Goal: Transaction & Acquisition: Purchase product/service

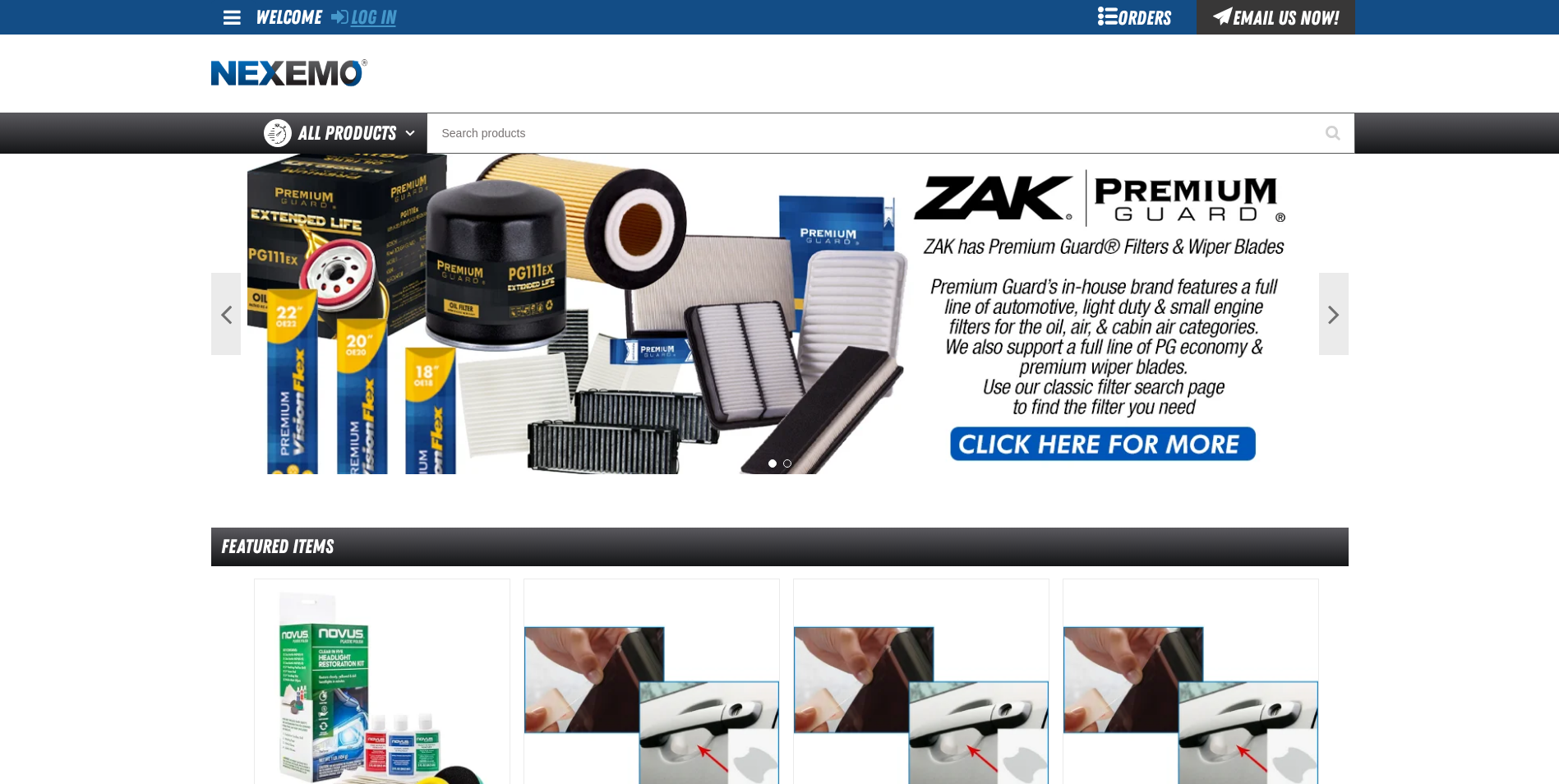
click at [387, 23] on link "Log In" at bounding box center [363, 17] width 65 height 23
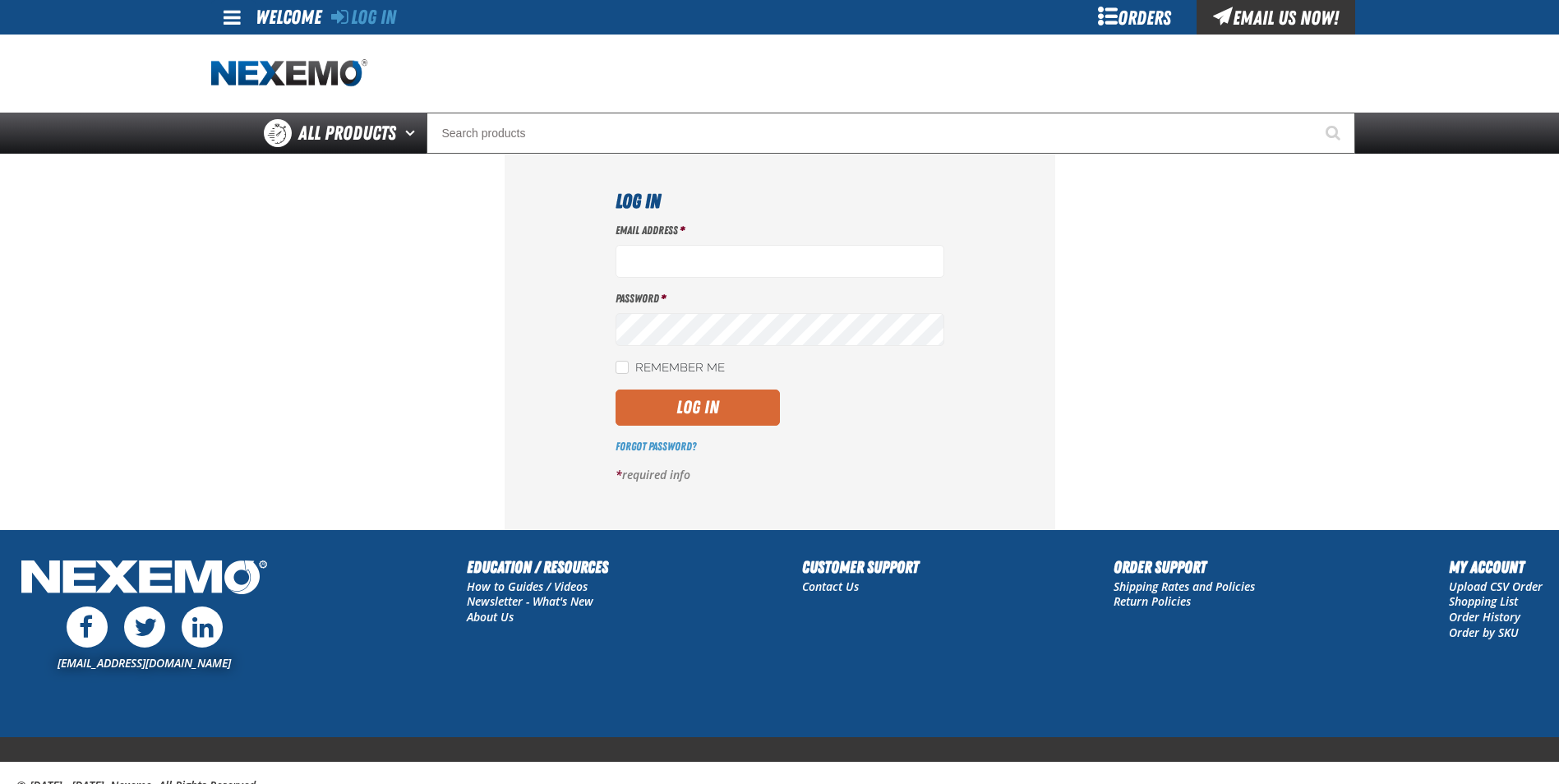
type input "cphillips@vtaig.com"
click at [716, 408] on button "Log In" at bounding box center [697, 407] width 164 height 36
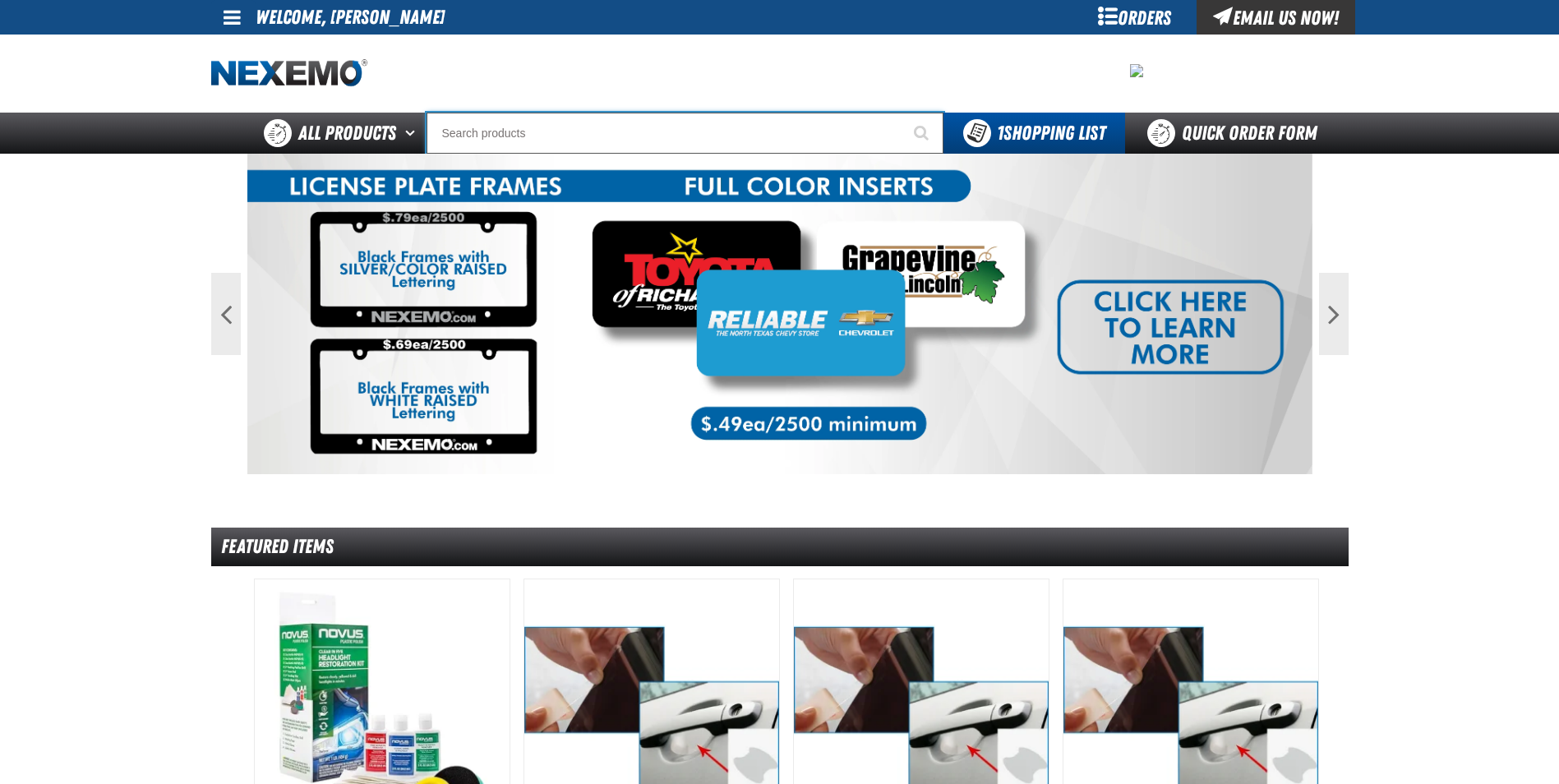
click at [556, 141] on input "Search" at bounding box center [685, 132] width 517 height 41
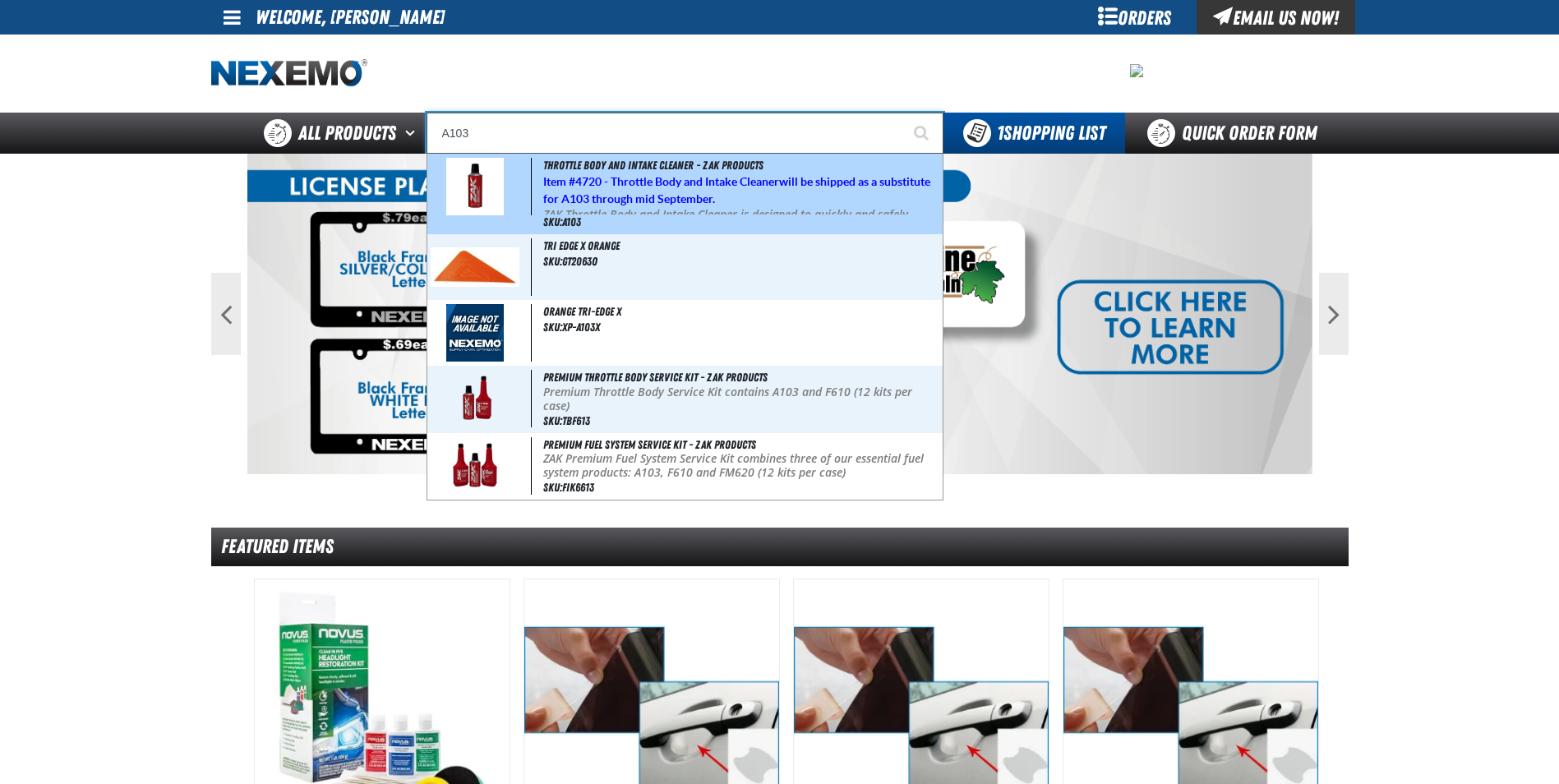
click at [630, 176] on strong "4720 - Throttle Body and Intake Cleaner" at bounding box center [677, 182] width 204 height 13
type input "Throttle Body and Intake Cleaner - ZAK Products"
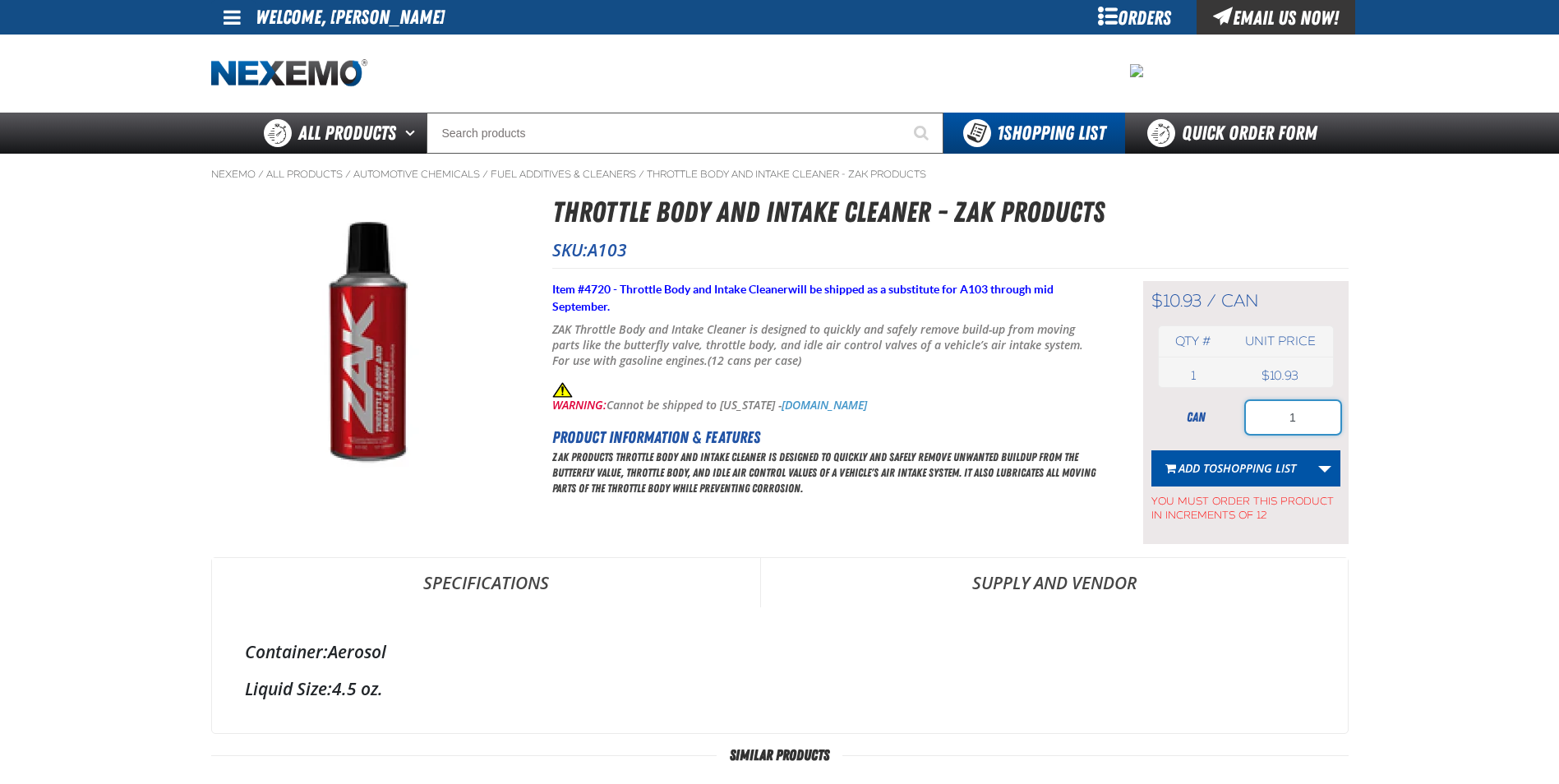
drag, startPoint x: 1315, startPoint y: 416, endPoint x: 1173, endPoint y: 406, distance: 142.4
click at [1173, 406] on div "can 1" at bounding box center [1245, 417] width 189 height 33
type input "12"
click at [1202, 452] on button "Add to Shopping List" at bounding box center [1230, 469] width 158 height 36
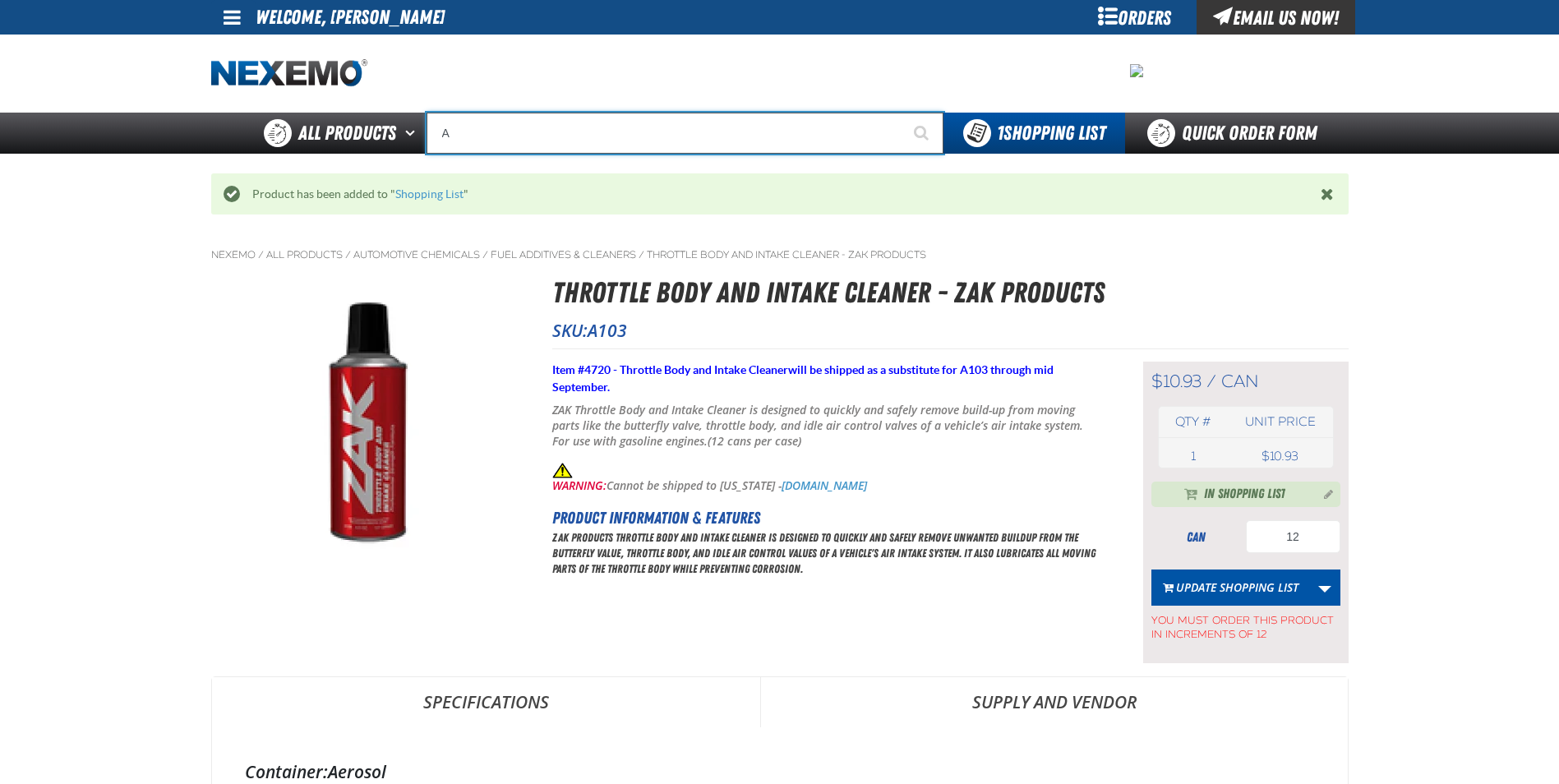
click at [567, 132] on input "A" at bounding box center [685, 132] width 517 height 41
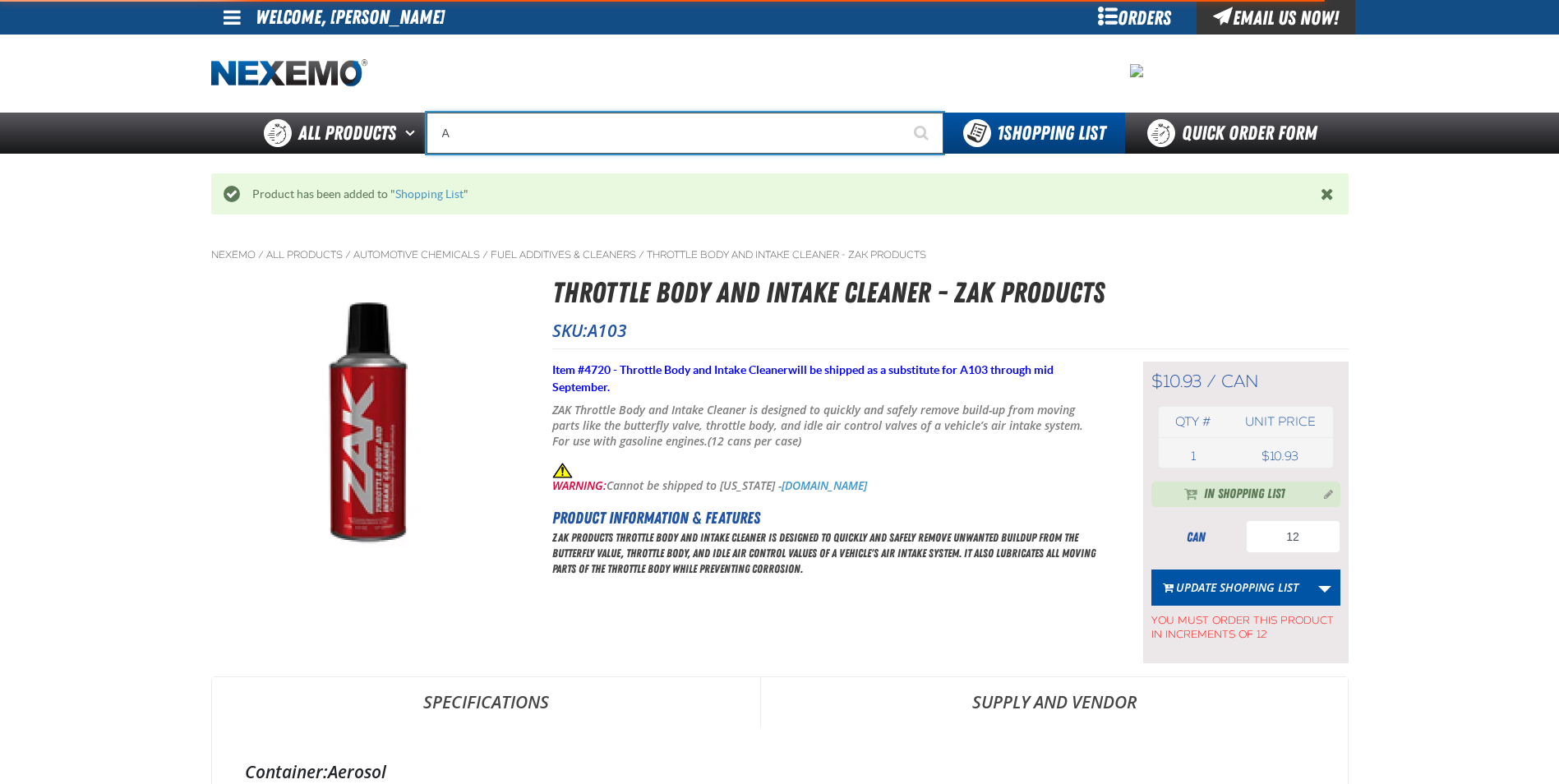
type input "AC"
type input "AC Power Booster - ZAK Products"
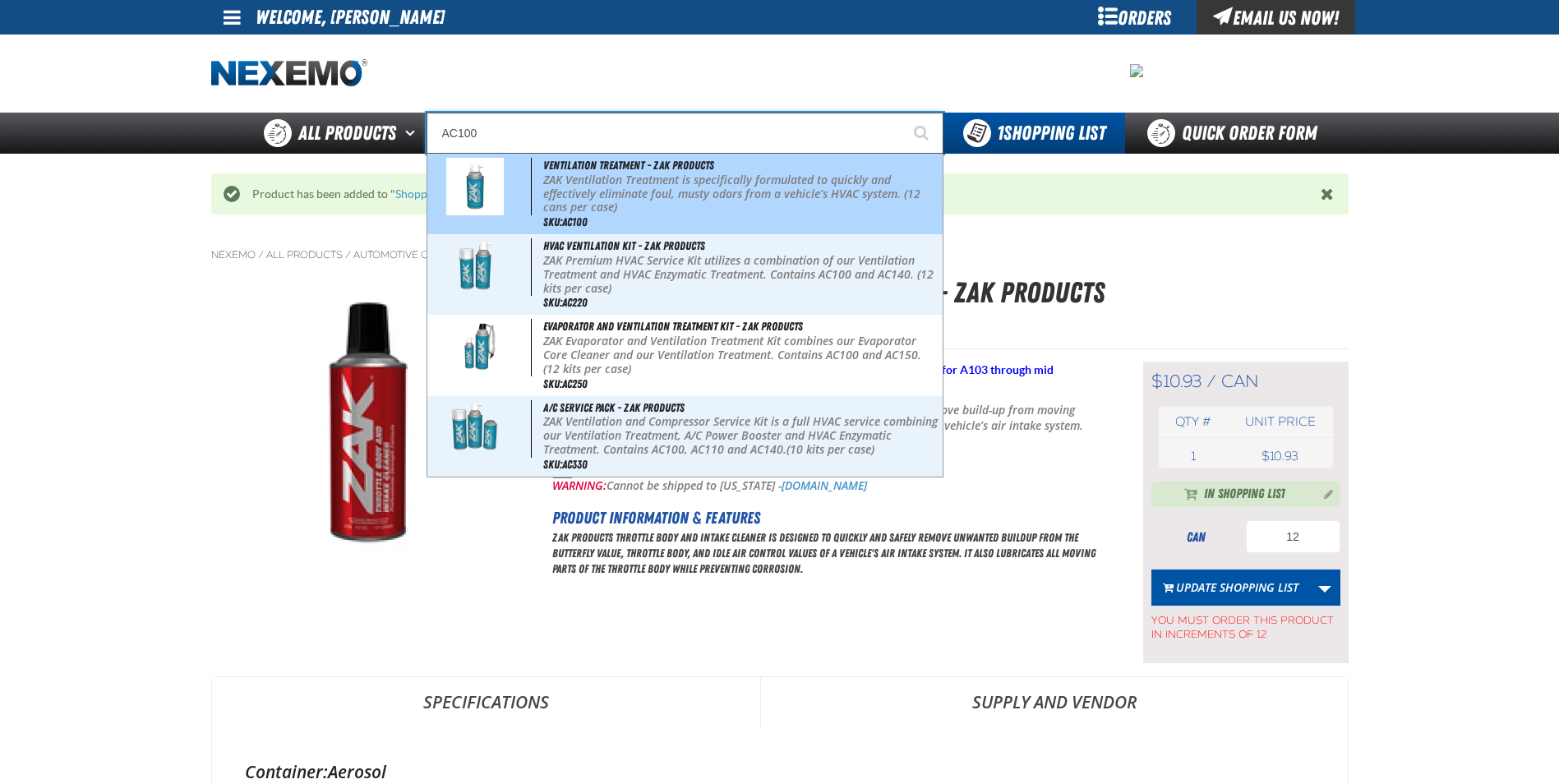
click at [572, 187] on p "ZAK Ventilation Treatment is specifically formulated to quickly and effectively…" at bounding box center [741, 194] width 395 height 41
type input "Ventilation Treatment - ZAK Products"
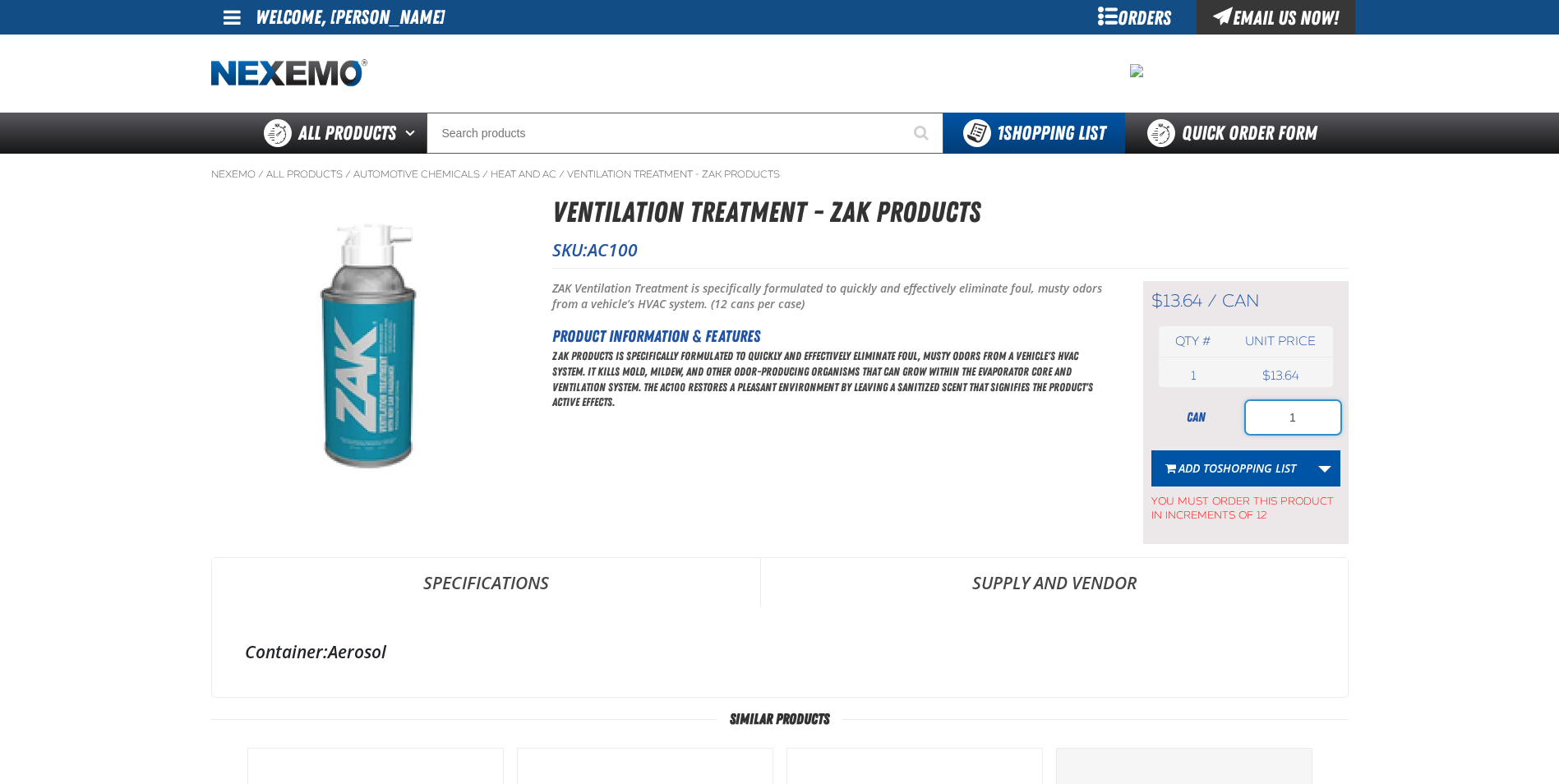
click at [1315, 426] on input "1" at bounding box center [1292, 417] width 95 height 33
type input "12"
click at [1270, 473] on span "Shopping List" at bounding box center [1256, 468] width 79 height 15
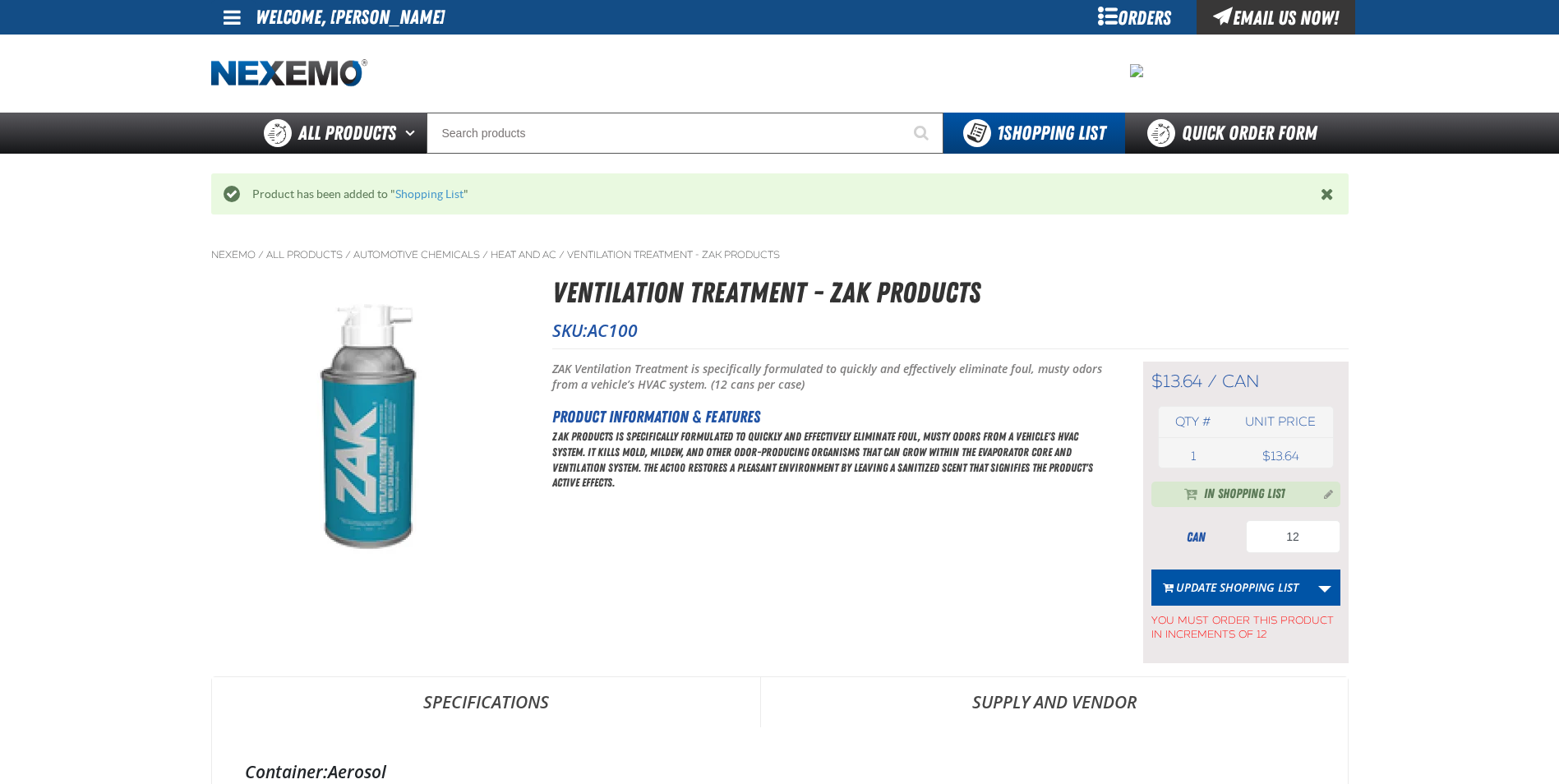
scroll to position [806, 0]
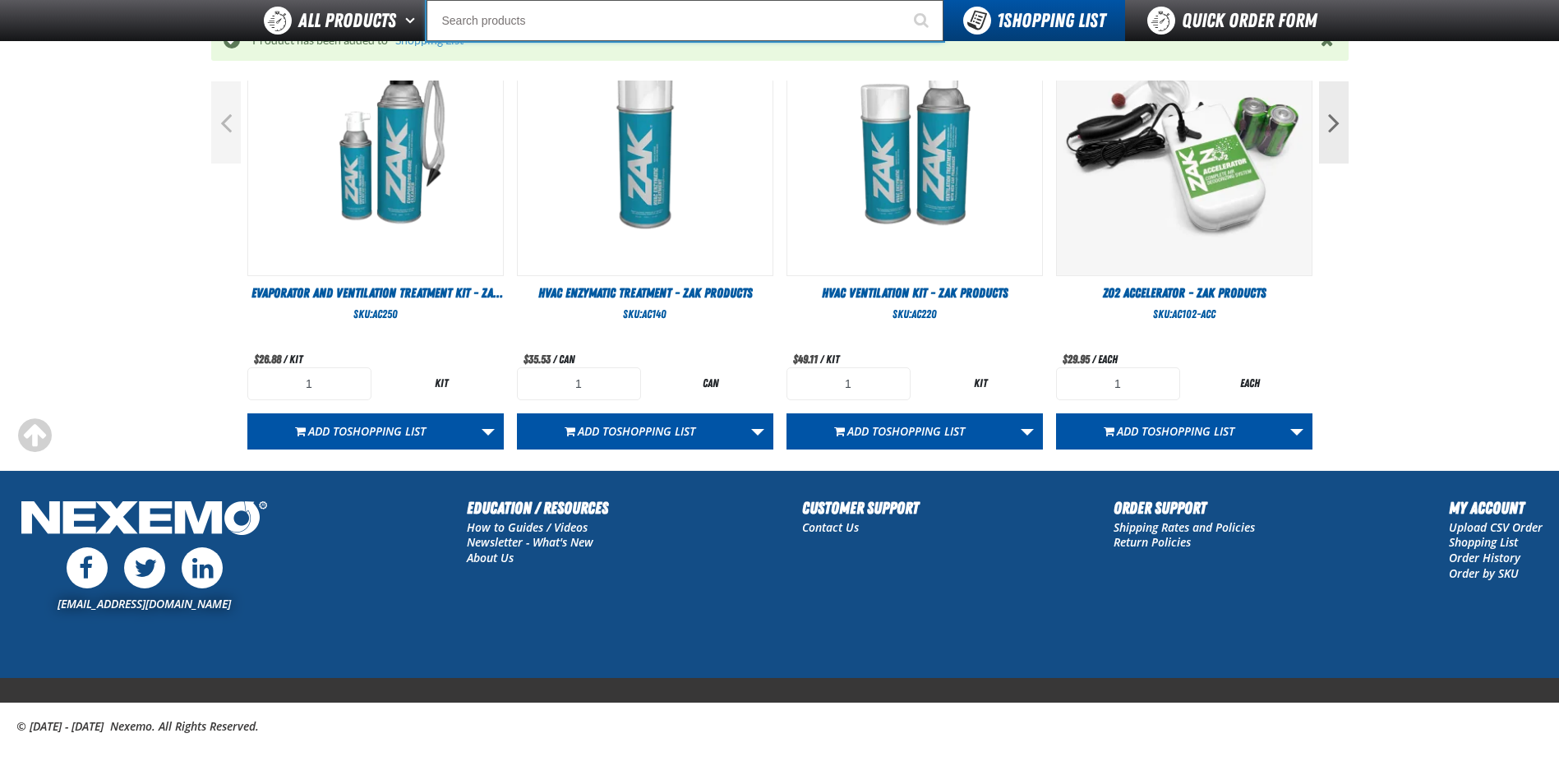
click at [512, 13] on input "Search" at bounding box center [685, 20] width 517 height 41
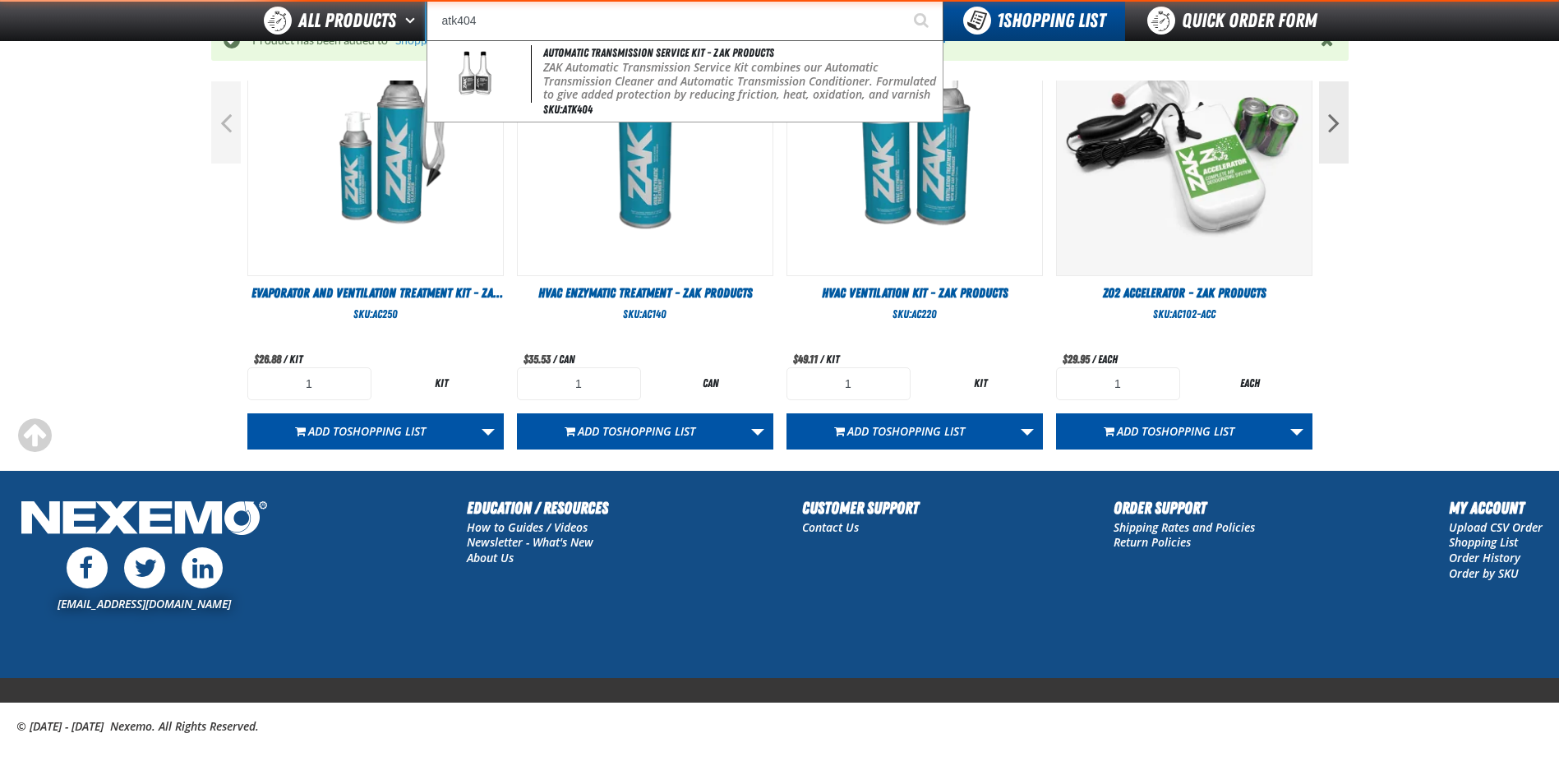
type input "atk404"
click at [902, 0] on button "Start Searching" at bounding box center [922, 20] width 41 height 41
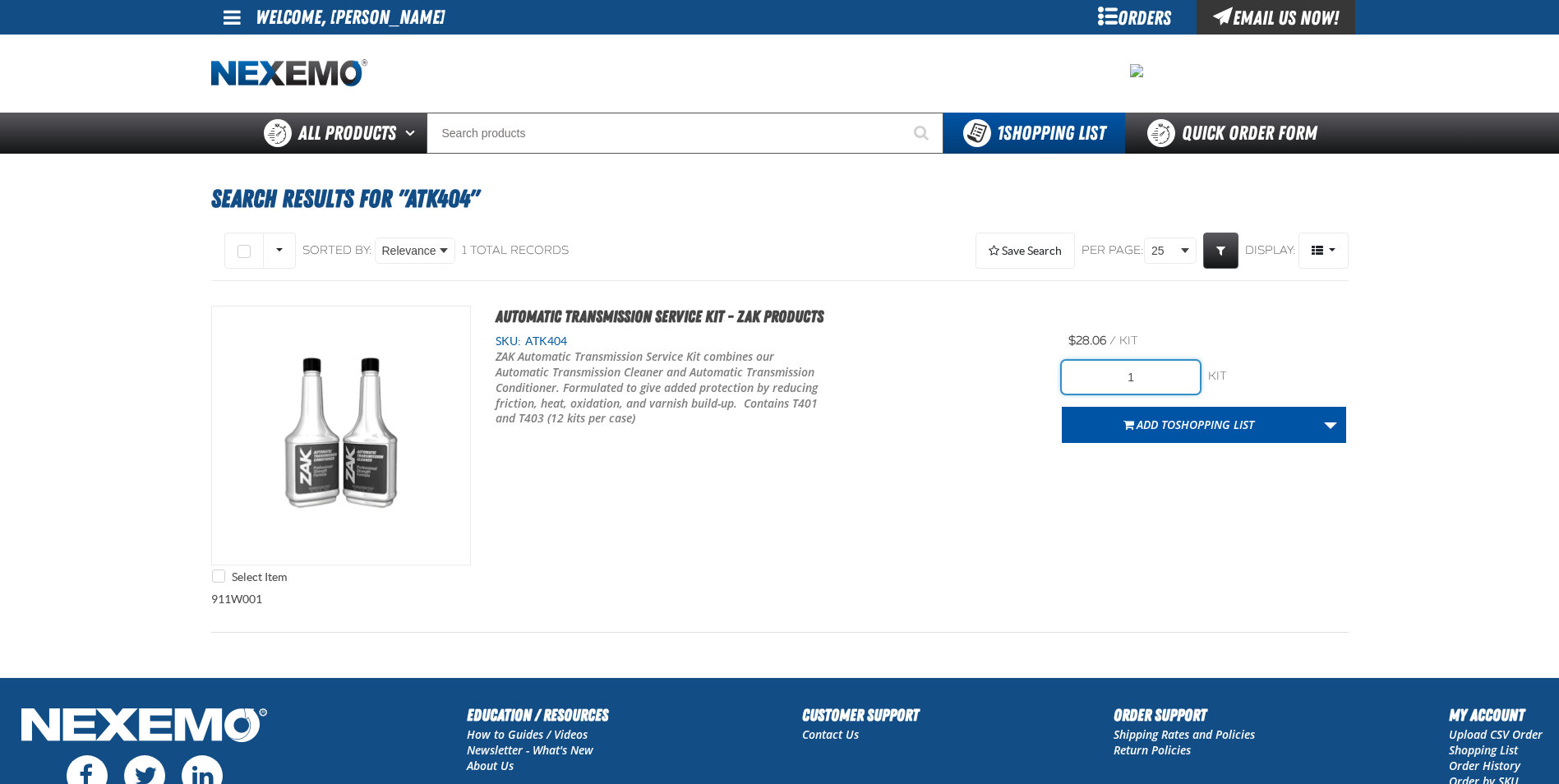
drag, startPoint x: 1152, startPoint y: 372, endPoint x: 1045, endPoint y: 380, distance: 107.3
click at [1045, 380] on div "Select Item Automatic Transmission Service Kit - ZAK Products SKU: ATK404 /" at bounding box center [780, 449] width 1137 height 286
type input "12"
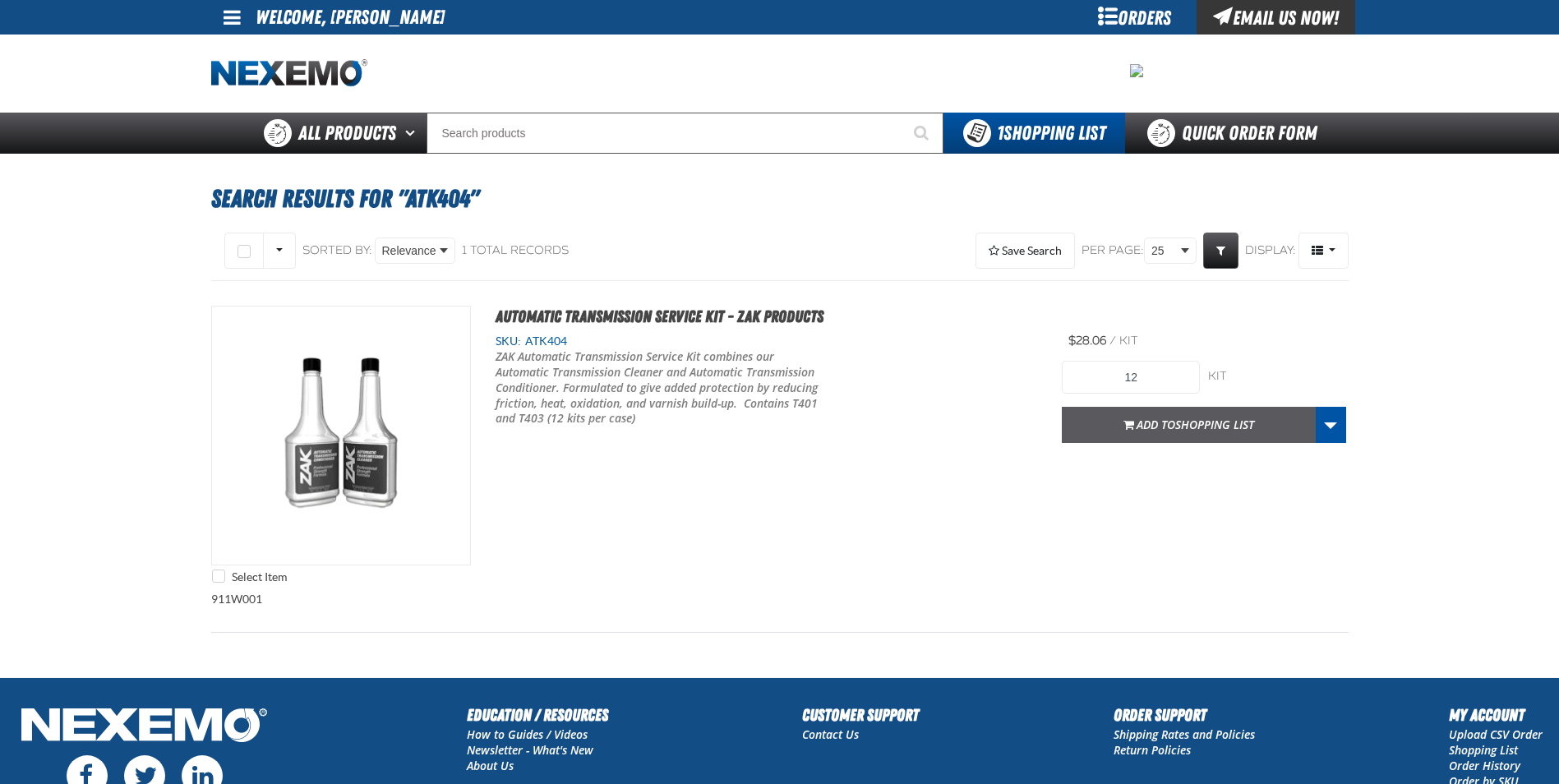
click at [1240, 420] on span "Shopping List" at bounding box center [1215, 425] width 79 height 15
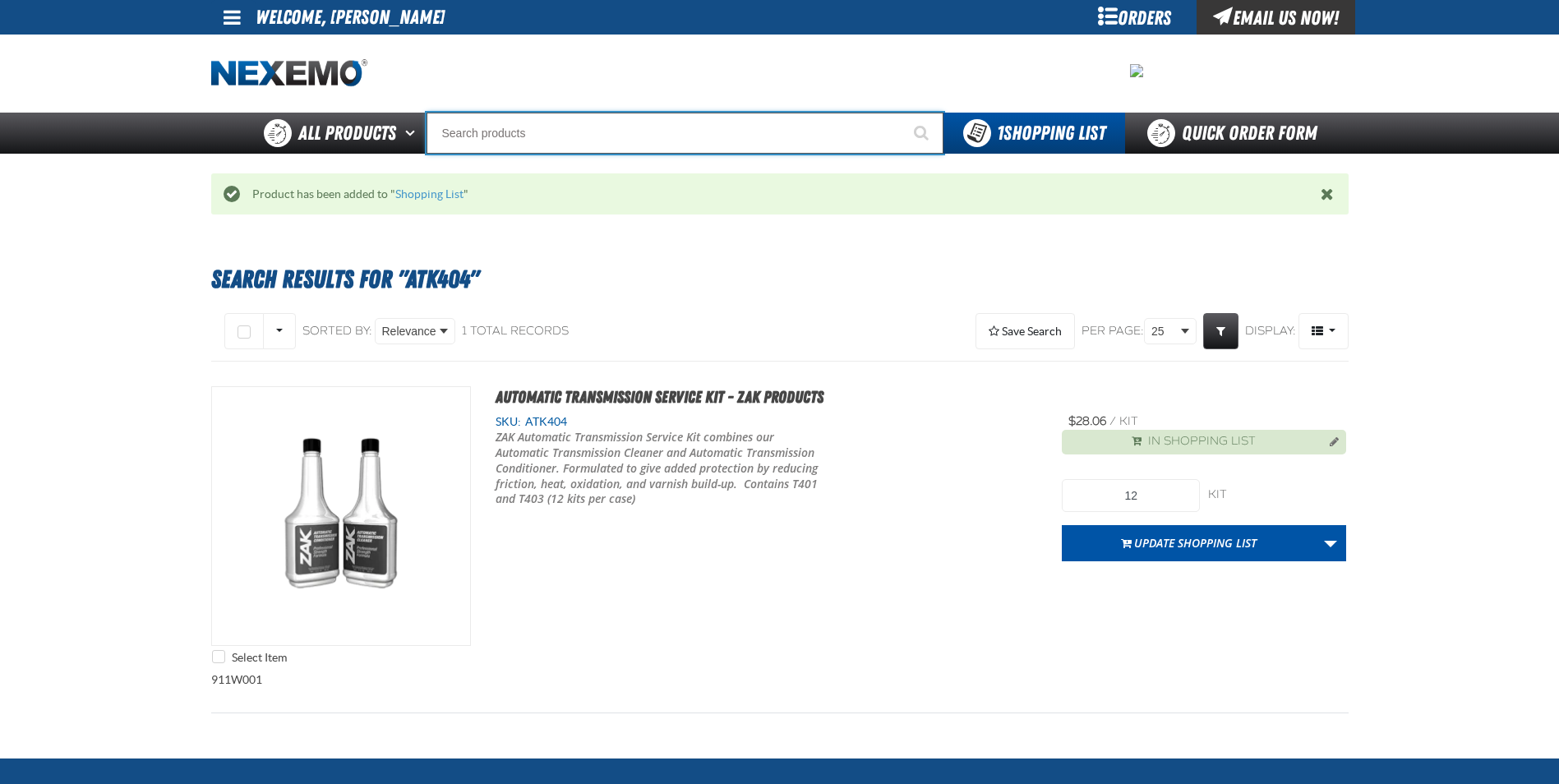
click at [607, 137] on input "Search" at bounding box center [685, 132] width 517 height 41
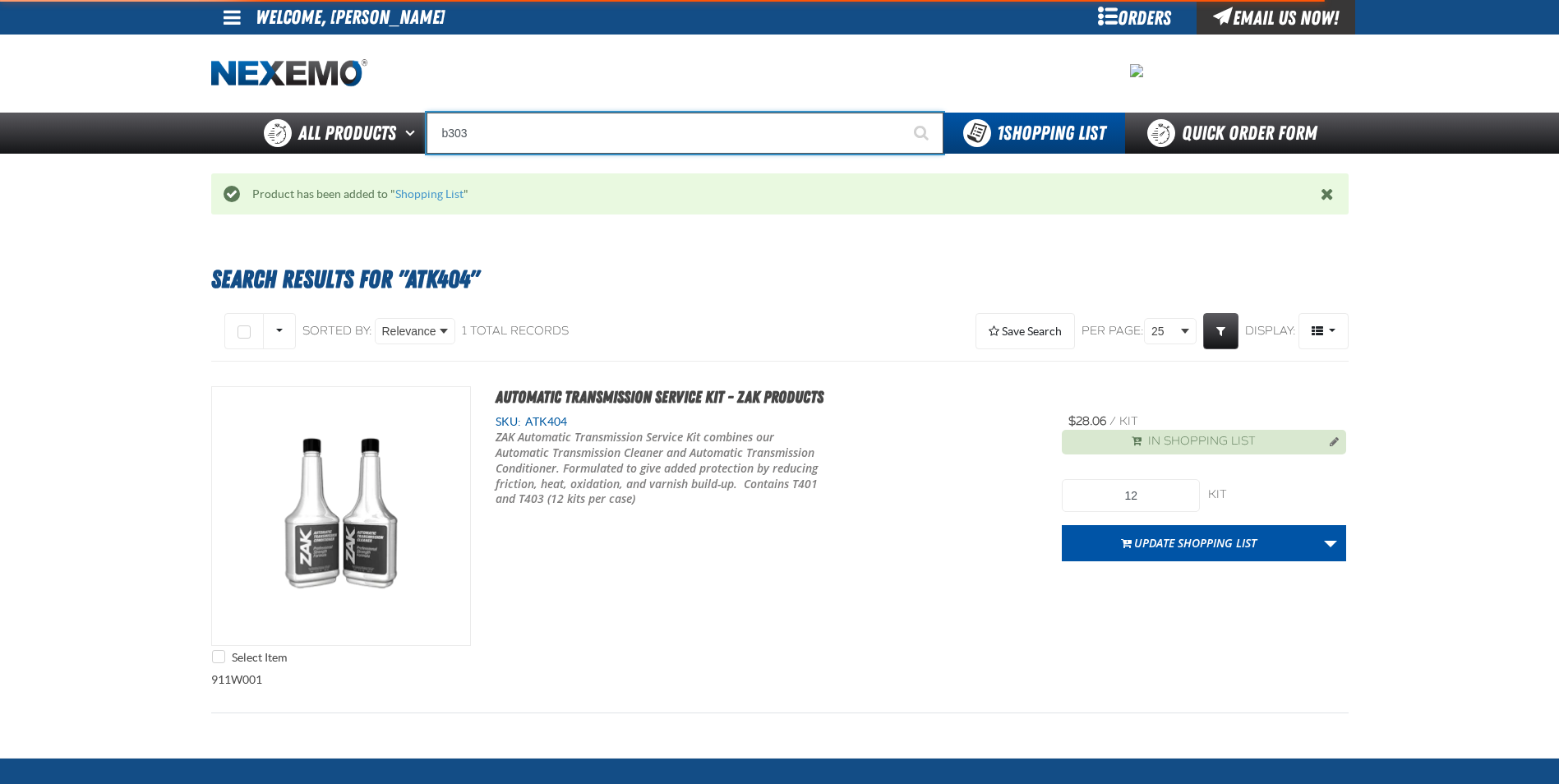
type input "b303"
click at [902, 112] on button "Start Searching" at bounding box center [922, 132] width 41 height 41
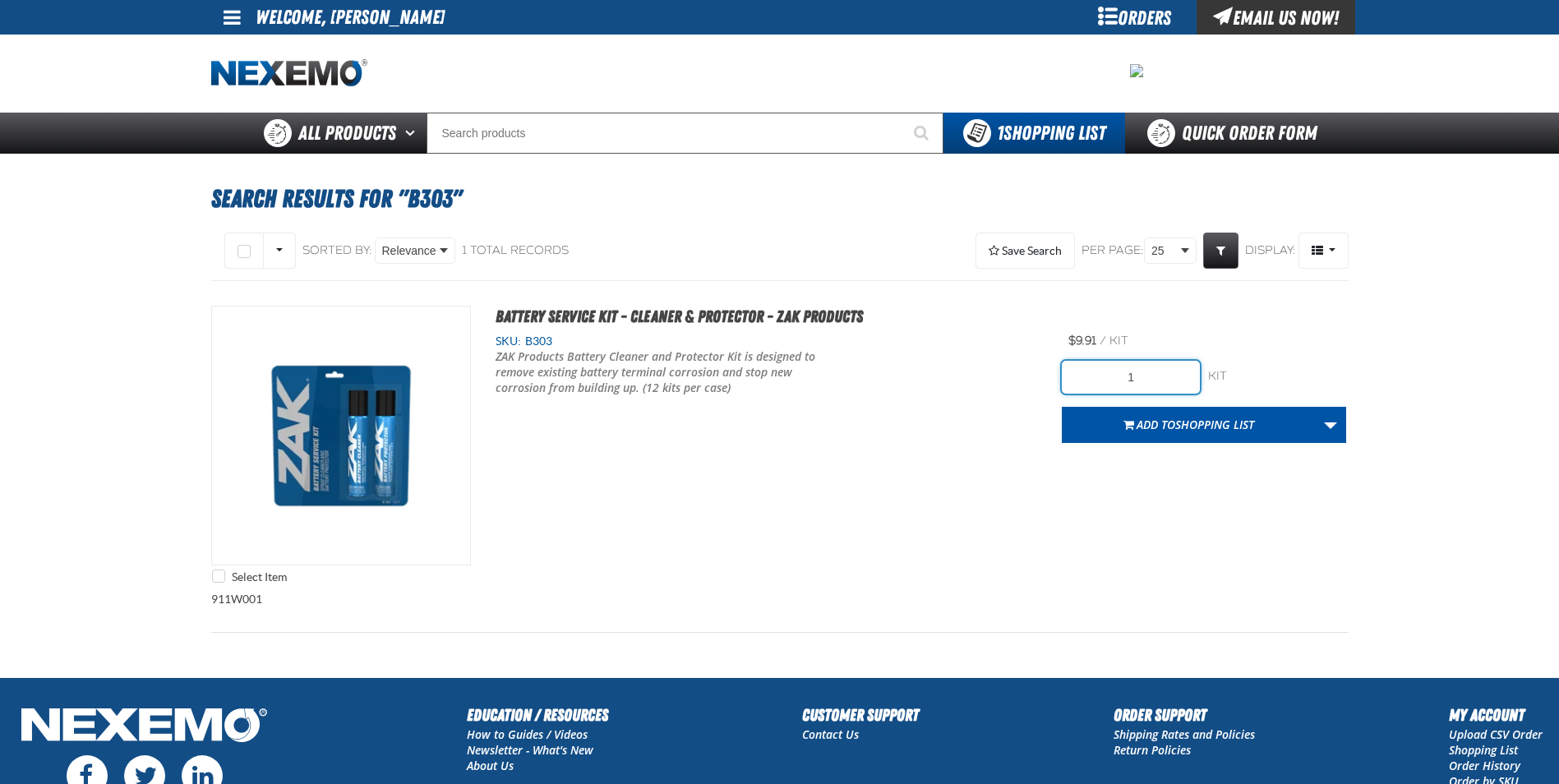
drag, startPoint x: 1153, startPoint y: 372, endPoint x: 974, endPoint y: 357, distance: 179.6
click at [995, 366] on div "Select Item Battery Service Kit - Cleaner & Protector - ZAK Products SKU: B303 1" at bounding box center [780, 449] width 1137 height 286
type input "48"
click at [1152, 440] on button "Add to Shopping List" at bounding box center [1188, 425] width 254 height 36
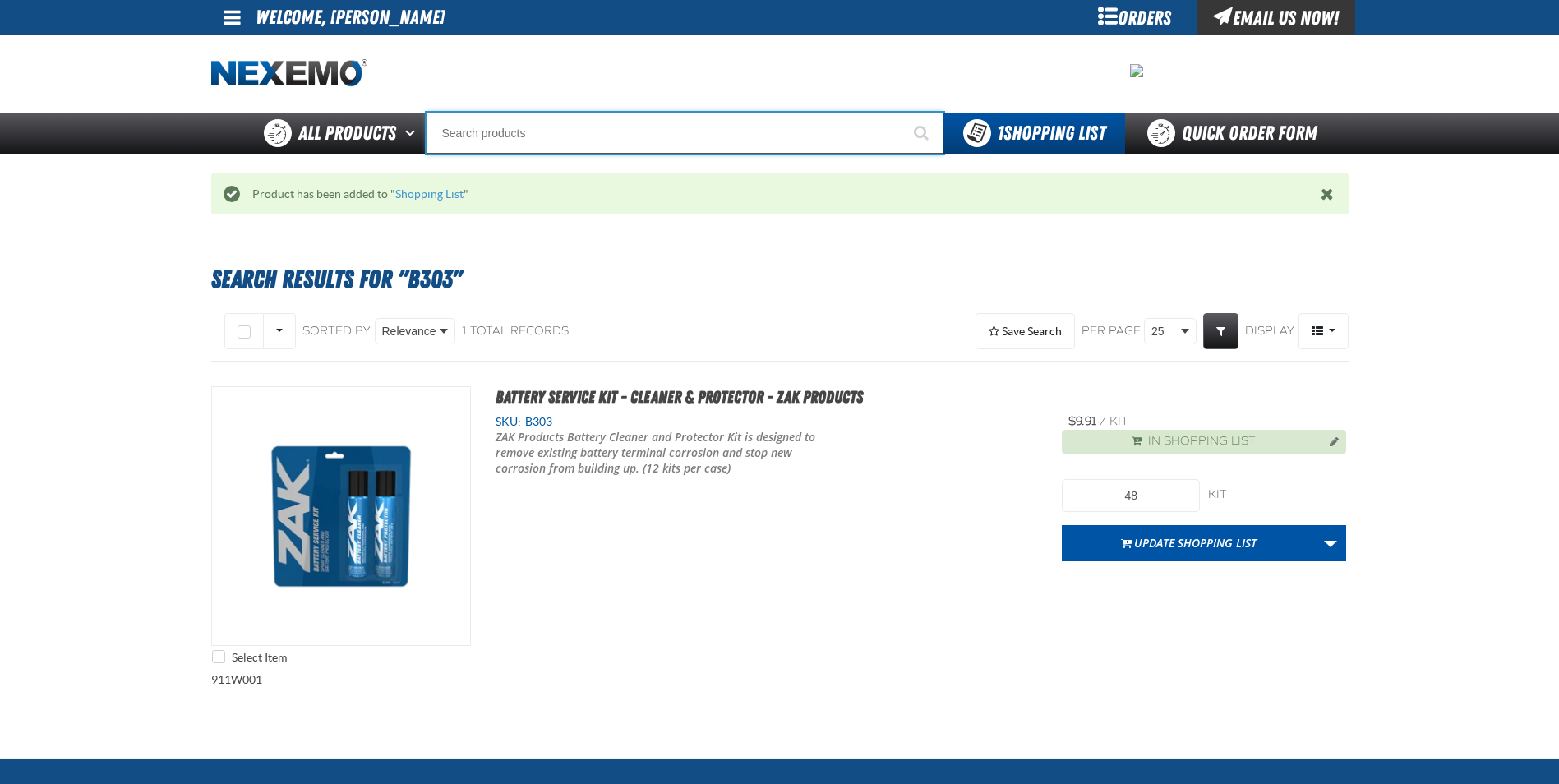
click at [631, 114] on input "Search" at bounding box center [685, 132] width 517 height 41
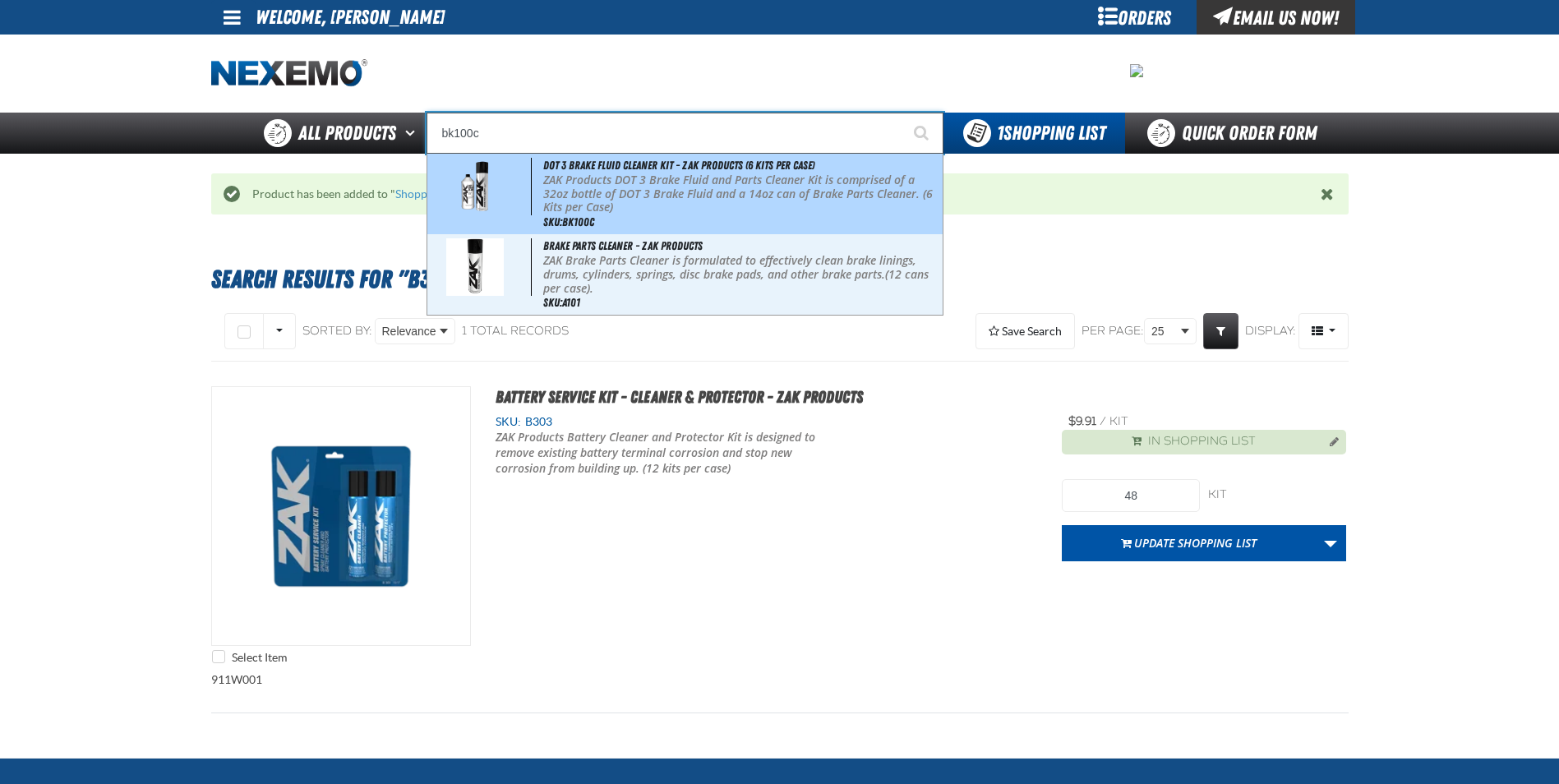
click at [736, 175] on p "ZAK Products DOT 3 Brake Fluid and Parts Cleaner Kit is comprised of a 32oz bot…" at bounding box center [741, 194] width 395 height 41
type input "DOT 3 Brake Fluid Cleaner Kit - ZAK Products (6 Kits per Case)"
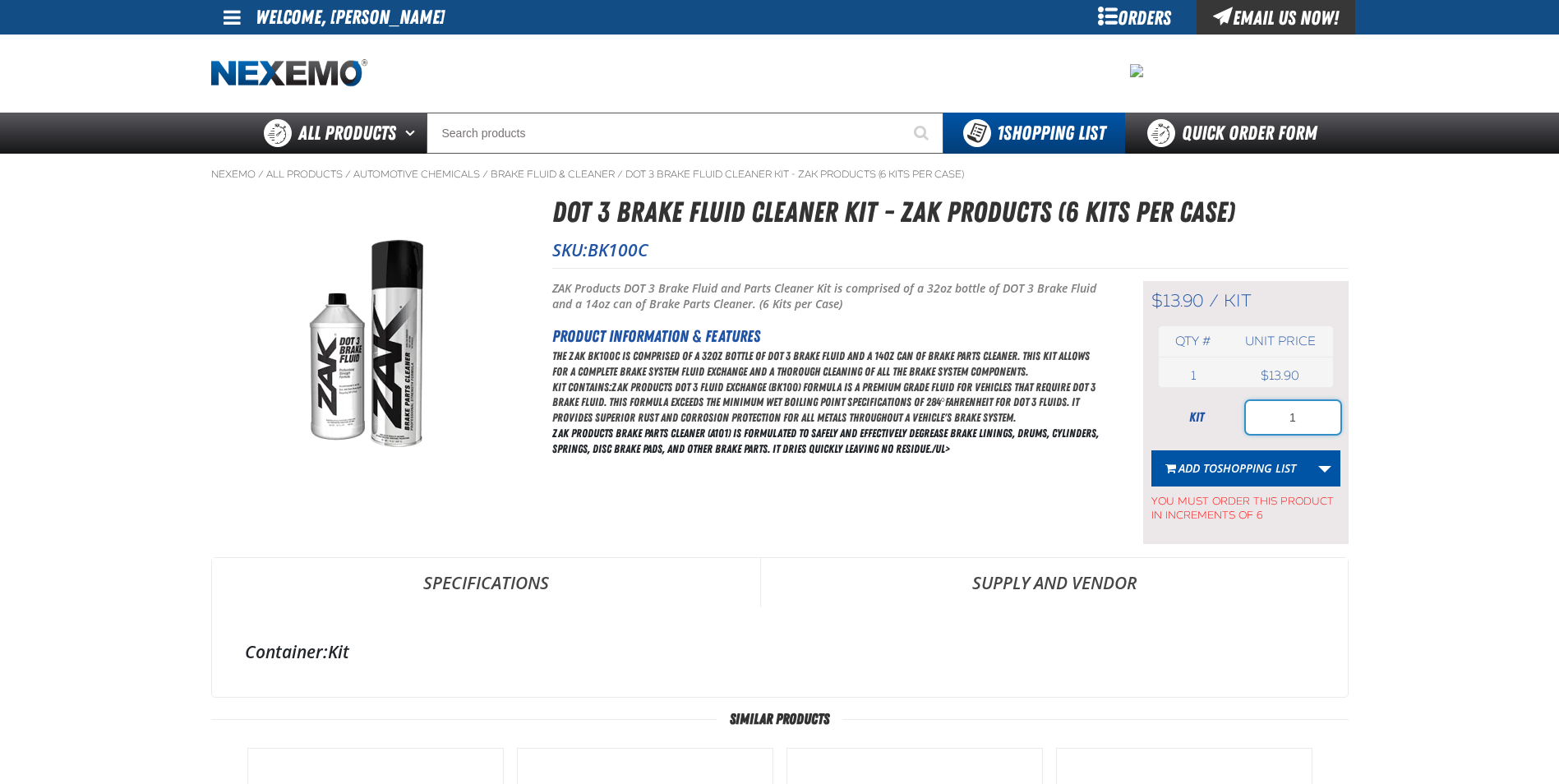
drag, startPoint x: 1297, startPoint y: 415, endPoint x: 1184, endPoint y: 395, distance: 114.8
click at [1184, 395] on div "$13.90 / kit kit Qty # Unit price 1 kit USD 1" at bounding box center [1245, 412] width 205 height 263
type input "72"
click at [1198, 463] on span "Add to Shopping List" at bounding box center [1237, 468] width 118 height 15
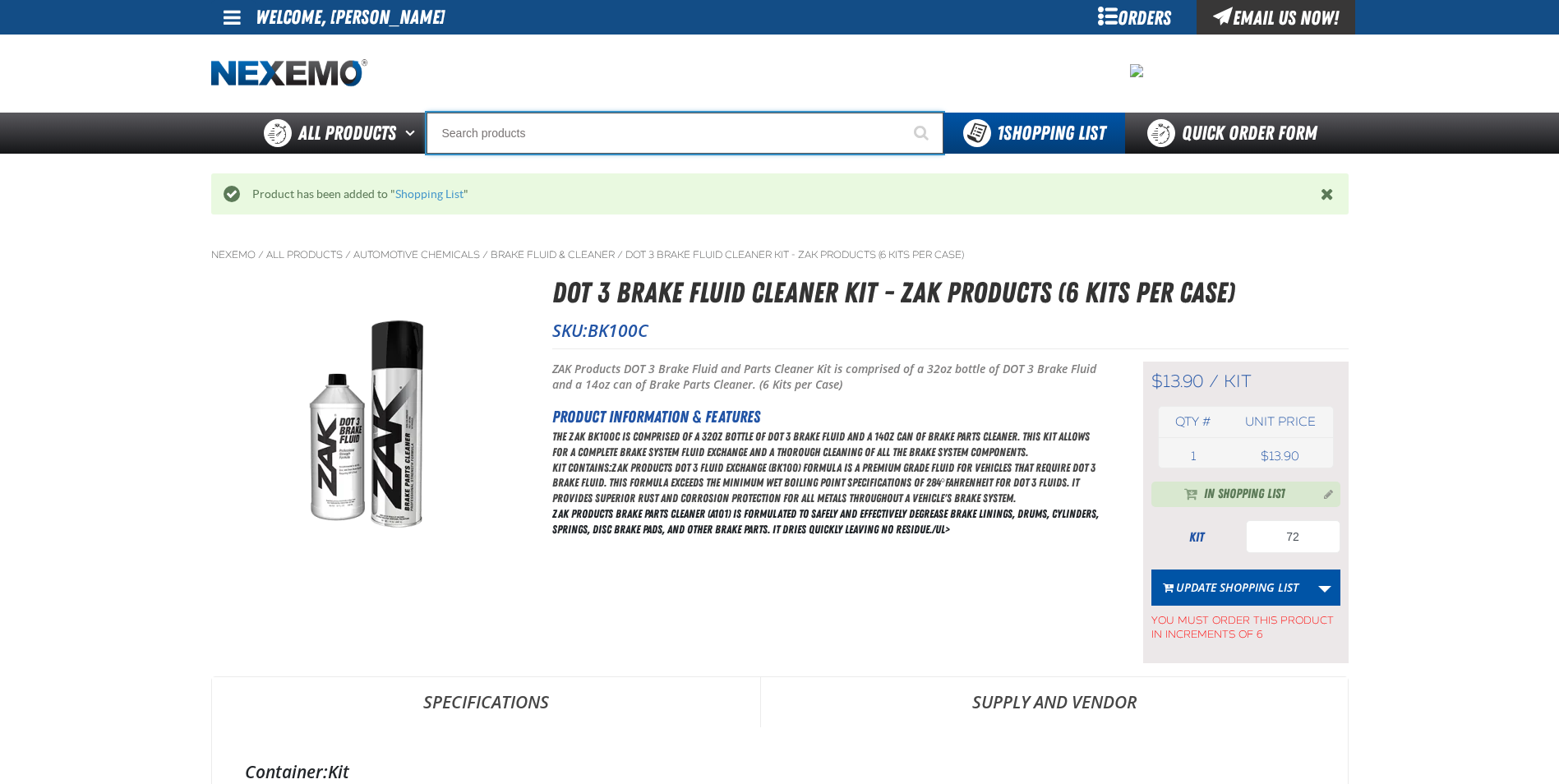
click at [655, 128] on input "Search" at bounding box center [685, 132] width 517 height 41
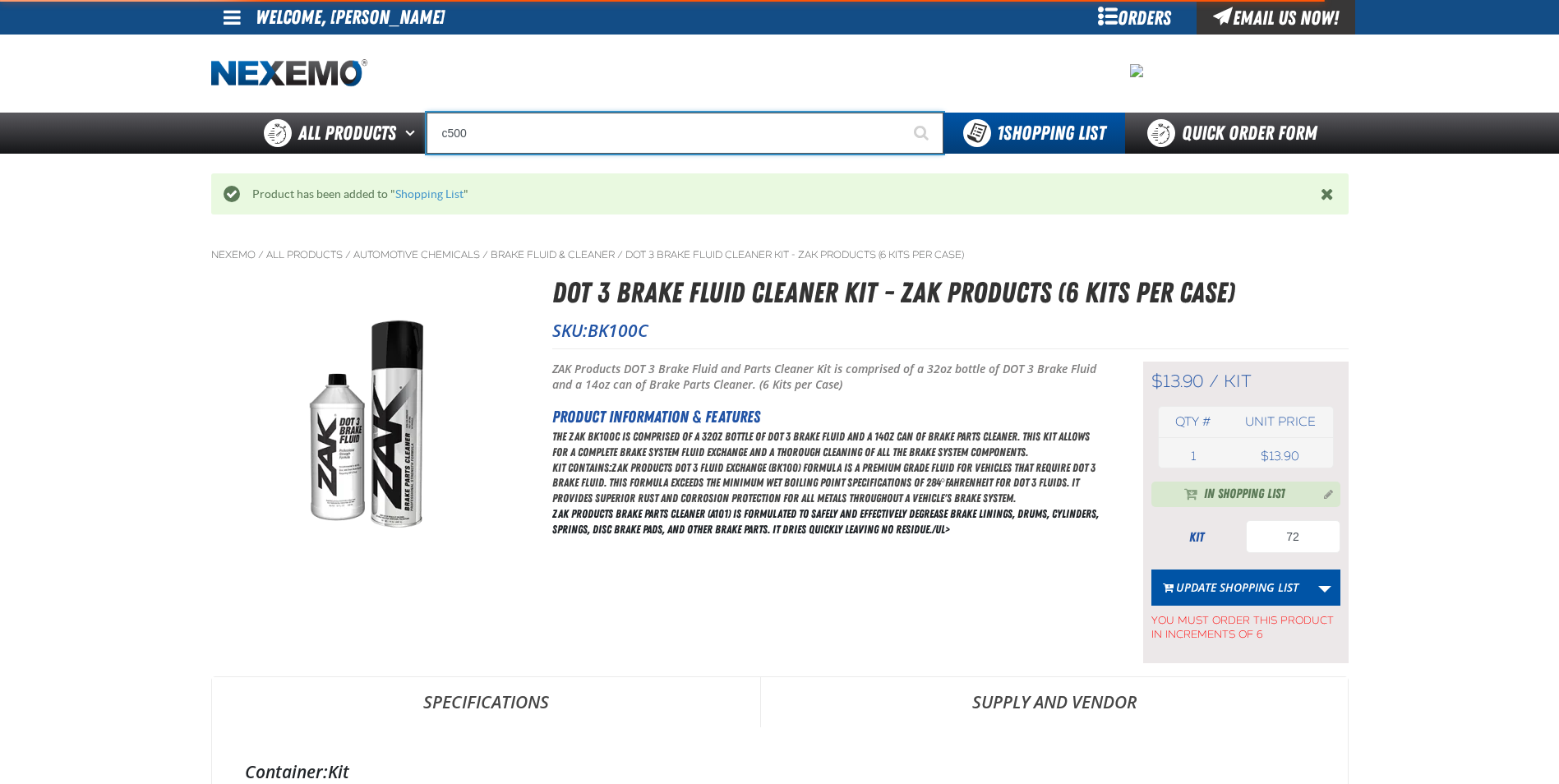
type input "c500"
click at [902, 112] on button "Start Searching" at bounding box center [922, 132] width 41 height 41
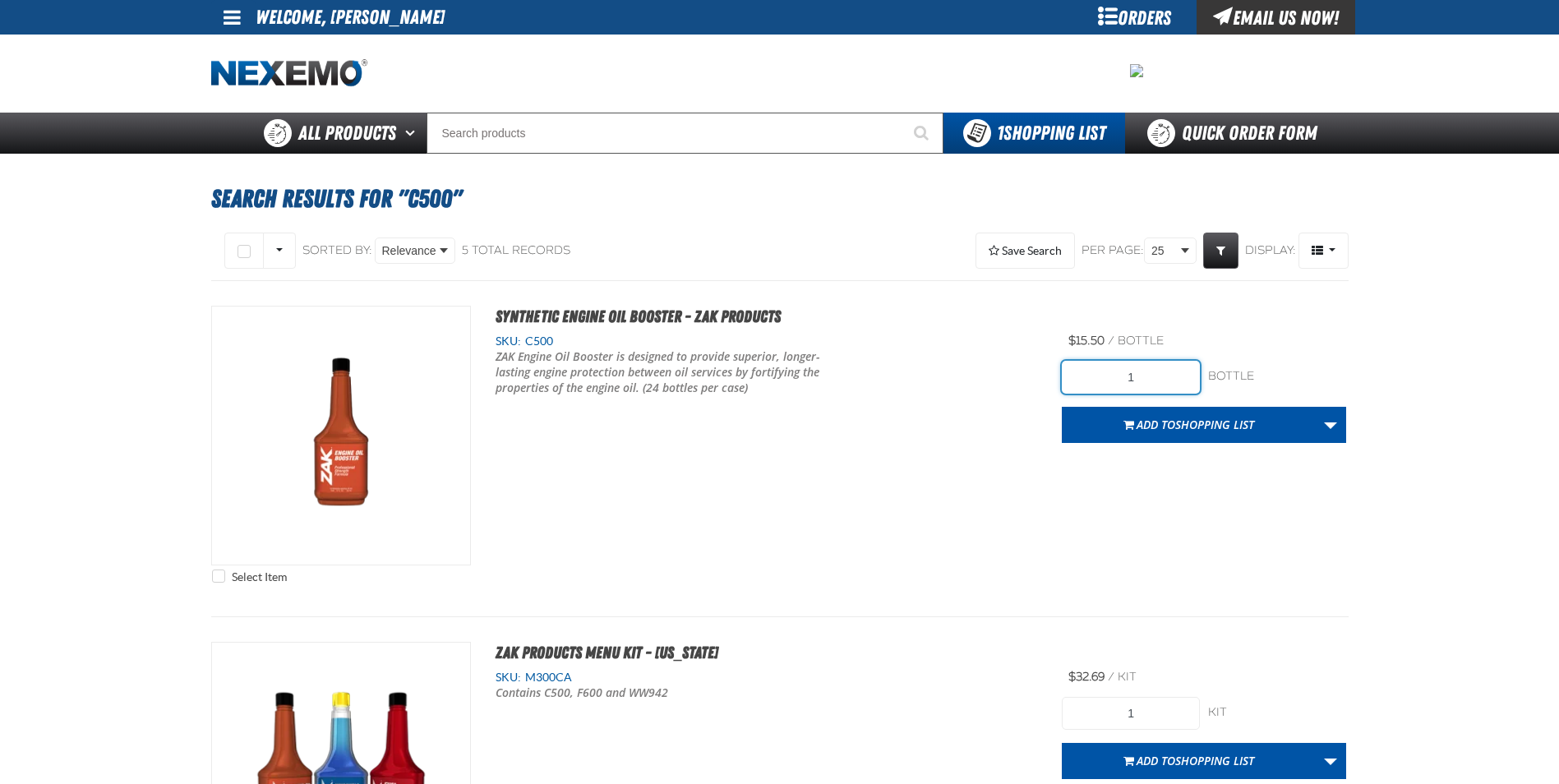
drag, startPoint x: 1163, startPoint y: 380, endPoint x: 984, endPoint y: 380, distance: 179.0
click at [985, 380] on div "Select Item Synthetic Engine Oil Booster - ZAK Products SKU: C500 1" at bounding box center [780, 449] width 1137 height 286
type input "216"
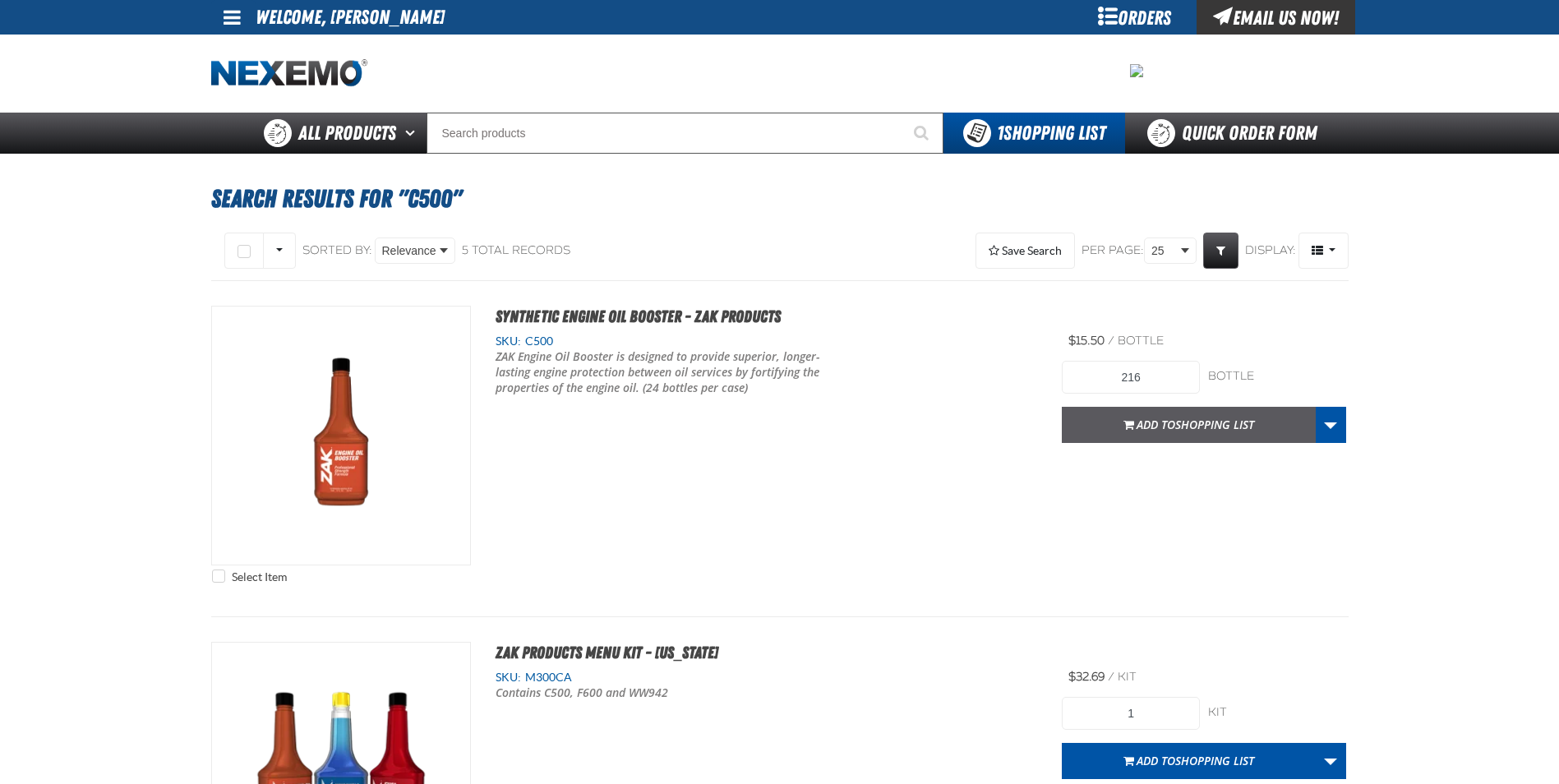
drag, startPoint x: 894, startPoint y: 423, endPoint x: 1102, endPoint y: 428, distance: 208.1
click at [898, 422] on div "Select Item Synthetic Engine Oil Booster - ZAK Products SKU: C500" at bounding box center [780, 449] width 1137 height 286
click at [1197, 427] on span "Shopping List" at bounding box center [1215, 425] width 79 height 15
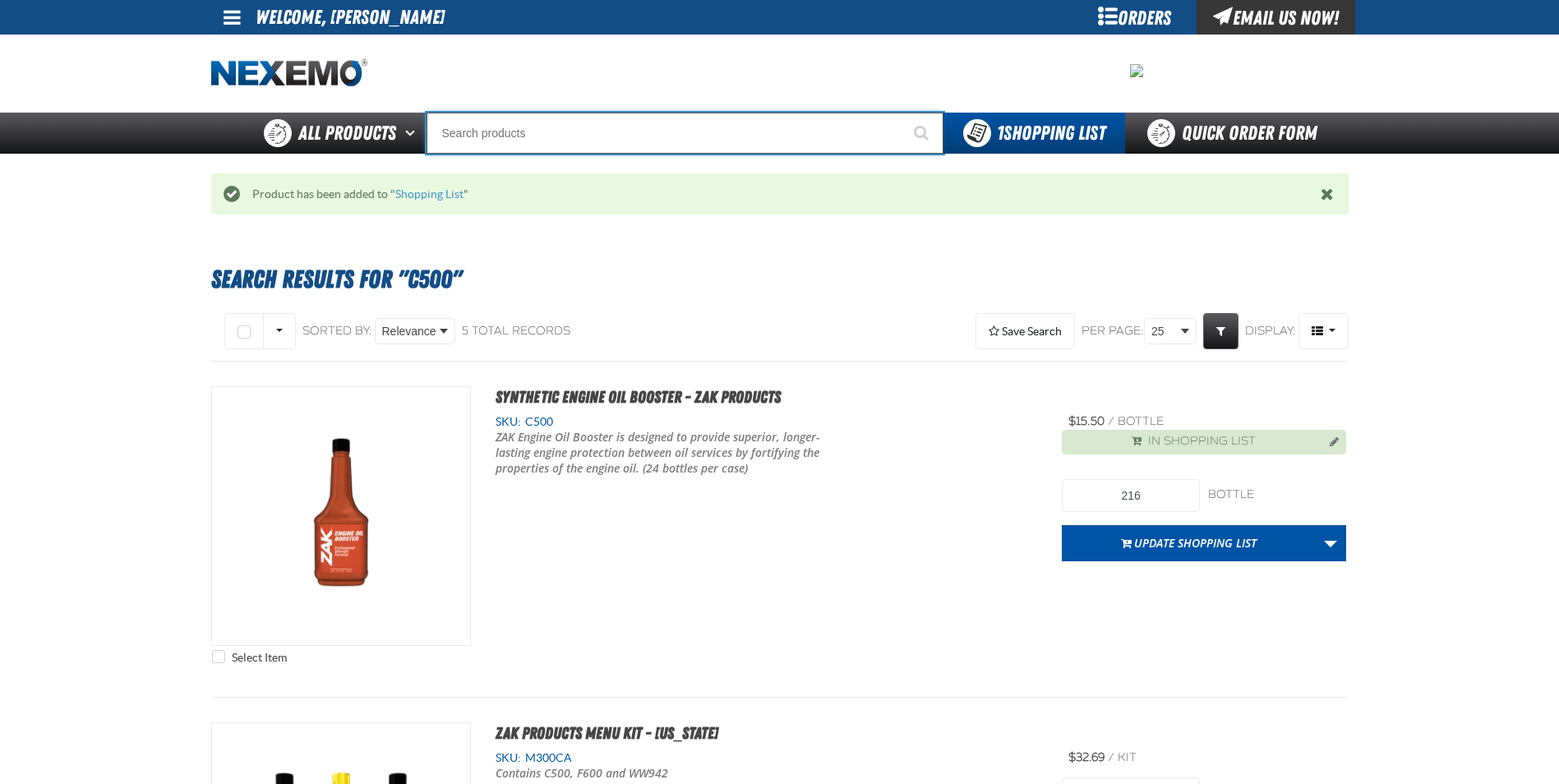
click at [579, 129] on input "Search" at bounding box center [685, 132] width 517 height 41
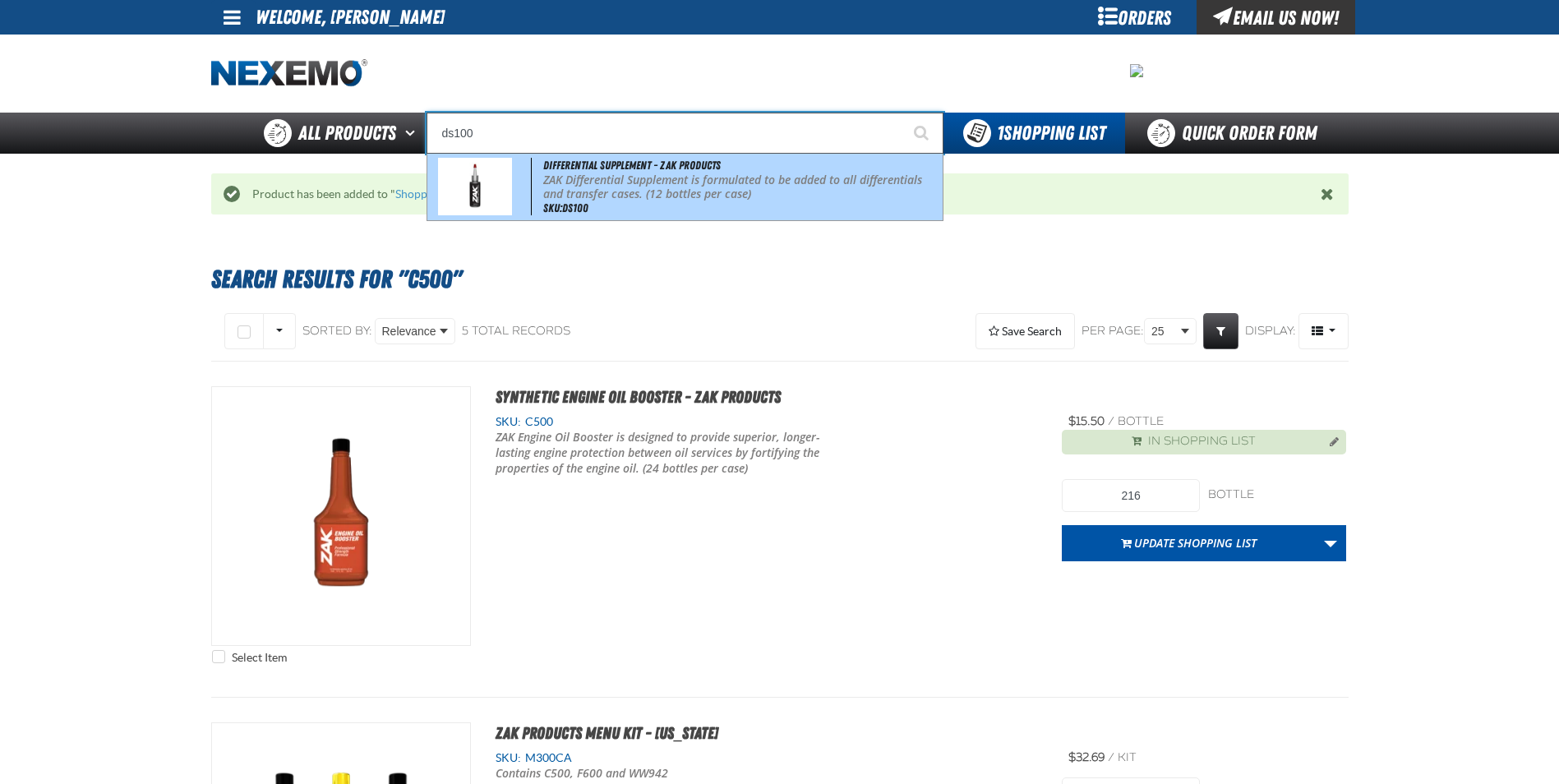
click at [566, 173] on p "ZAK Differential Supplement is formulated to be added to all differentials and …" at bounding box center [741, 187] width 395 height 28
type input "Differential Supplement - ZAK Products"
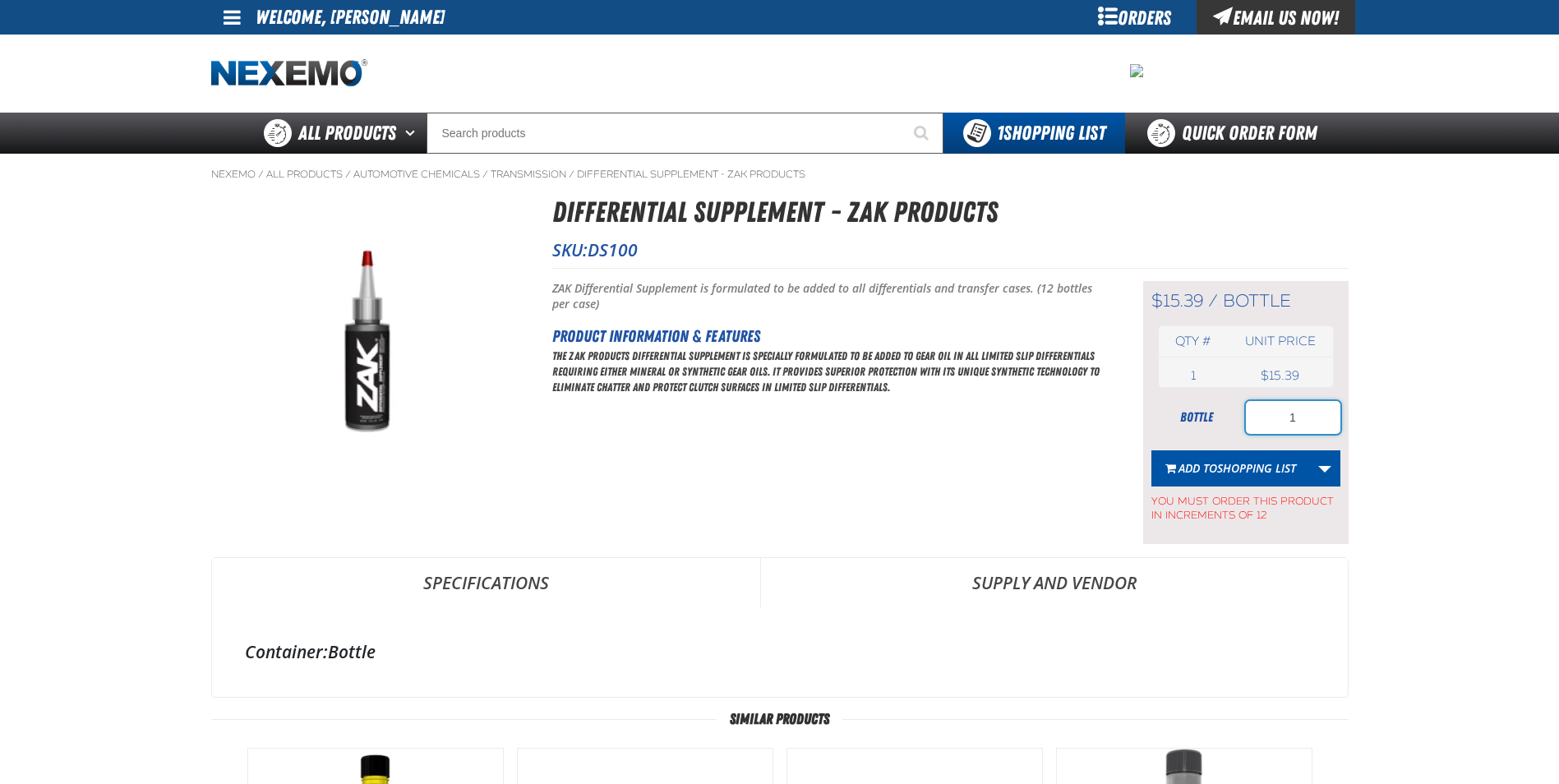
click at [1303, 421] on input "1" at bounding box center [1292, 417] width 95 height 33
type input "12"
click at [1272, 453] on button "Add to Shopping List" at bounding box center [1230, 469] width 158 height 36
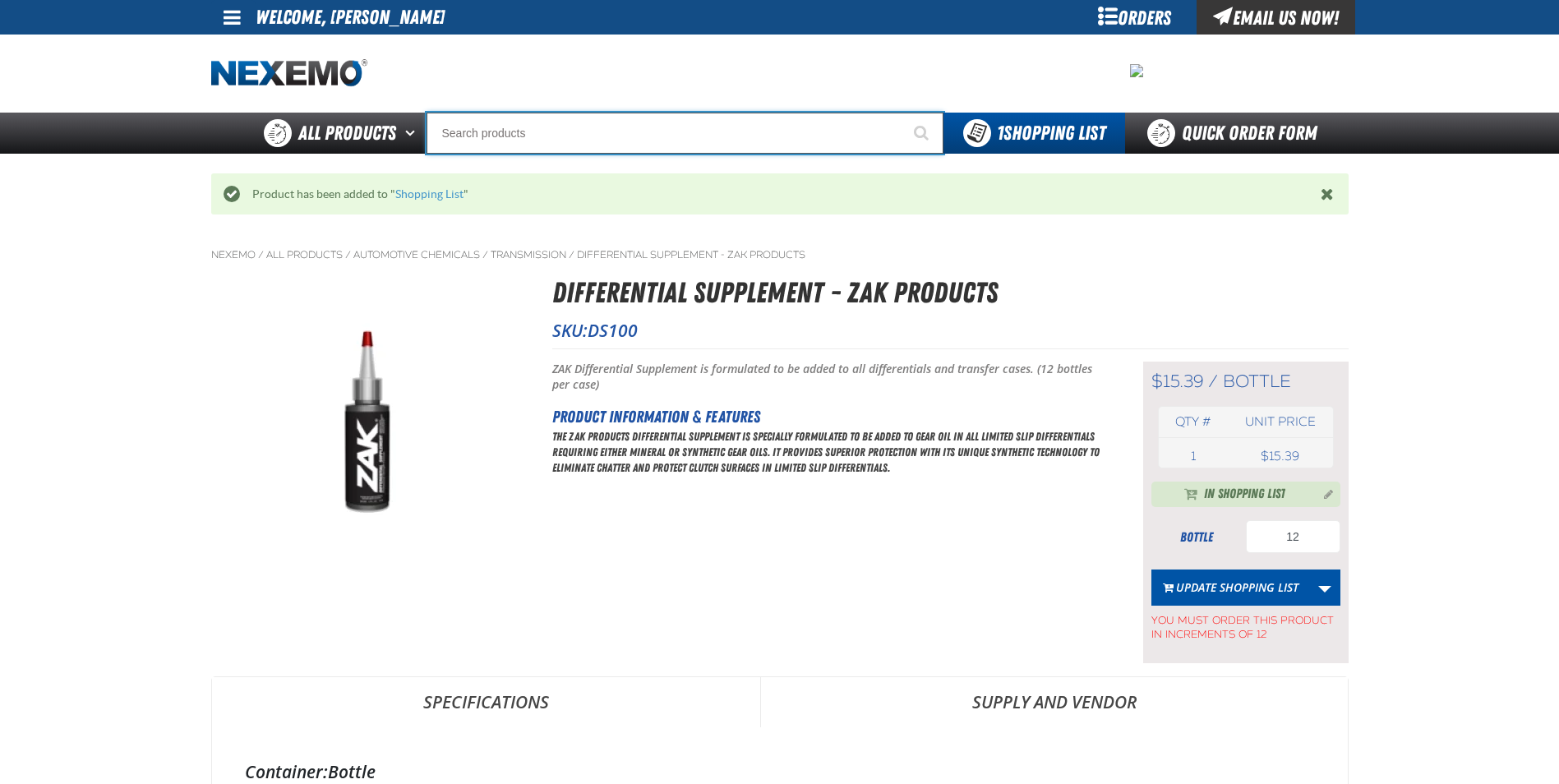
click at [812, 151] on input "Search" at bounding box center [685, 132] width 517 height 41
type input "fr"
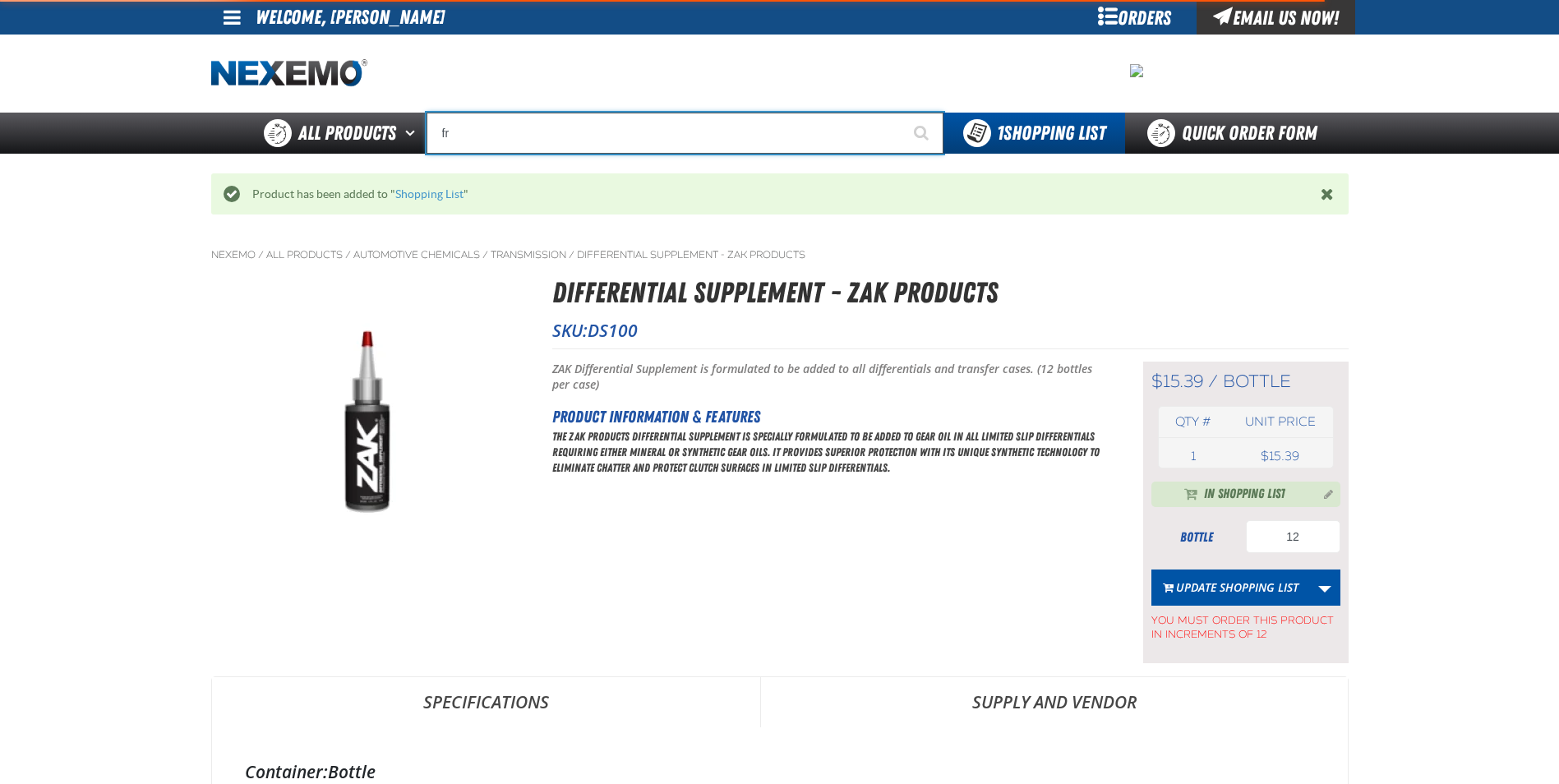
type input "frOM"
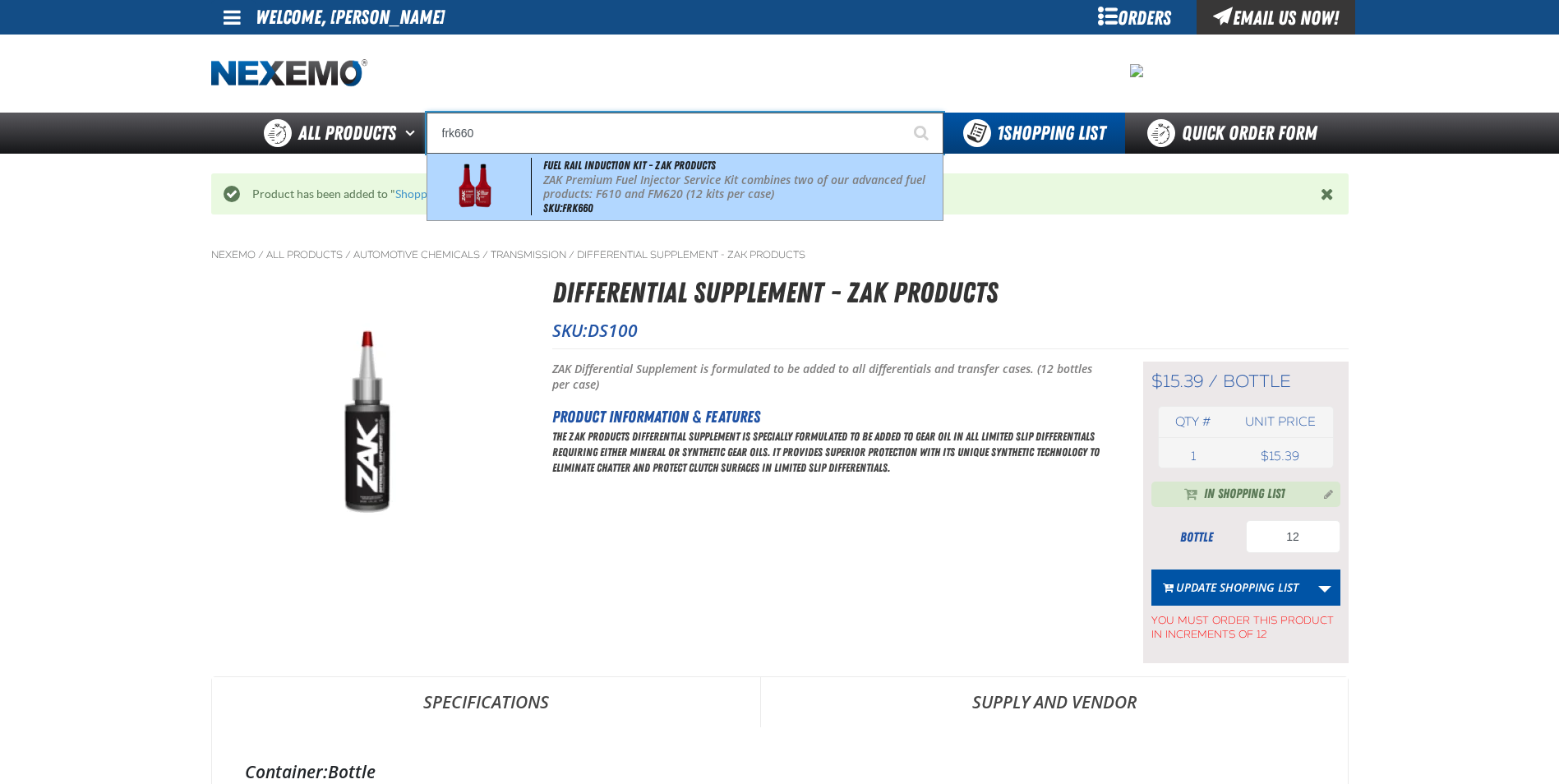
click at [761, 175] on p "ZAK Premium Fuel Injector Service Kit combines two of our advanced fuel product…" at bounding box center [741, 187] width 395 height 28
type input "Fuel Rail Induction Kit - ZAK Products"
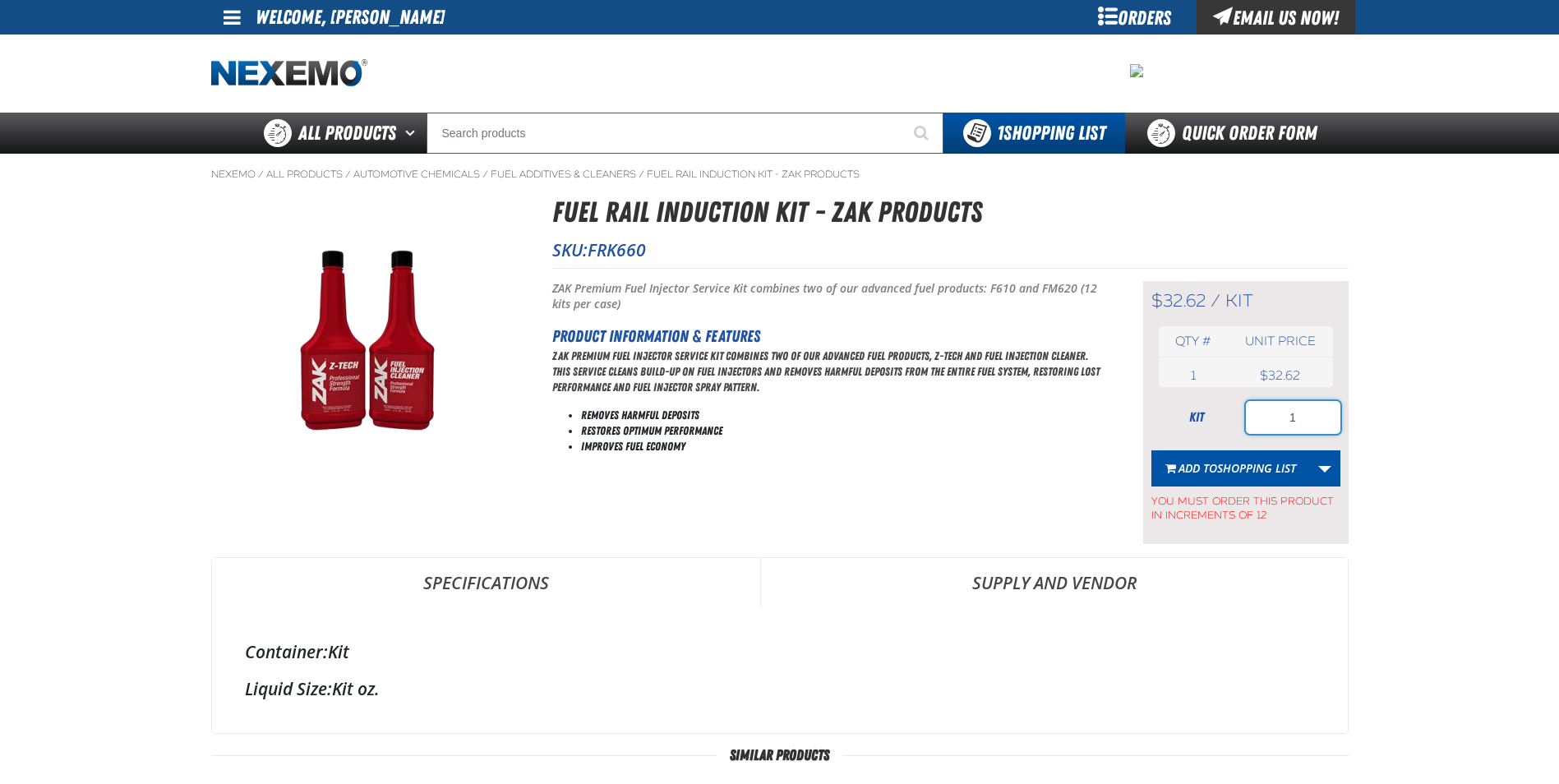
drag, startPoint x: 1328, startPoint y: 418, endPoint x: 1320, endPoint y: 414, distance: 8.9
click at [1328, 418] on input "1" at bounding box center [1292, 417] width 95 height 33
type input "12"
click at [1186, 456] on button "Add to Shopping List" at bounding box center [1230, 469] width 158 height 36
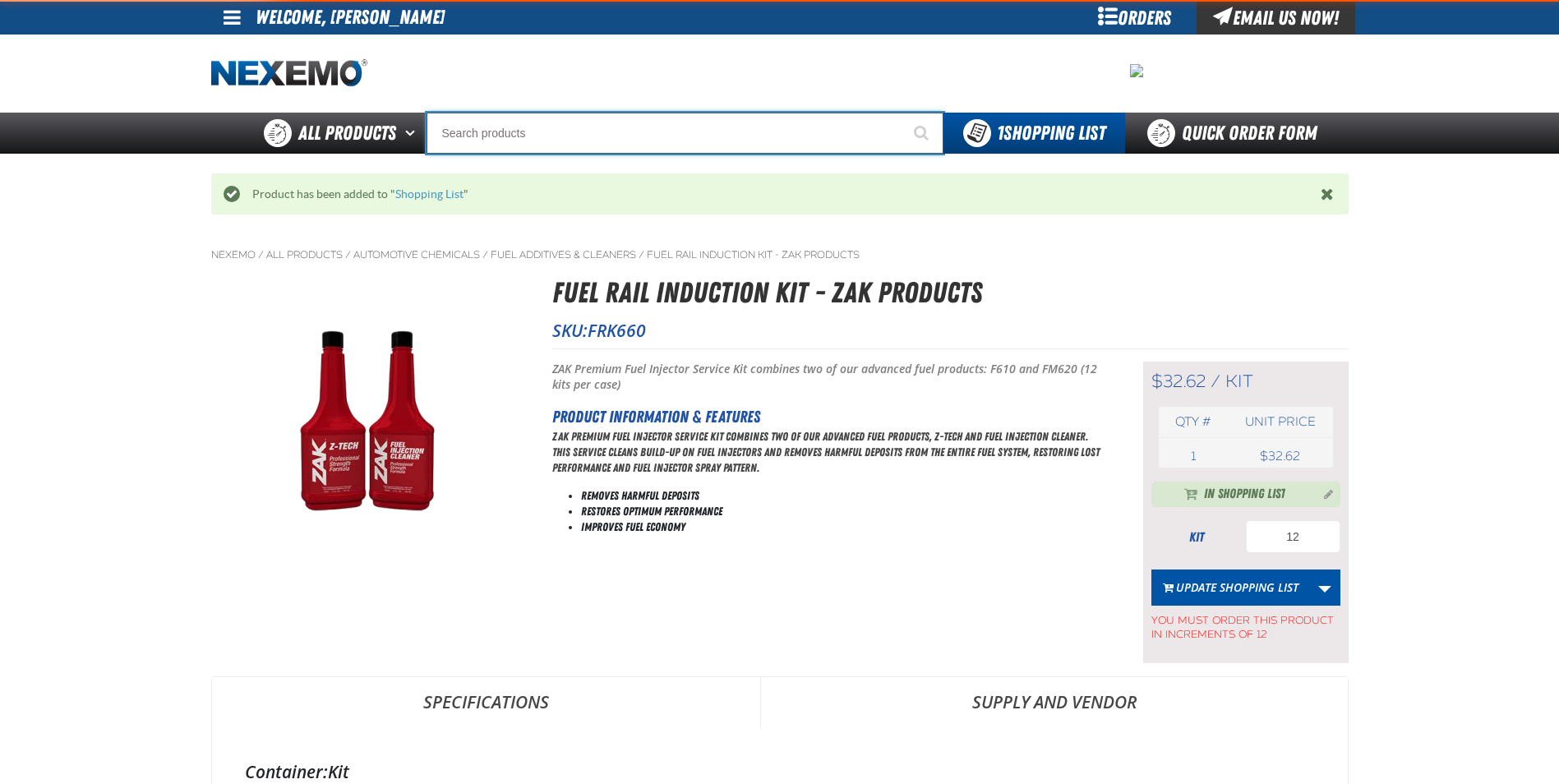
click at [606, 150] on input "Search" at bounding box center [685, 132] width 517 height 41
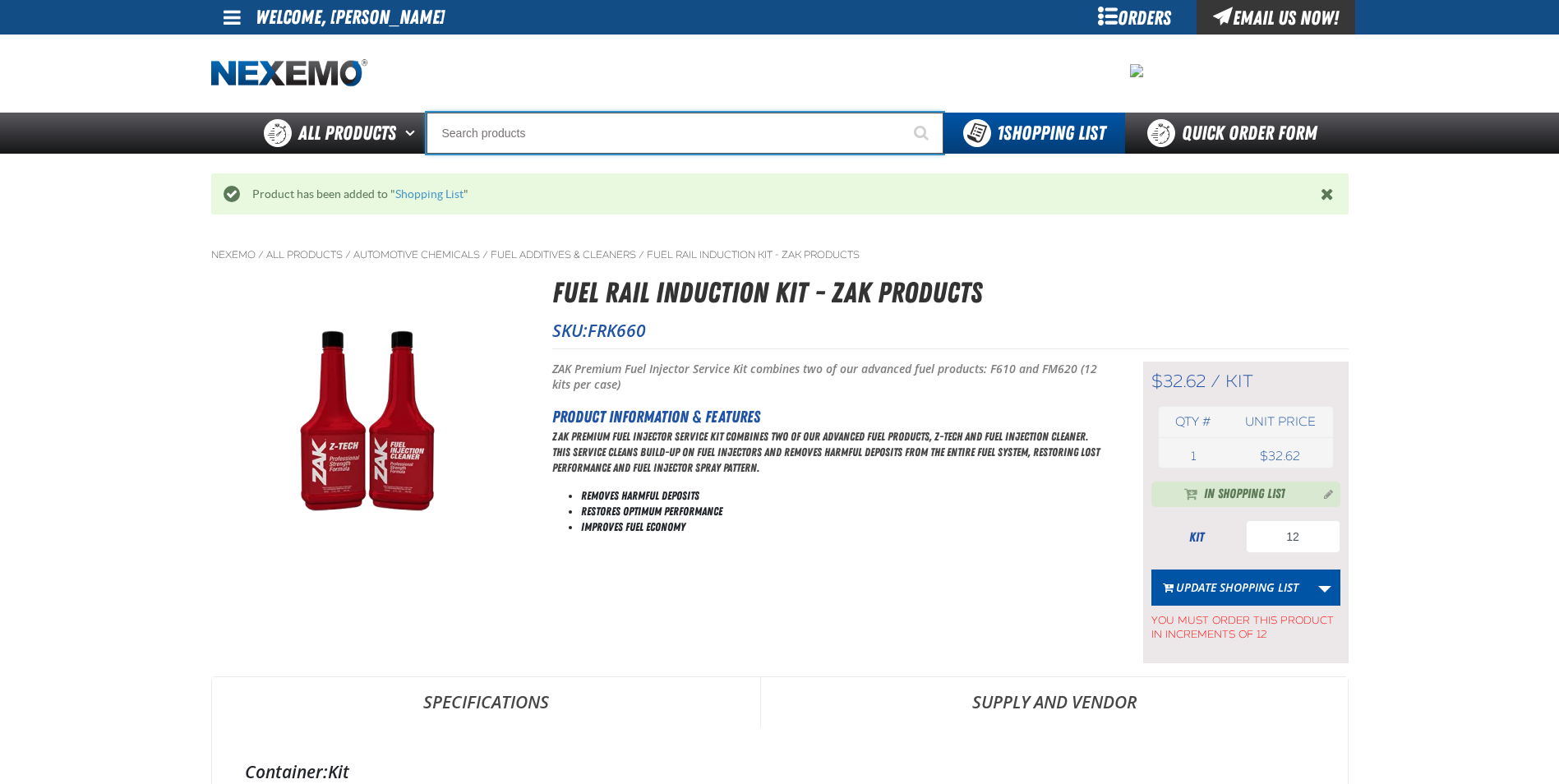
type input "r"
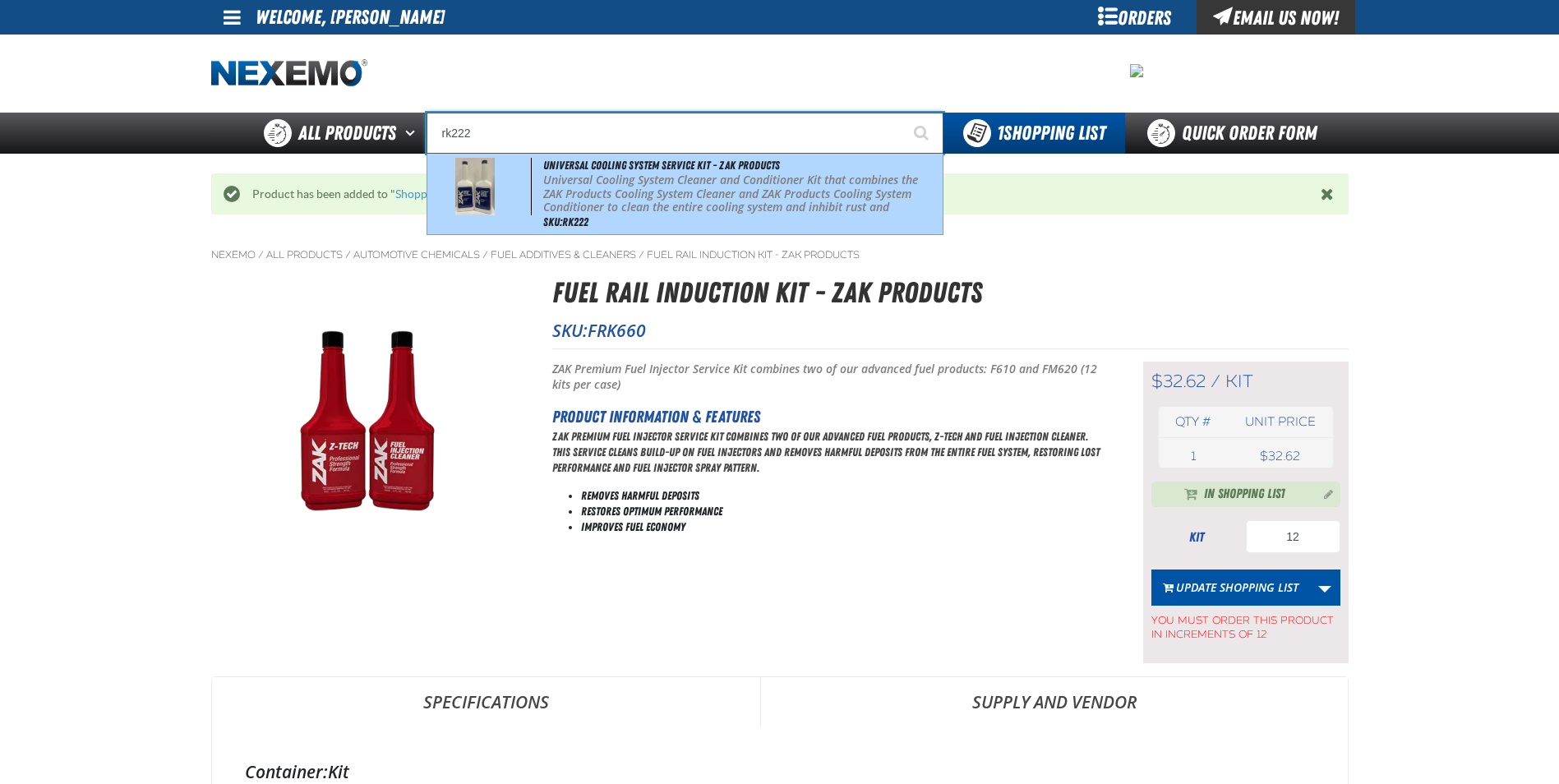
click at [636, 155] on div "Universal Cooling System Service Kit - ZAK Products Universal Cooling System Cl…" at bounding box center [685, 194] width 515 height 81
type input "Universal Cooling System Service Kit - ZAK Products"
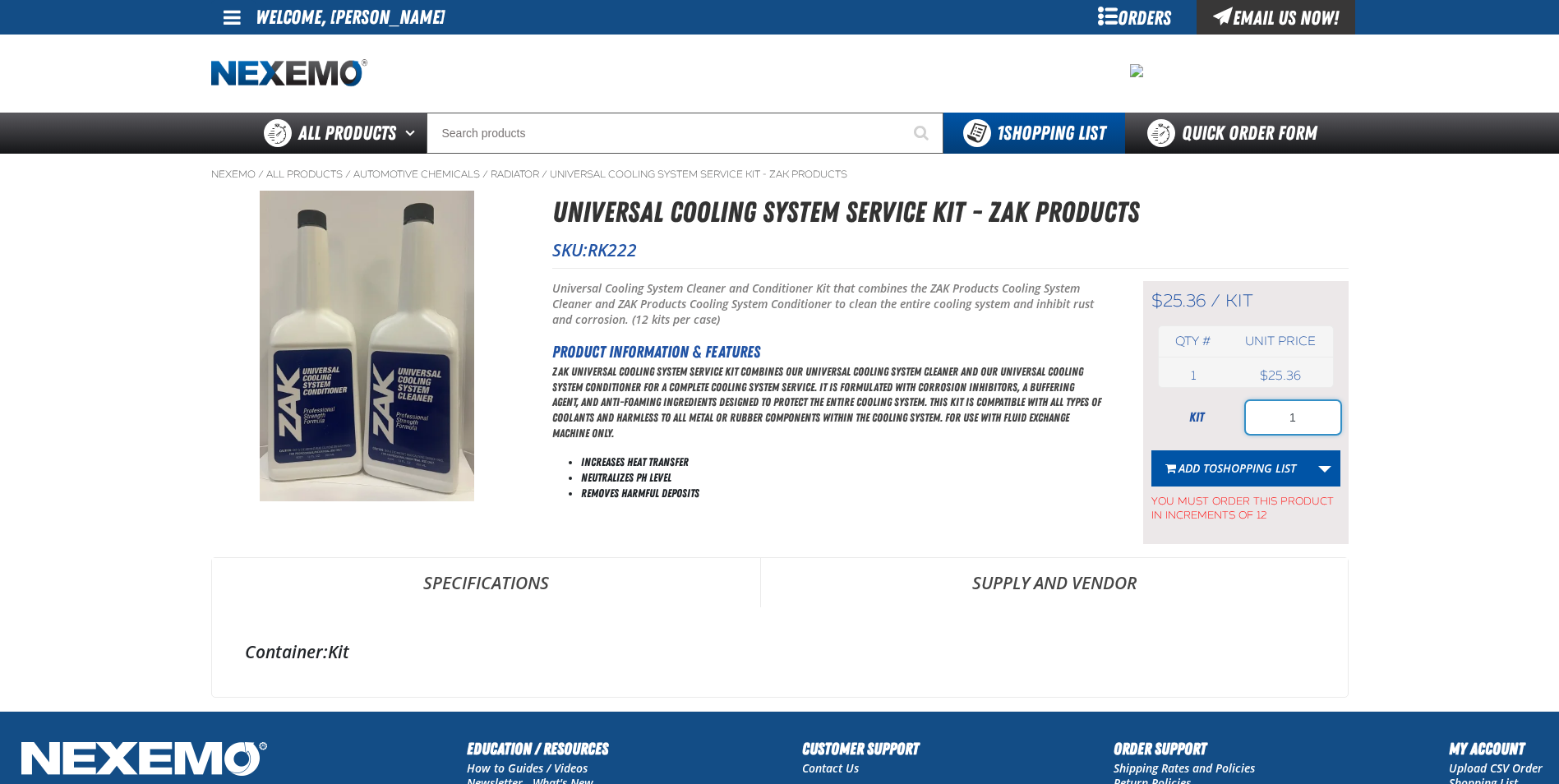
click at [1323, 420] on input "1" at bounding box center [1292, 417] width 95 height 33
type input "12"
click at [1274, 461] on span "Shopping List" at bounding box center [1256, 468] width 79 height 15
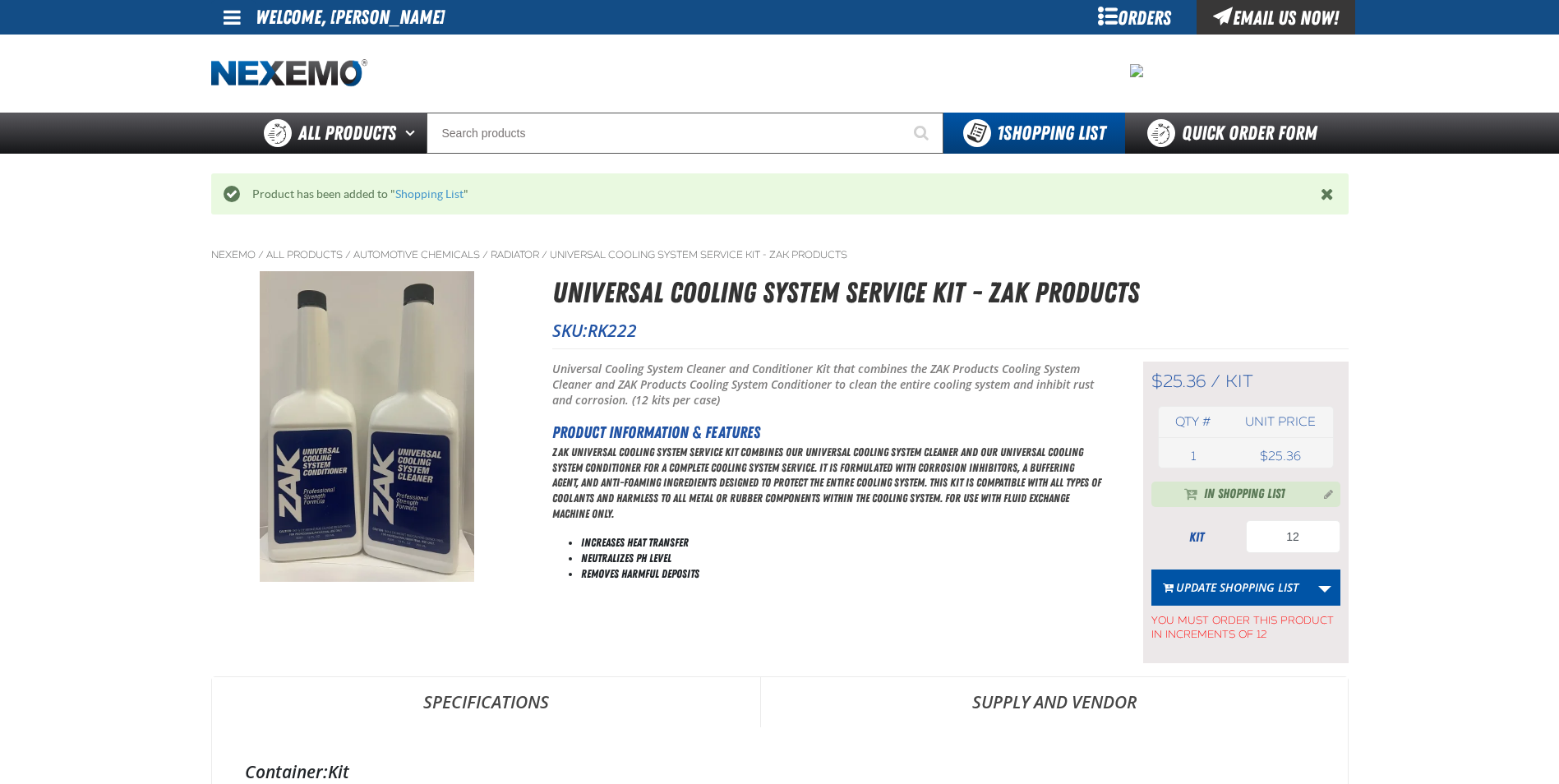
click at [624, 153] on div "Staging Site 5.1 Upgrade Site My Account My Account Support Ticket Support Tick…" at bounding box center [780, 572] width 1559 height 1144
click at [623, 153] on div "Staging Site 5.1 Upgrade Site My Account My Account Support Ticket Support Tick…" at bounding box center [780, 572] width 1559 height 1144
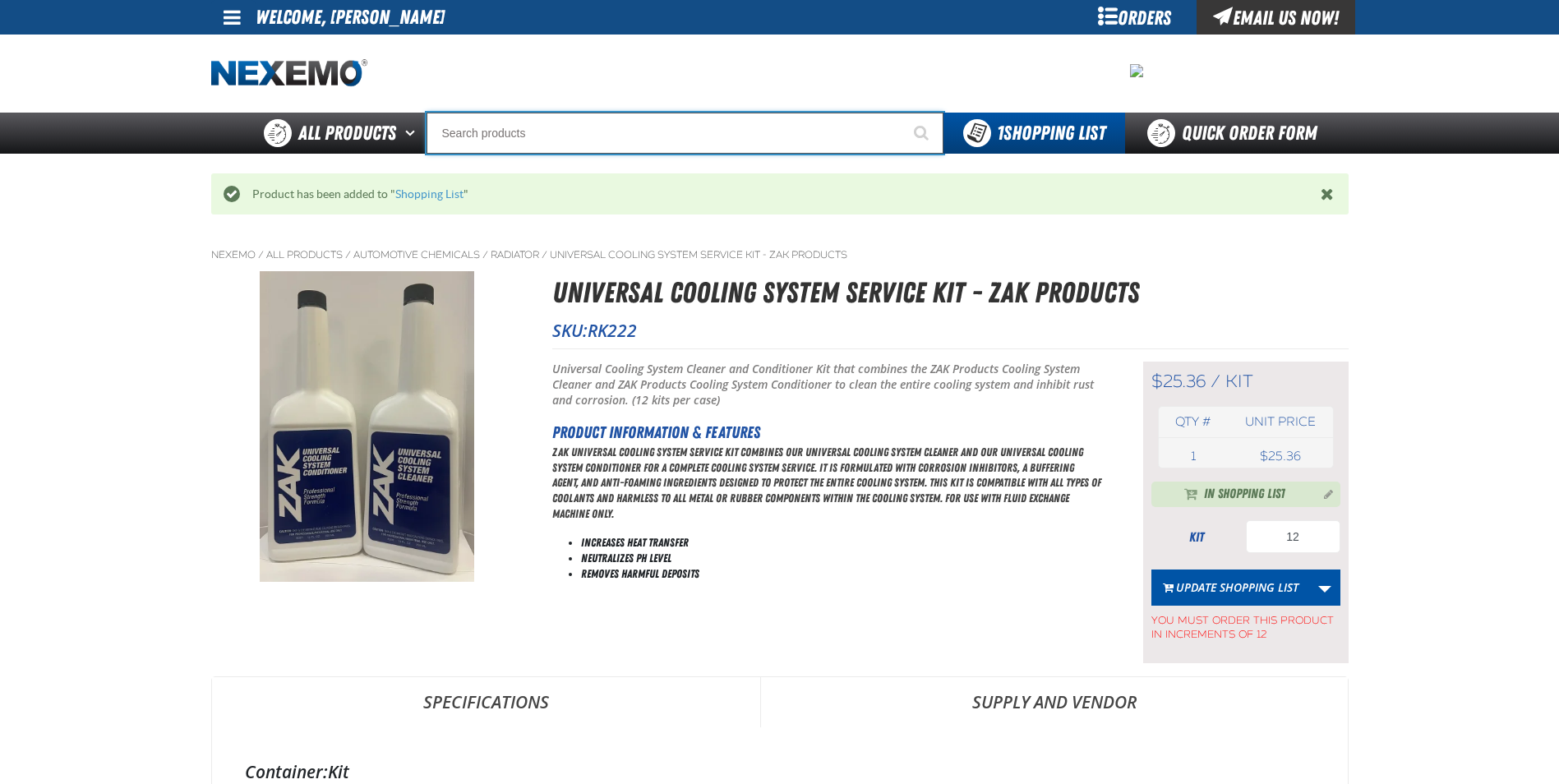
click at [627, 141] on input "Search" at bounding box center [685, 132] width 517 height 41
type input "t"
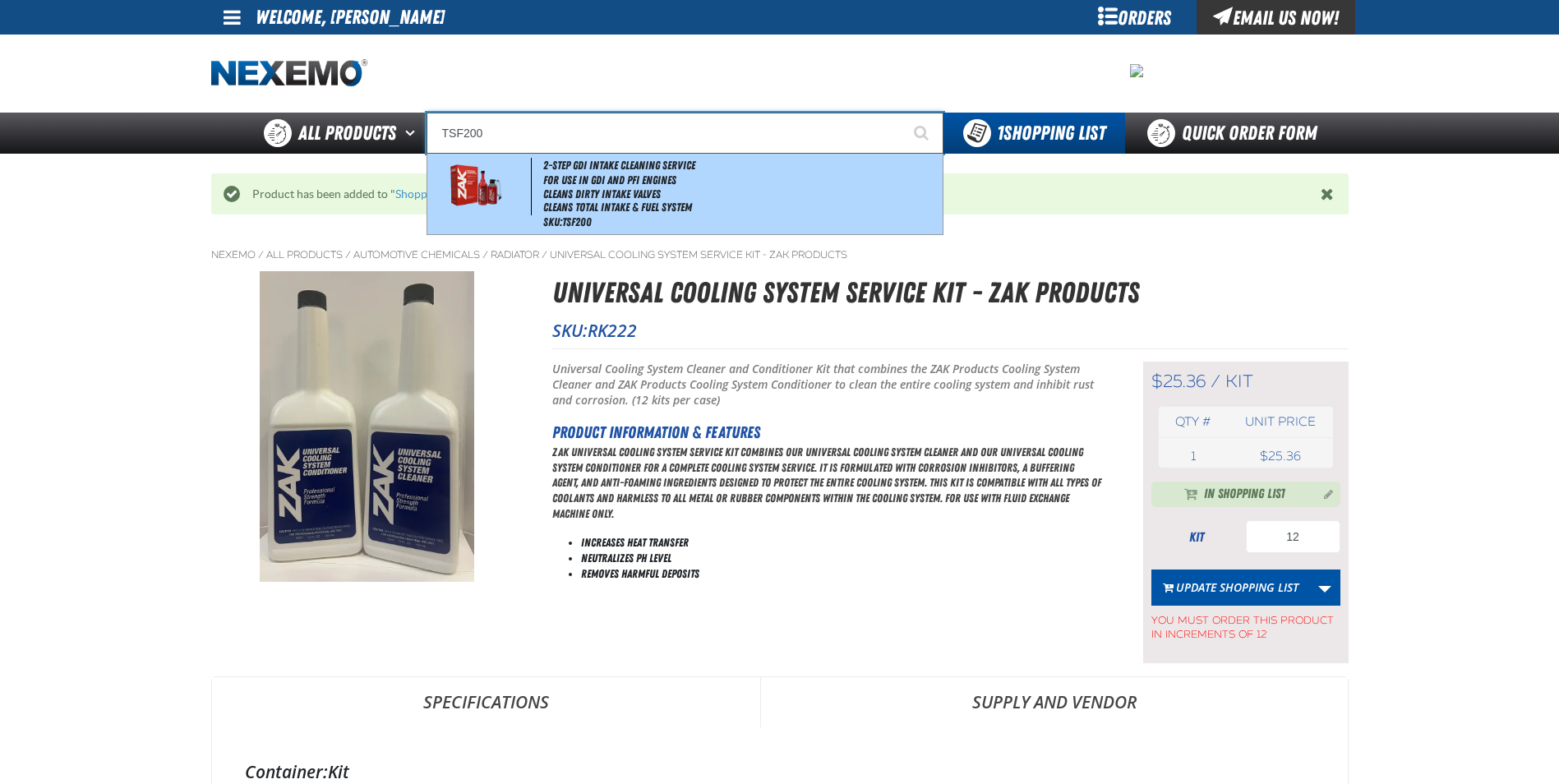
click at [606, 189] on li "Cleans Dirty Intake Valves" at bounding box center [741, 194] width 395 height 14
type input "2-Step GDI Intake Cleaning Service"
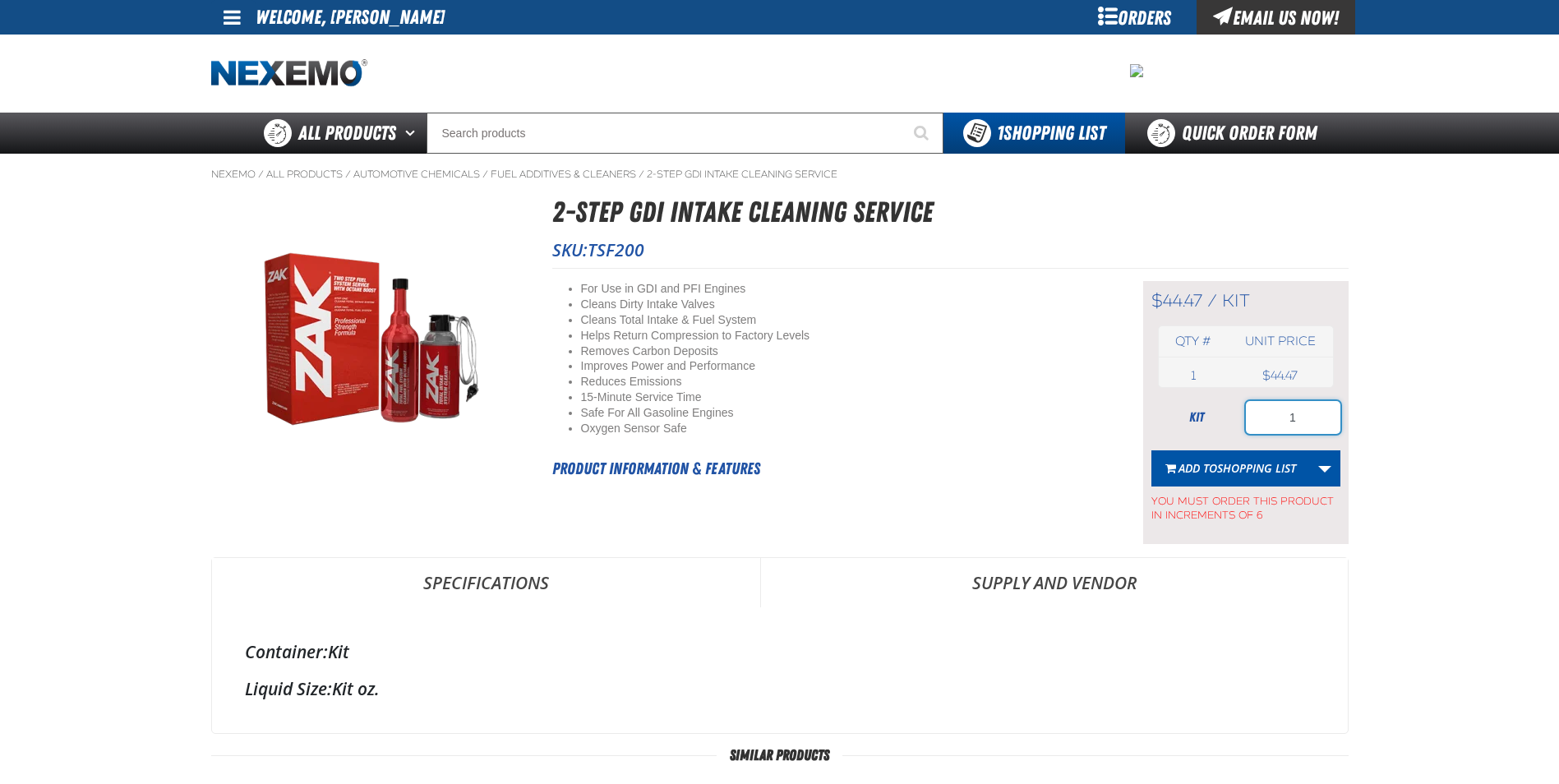
drag, startPoint x: 1315, startPoint y: 423, endPoint x: 1309, endPoint y: 438, distance: 16.2
click at [1309, 438] on form "kit 1 Add to Shopping List Create New Shopping List Add to Shopping List You mu…" at bounding box center [1245, 461] width 189 height 122
type input "12"
click at [1288, 458] on button "Add to Shopping List" at bounding box center [1230, 469] width 158 height 36
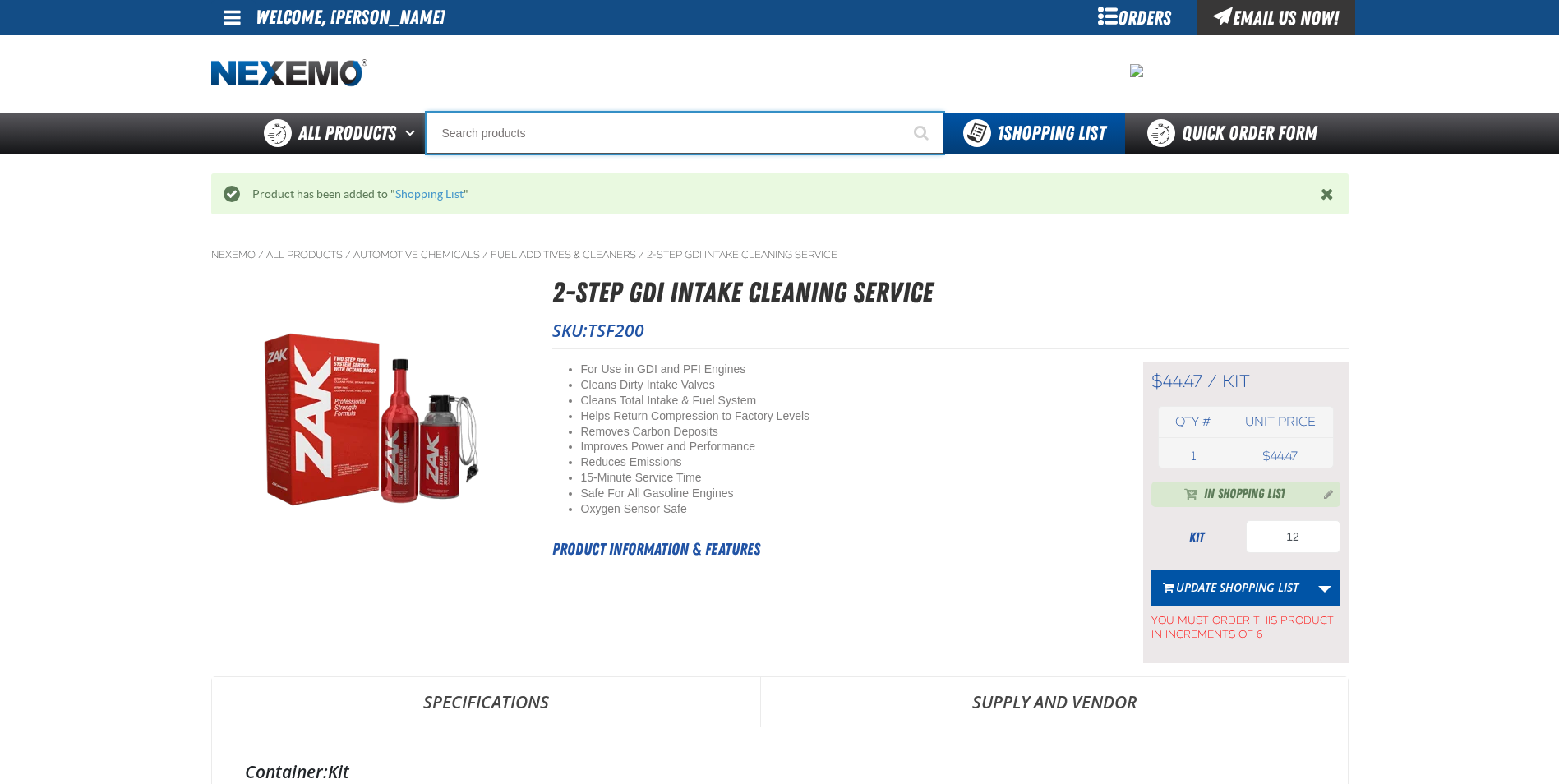
click at [666, 125] on input "Search" at bounding box center [685, 132] width 517 height 41
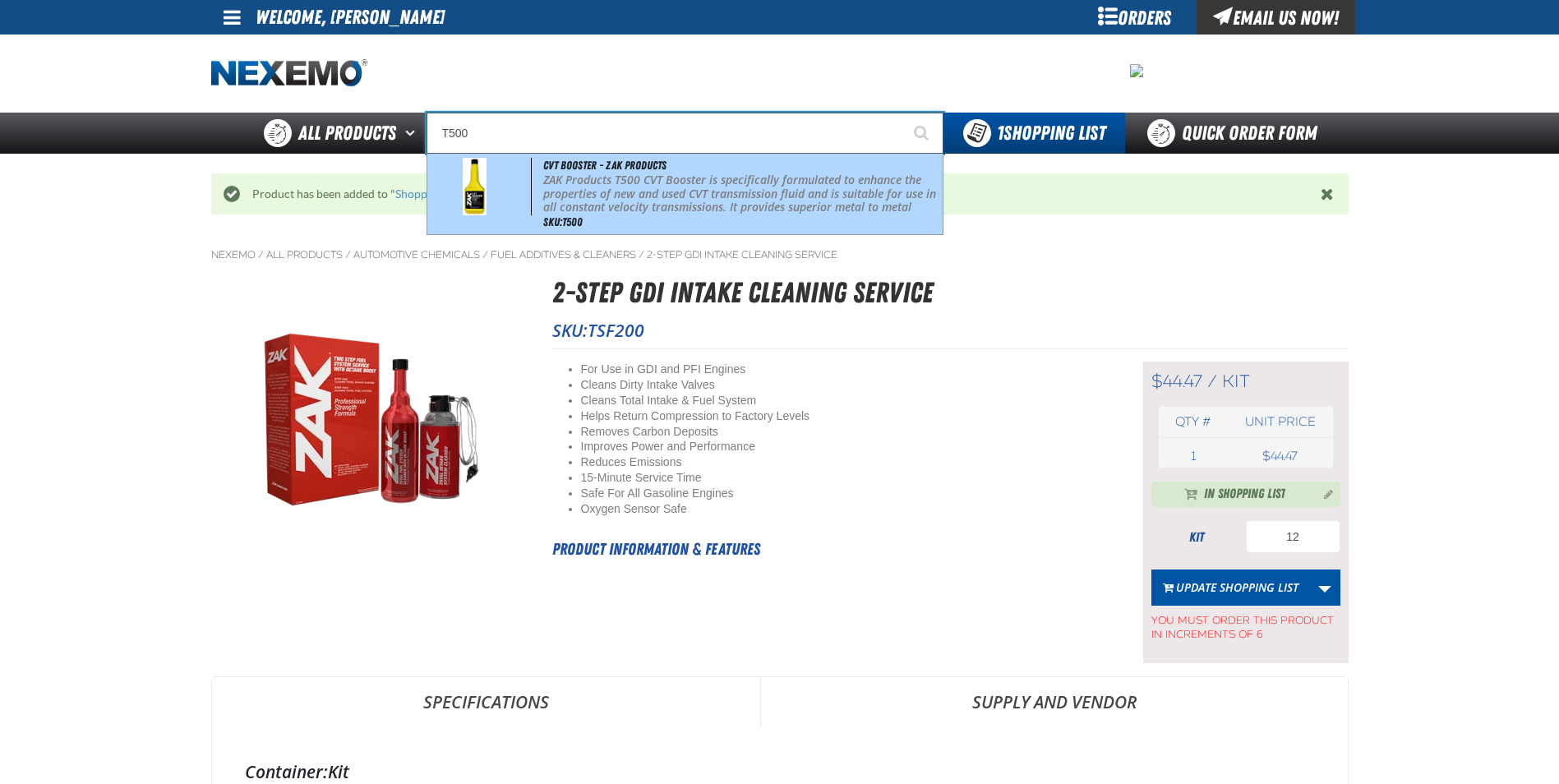
click at [645, 193] on p "ZAK Products T500 CVT Booster is specifically formulated to enhance the propert…" at bounding box center [741, 208] width 395 height 69
type input "CVT Booster - ZAK Products"
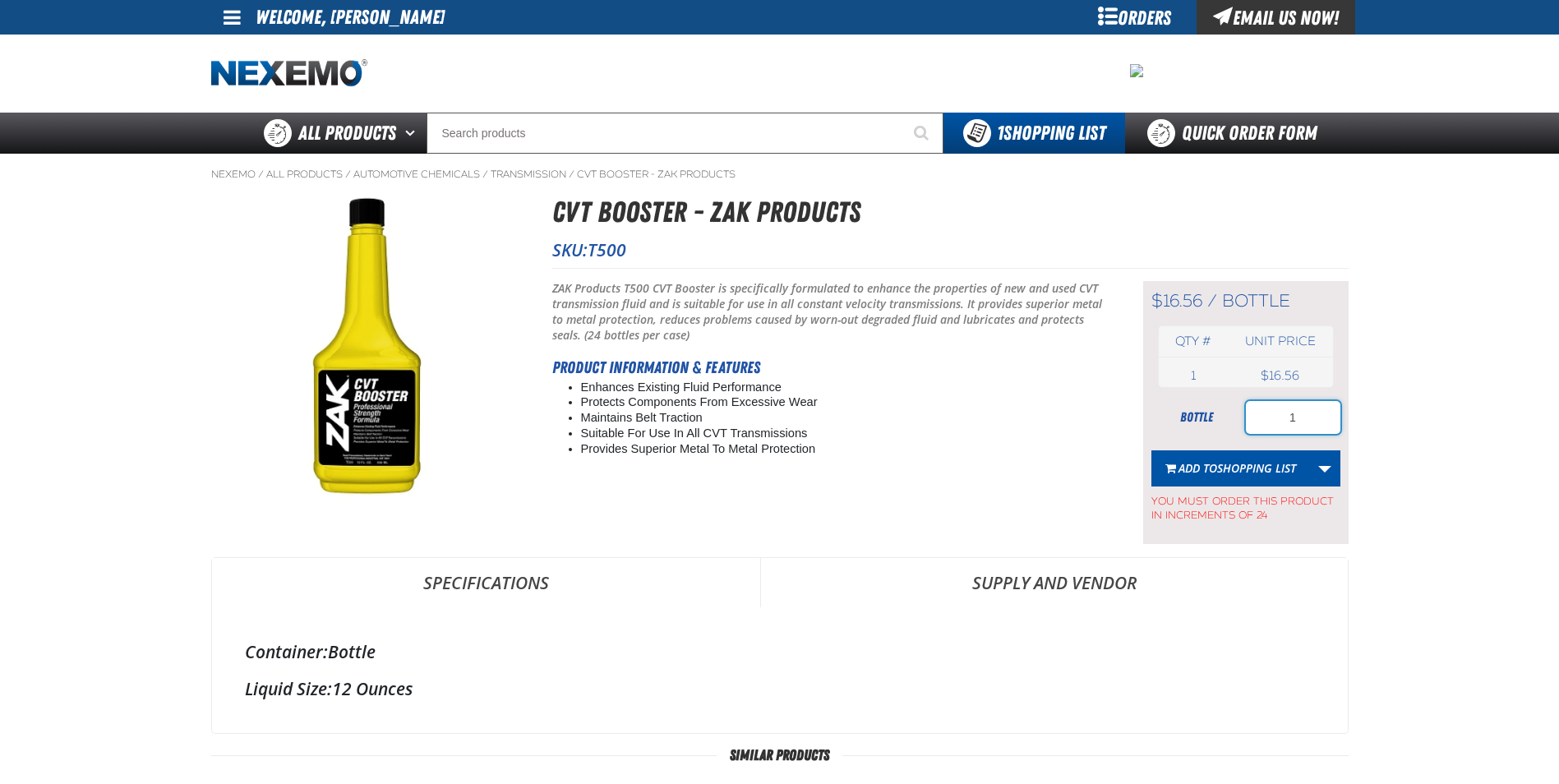
drag, startPoint x: 1307, startPoint y: 409, endPoint x: 1156, endPoint y: 405, distance: 151.1
click at [1175, 408] on div "bottle 1" at bounding box center [1245, 417] width 189 height 33
type input "48"
click at [1196, 464] on span "Add to Shopping List" at bounding box center [1237, 468] width 118 height 15
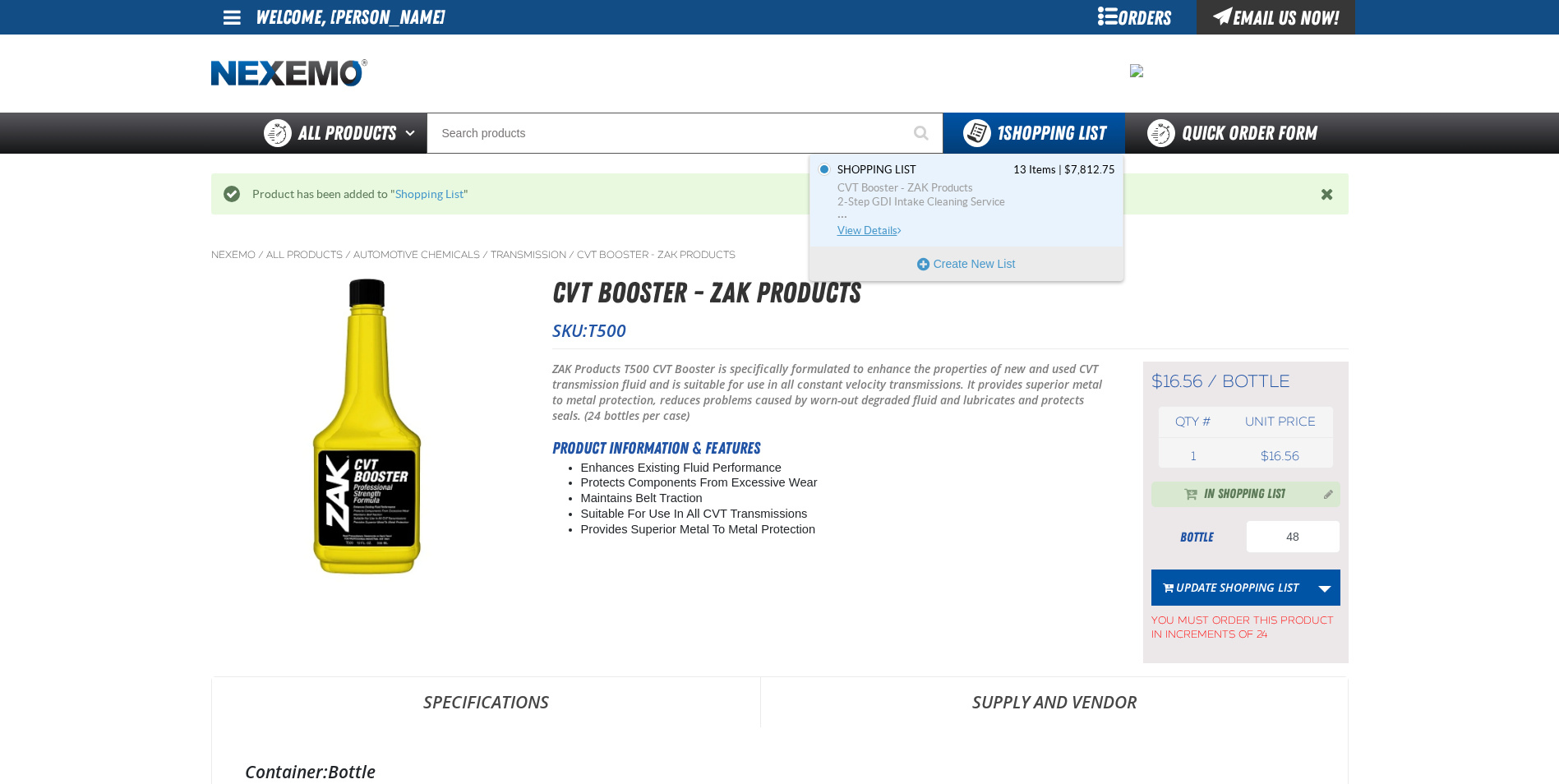
drag, startPoint x: 1003, startPoint y: 141, endPoint x: 963, endPoint y: 176, distance: 53.2
click at [963, 153] on div "1 Shopping List Set default Shopping List Set the Shopping List as Default Shop…" at bounding box center [1034, 132] width 181 height 41
click at [963, 176] on span "Shopping List 13 Items | $7,812.75" at bounding box center [976, 170] width 278 height 14
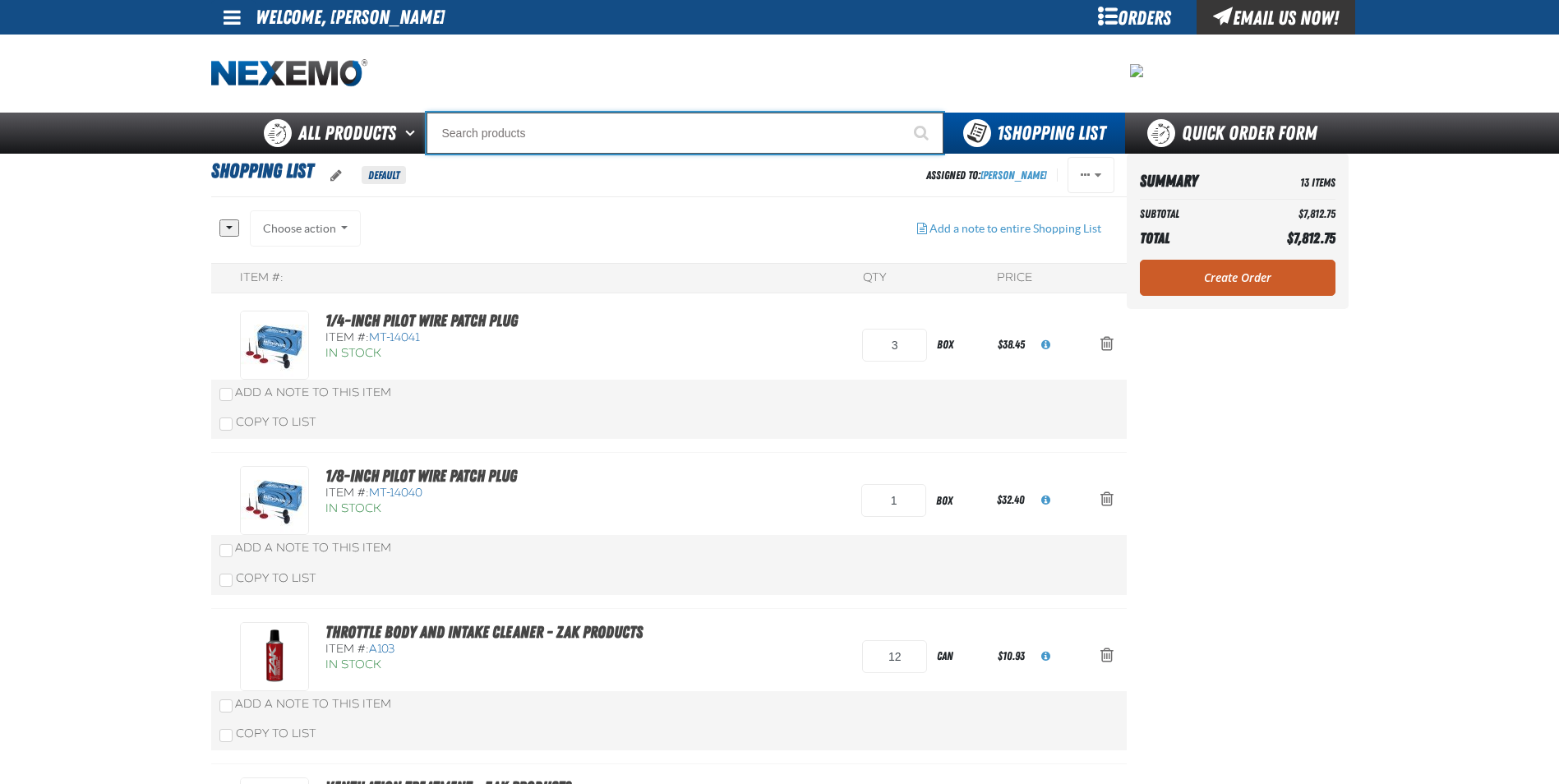
click at [651, 130] on input "Search" at bounding box center [685, 132] width 517 height 41
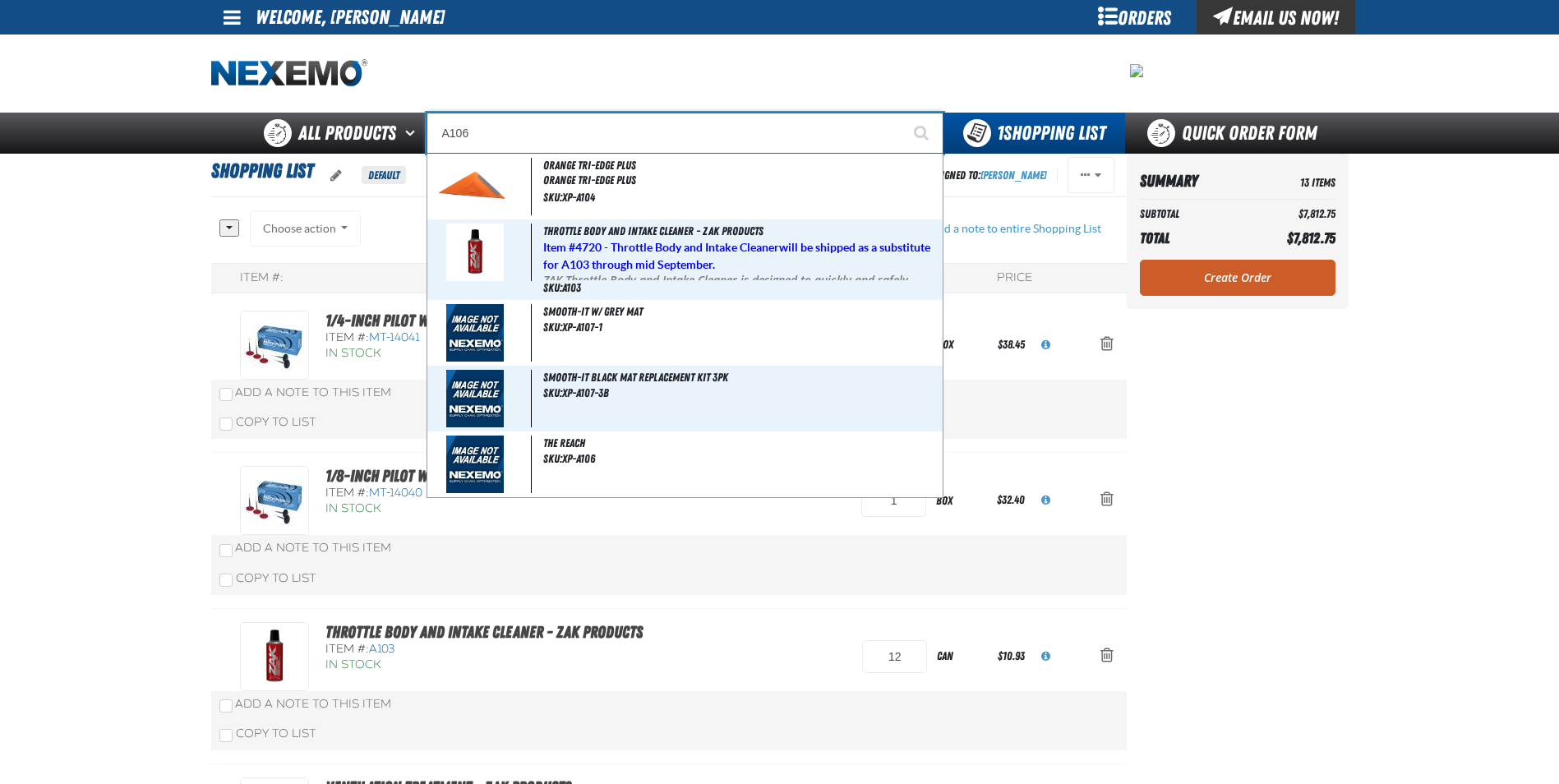
type input "A106"
click at [902, 112] on button "Start Searching" at bounding box center [922, 132] width 41 height 41
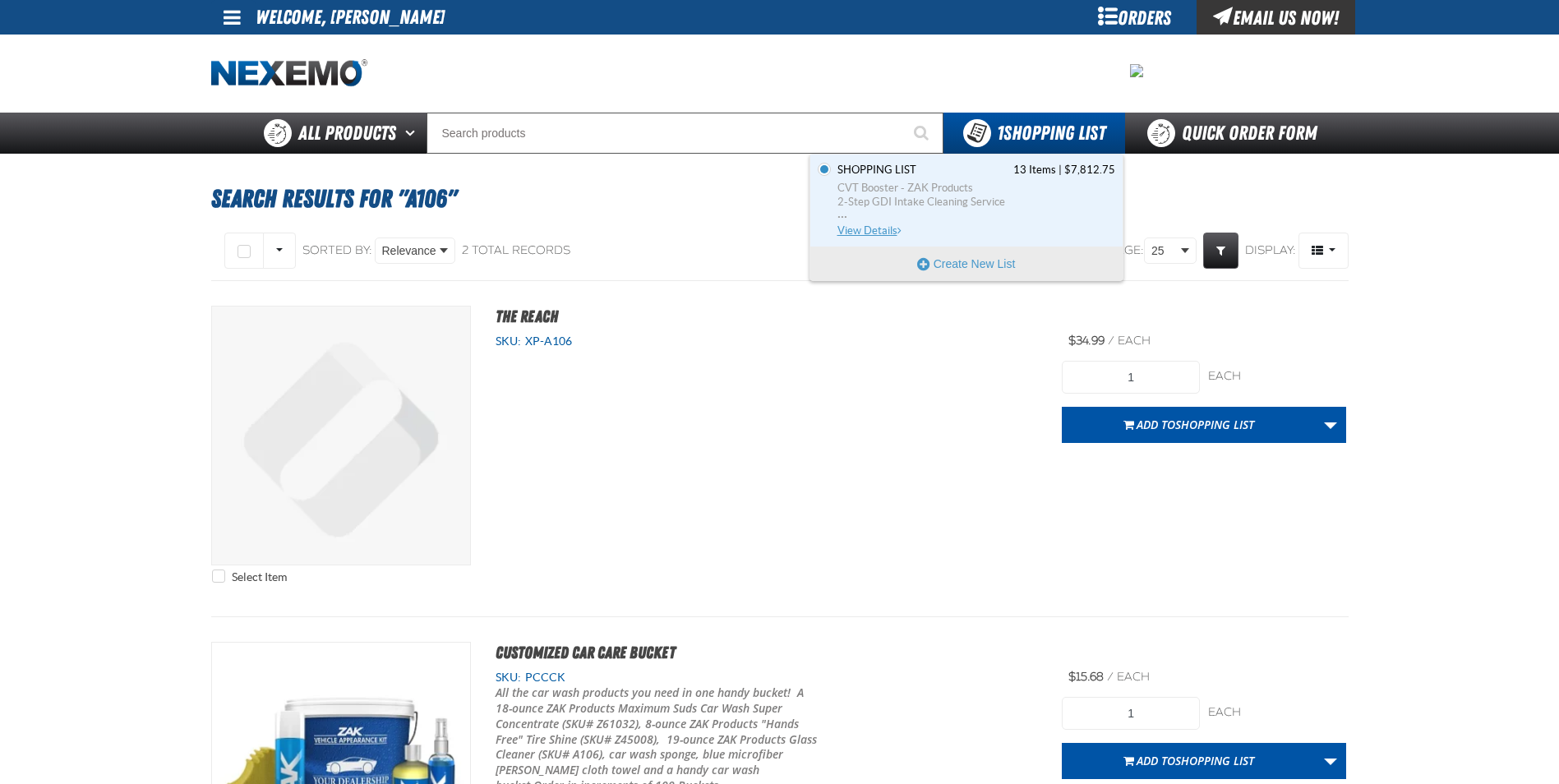
click at [887, 187] on span "CVT Booster - ZAK Products" at bounding box center [976, 188] width 278 height 14
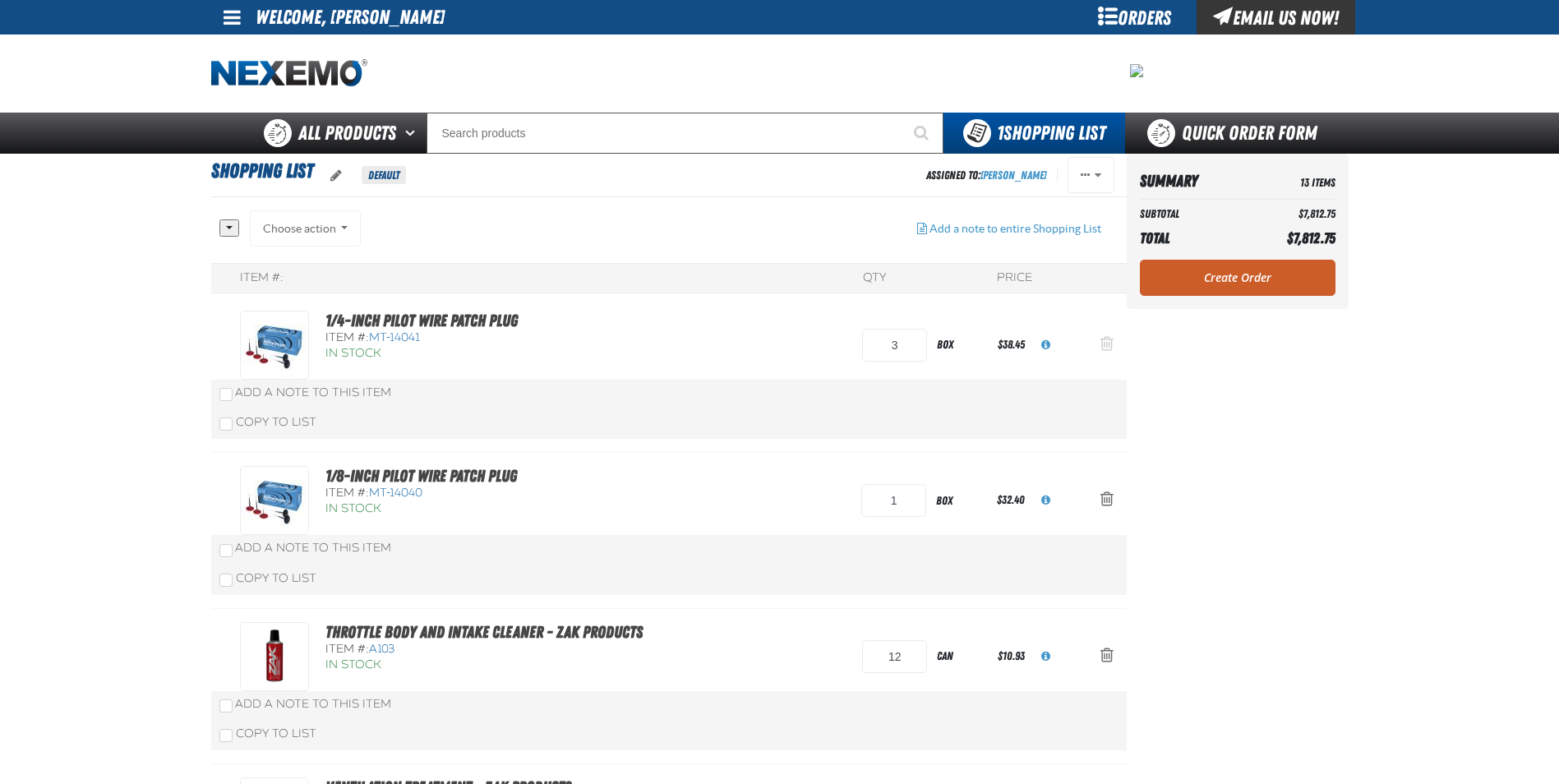
click at [1110, 341] on span "Action Remove 1/4-inch Pilot Wire Patch Plug from Shopping List" at bounding box center [1107, 343] width 13 height 16
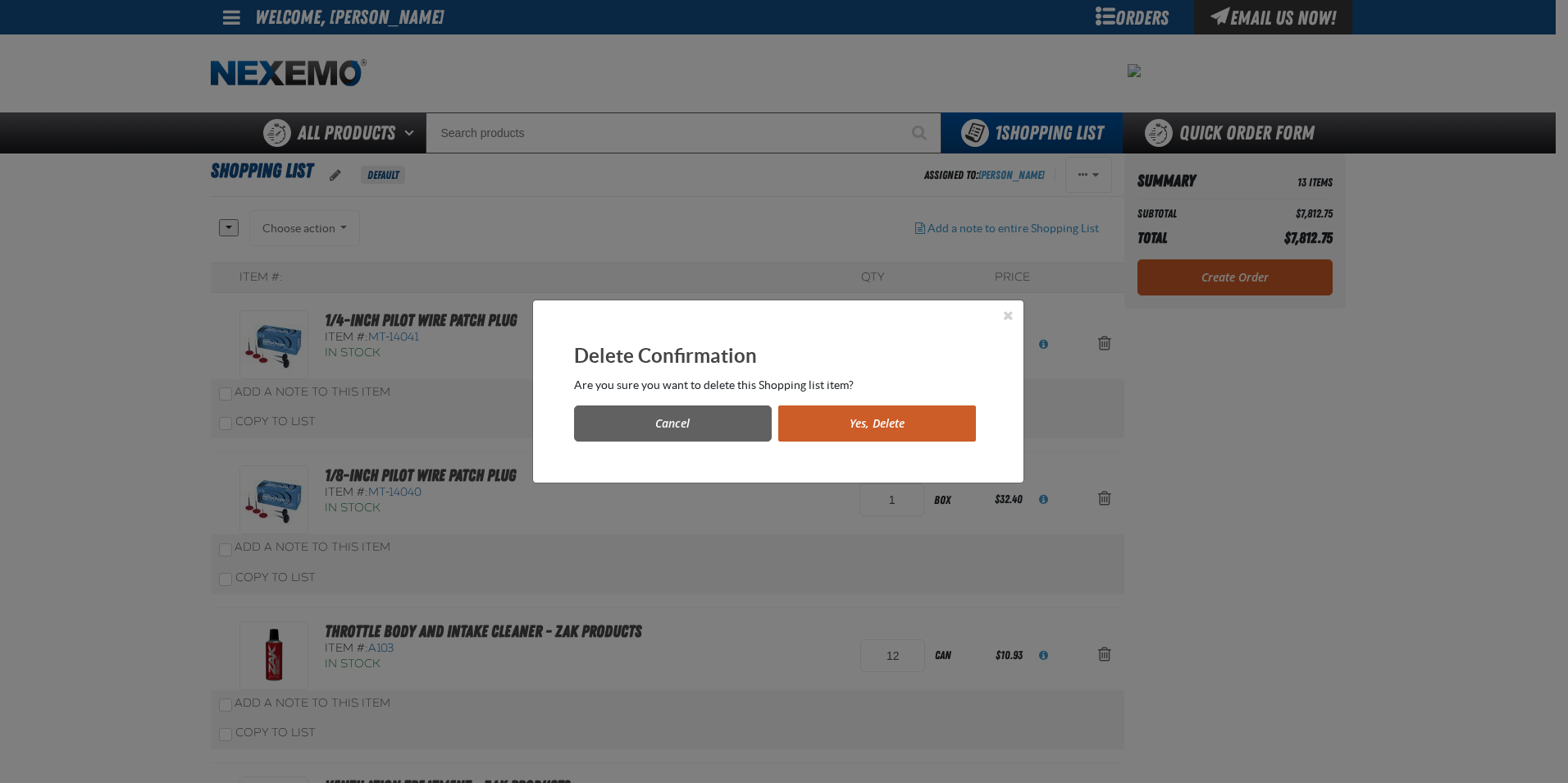
click at [887, 415] on button "Yes, Delete" at bounding box center [876, 423] width 198 height 36
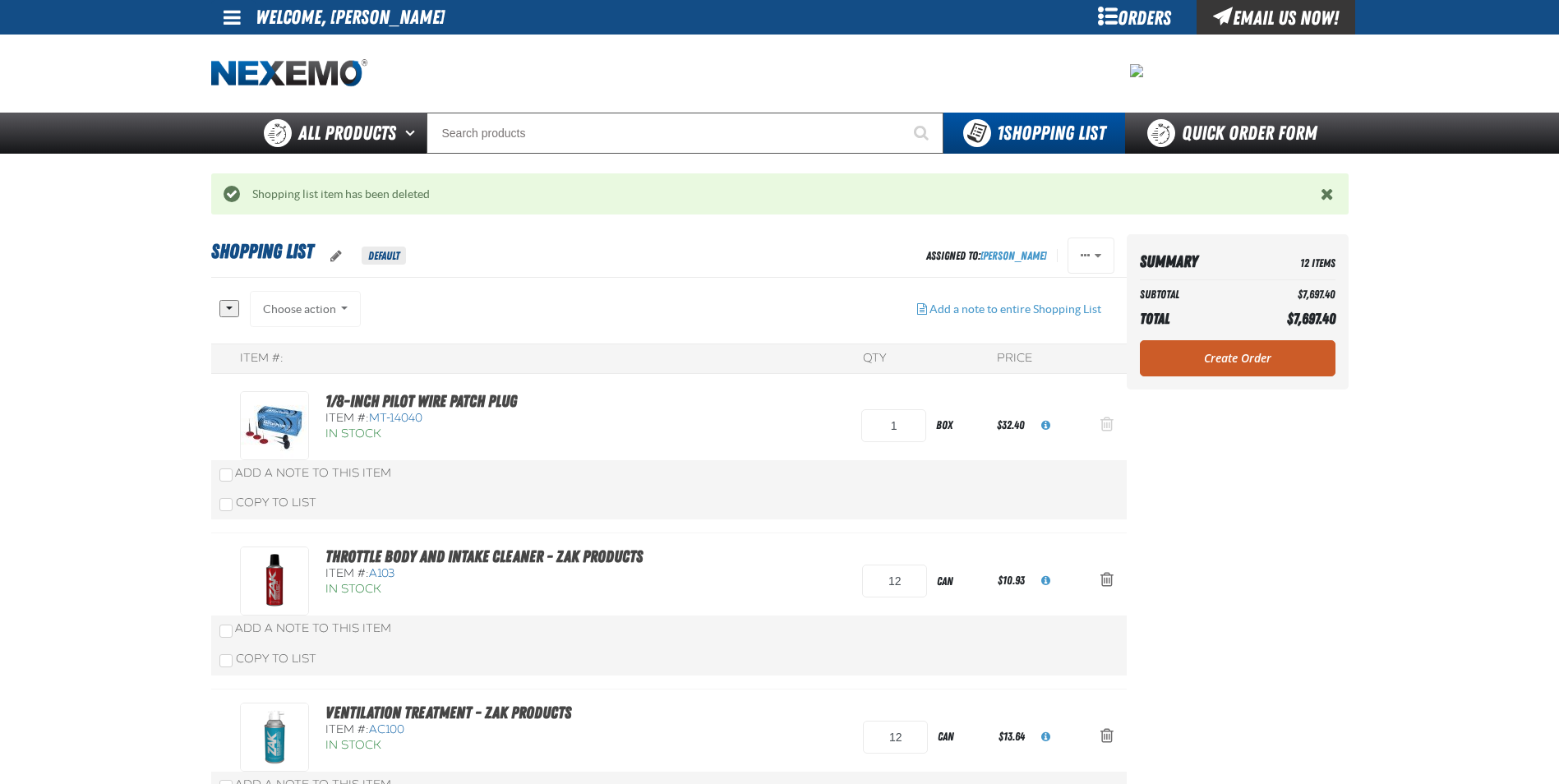
click at [1107, 426] on span "Action Remove 1/8-inch Pilot Wire Patch Plug from Shopping List" at bounding box center [1107, 424] width 13 height 16
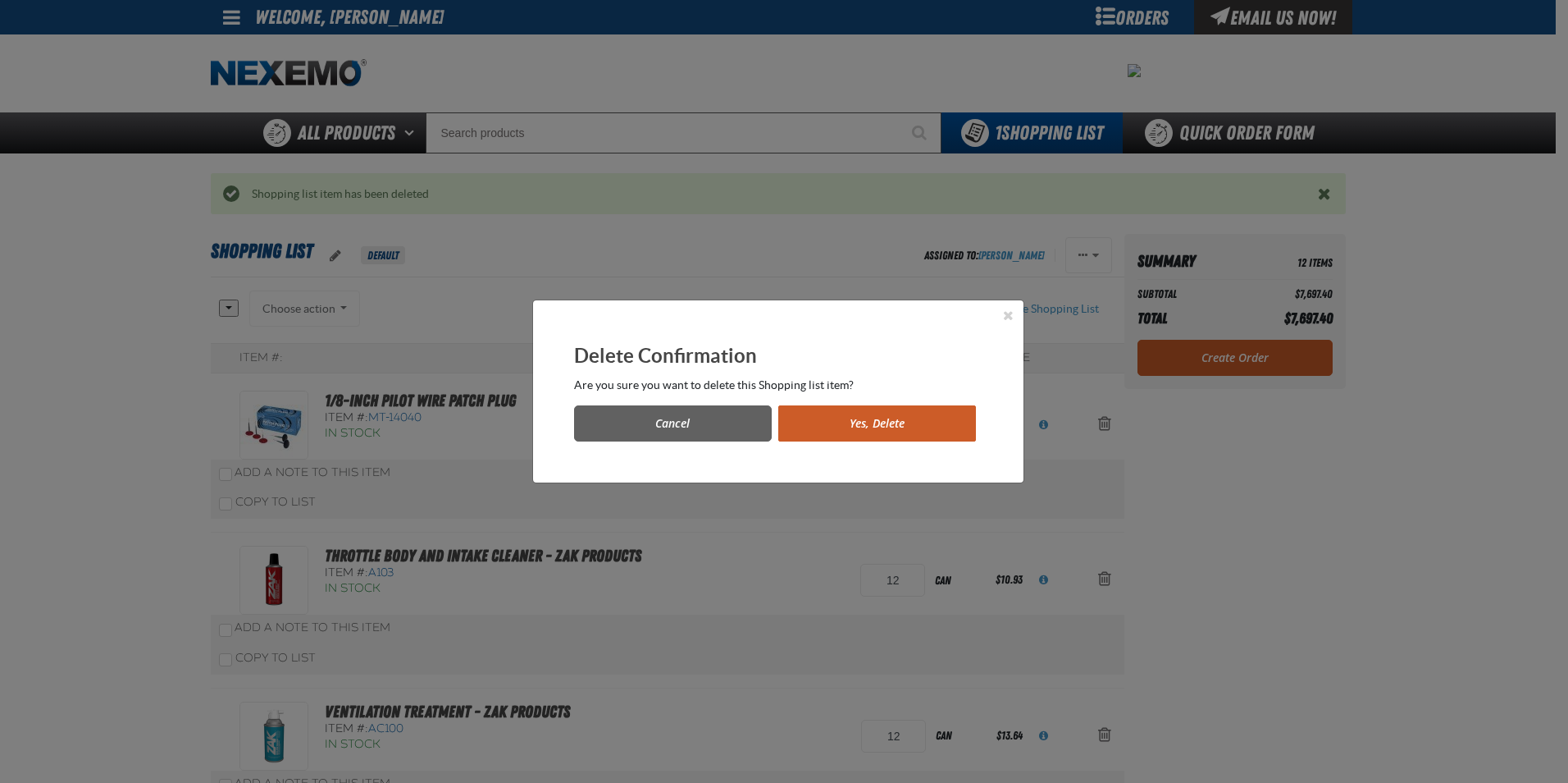
click at [939, 408] on button "Yes, Delete" at bounding box center [876, 423] width 198 height 36
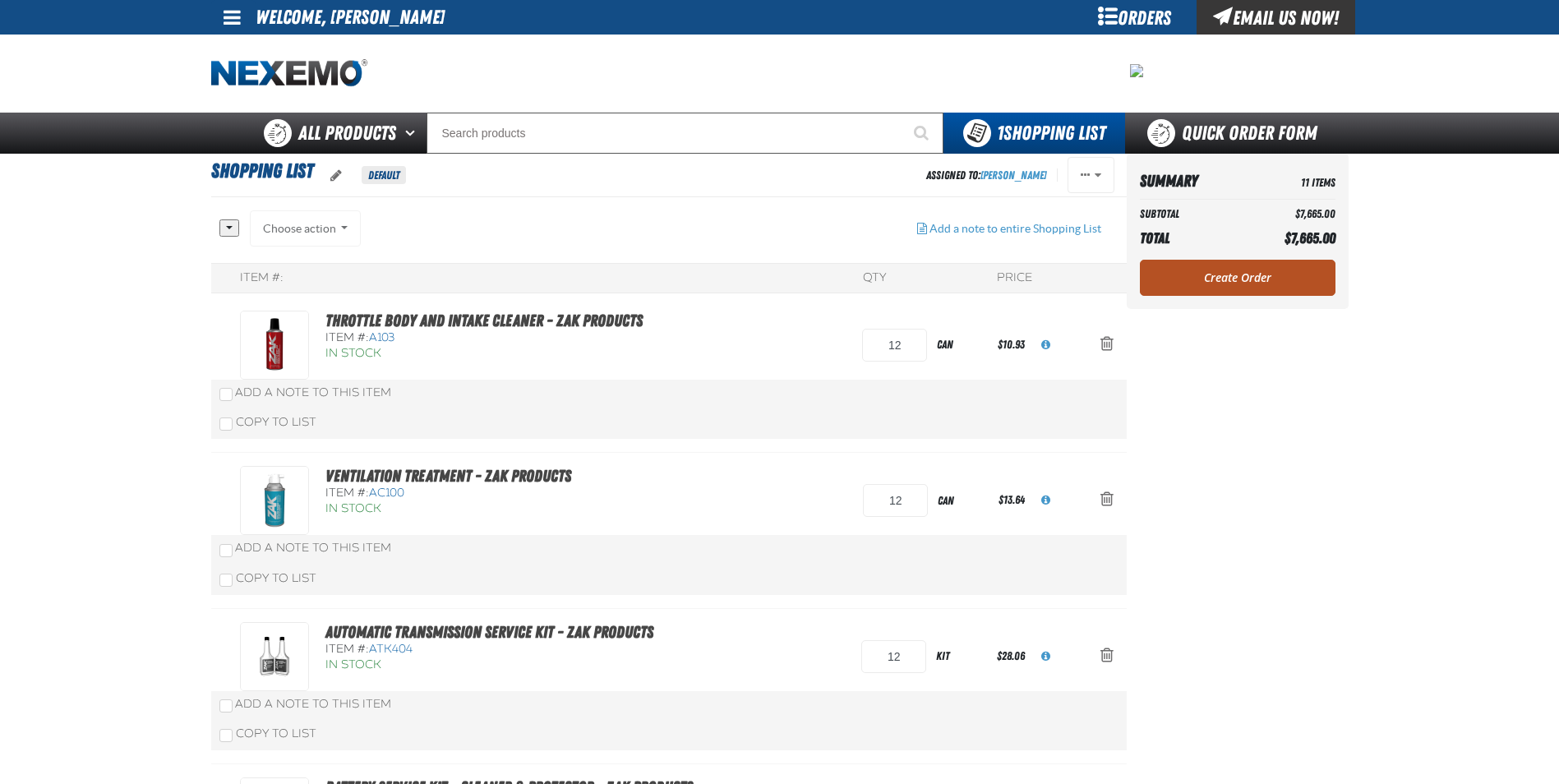
click at [1274, 285] on link "Create Order" at bounding box center [1238, 278] width 196 height 36
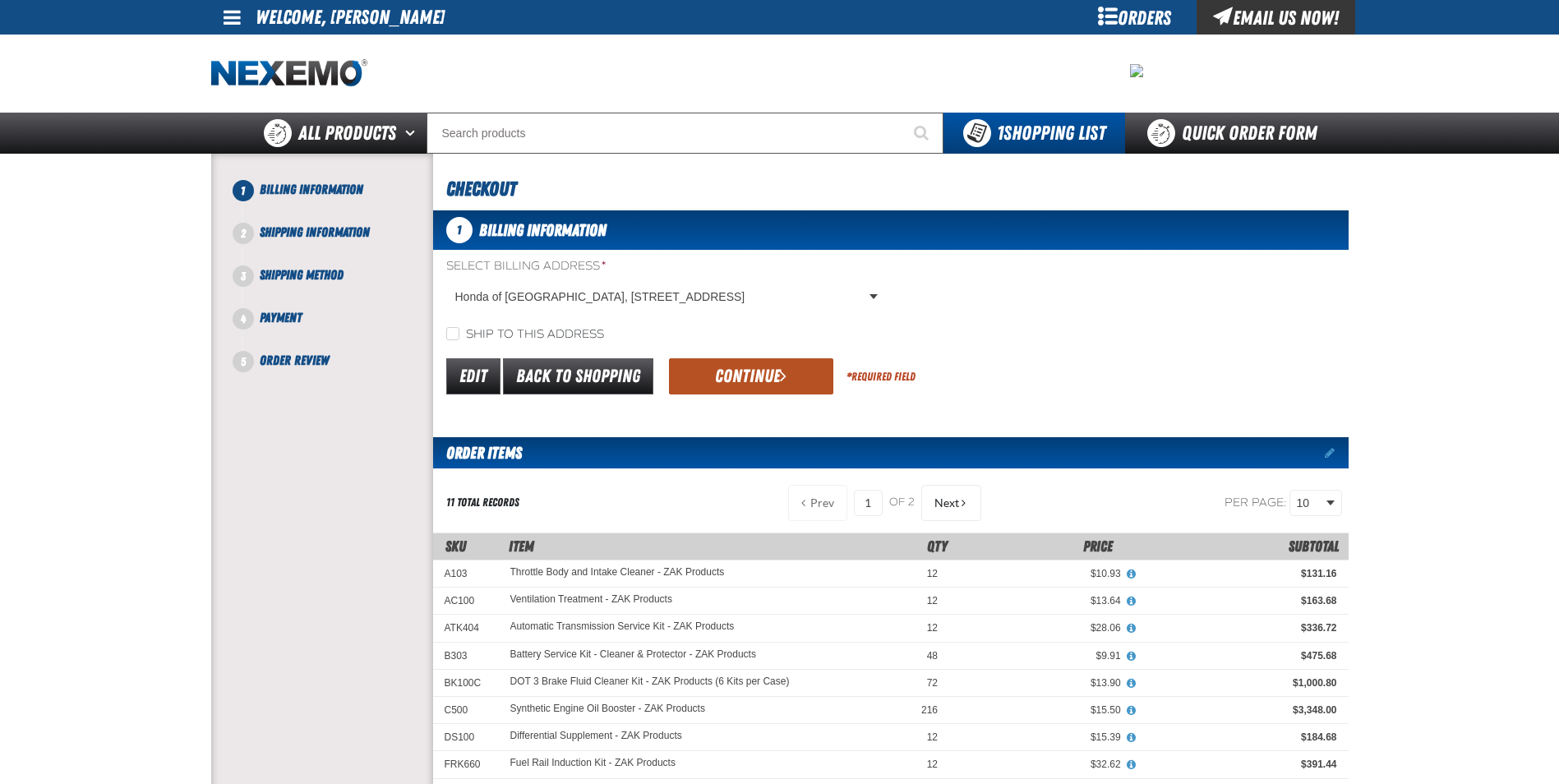
click at [731, 376] on button "Continue" at bounding box center [751, 377] width 164 height 36
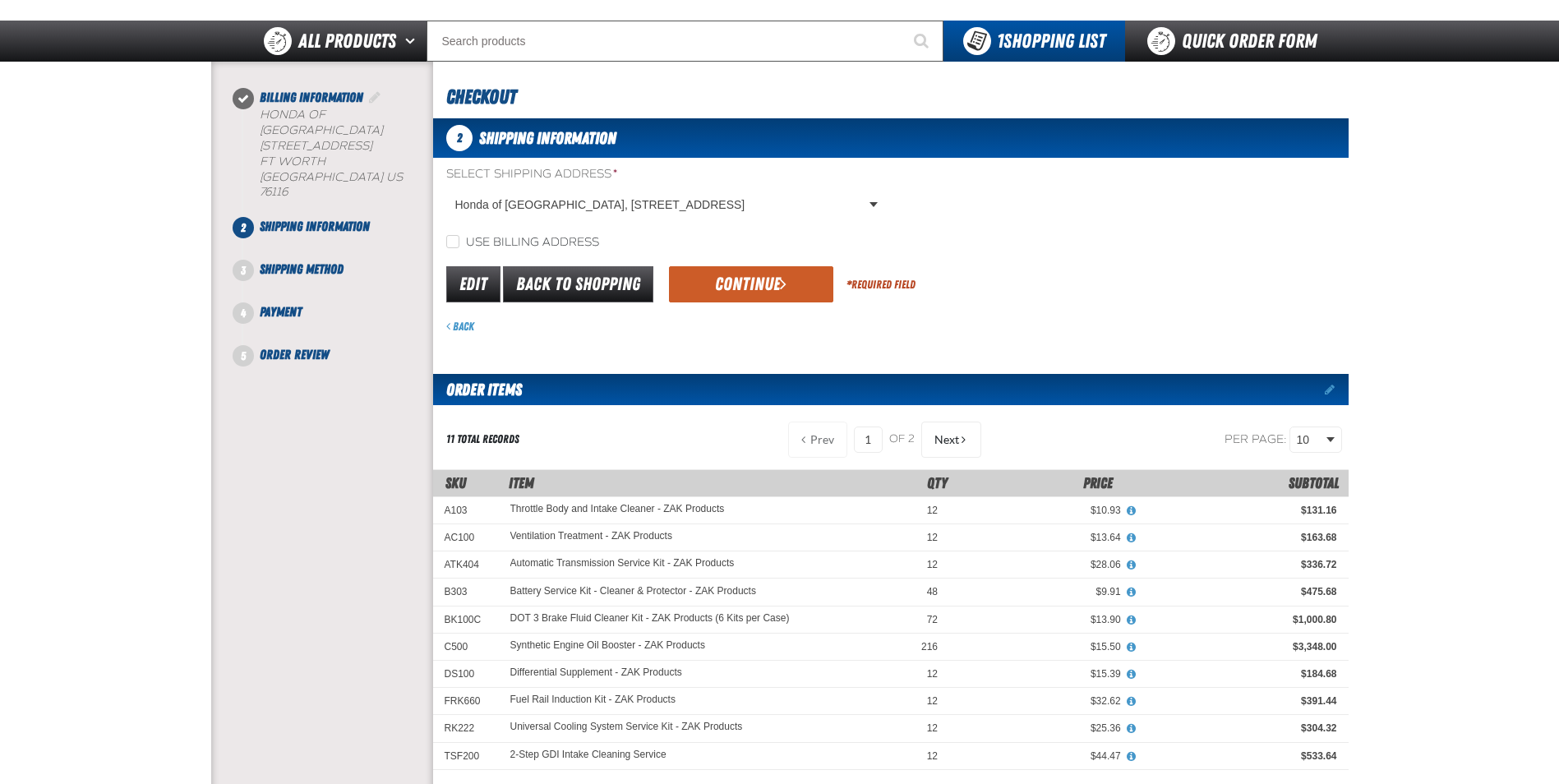
scroll to position [246, 0]
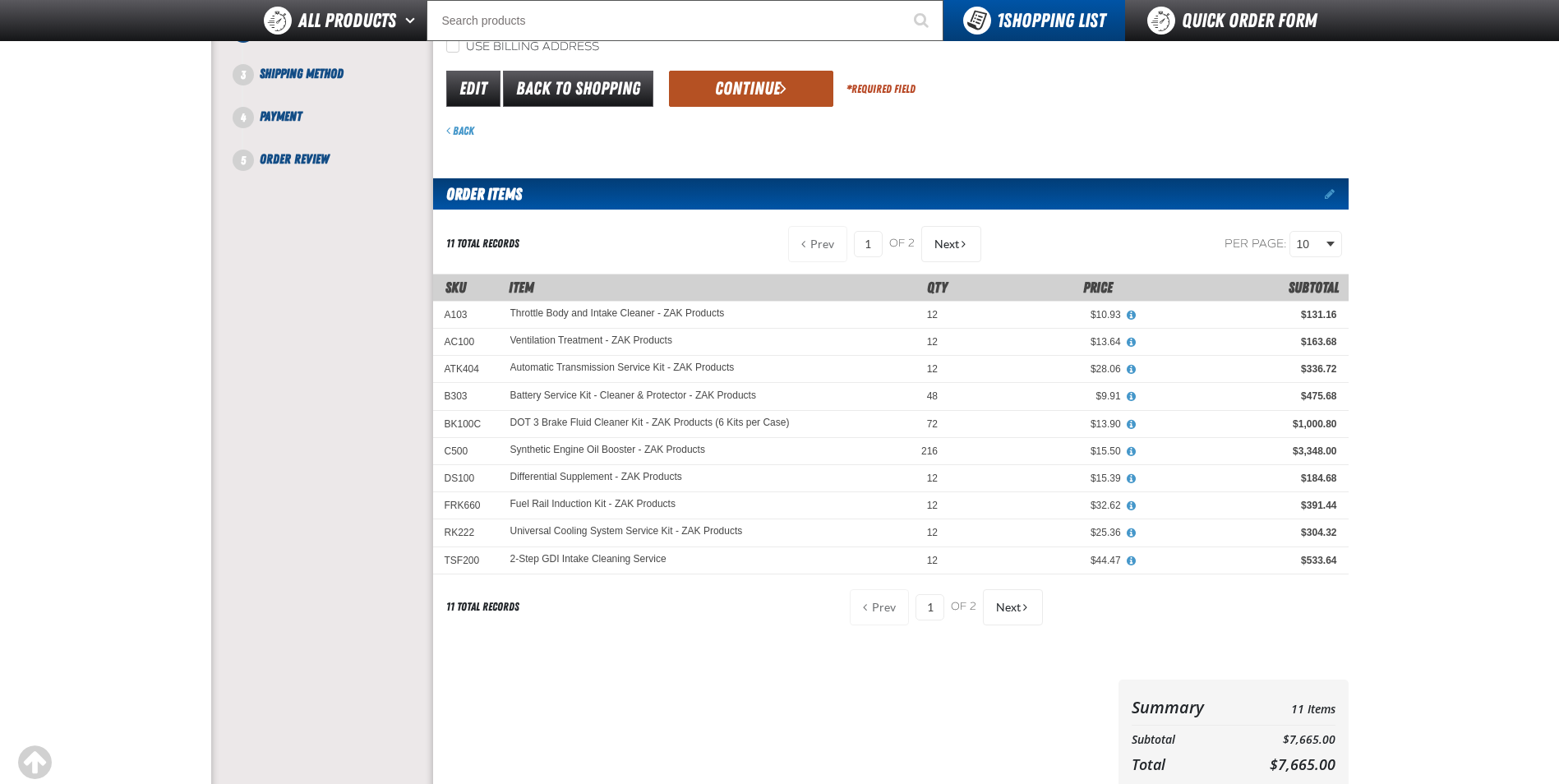
click at [753, 88] on button "Continue" at bounding box center [751, 89] width 164 height 36
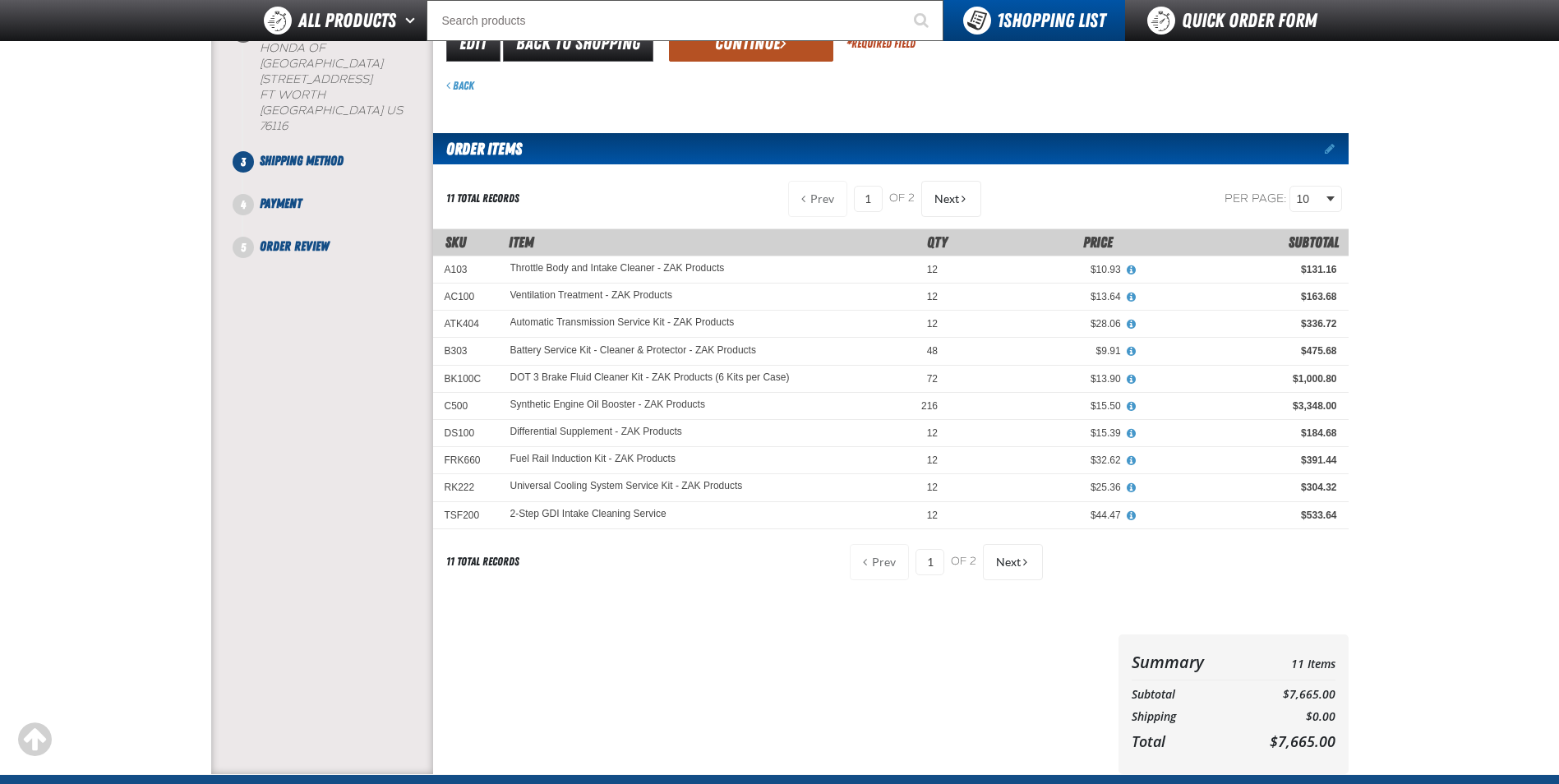
click at [711, 60] on button "Continue" at bounding box center [751, 44] width 164 height 36
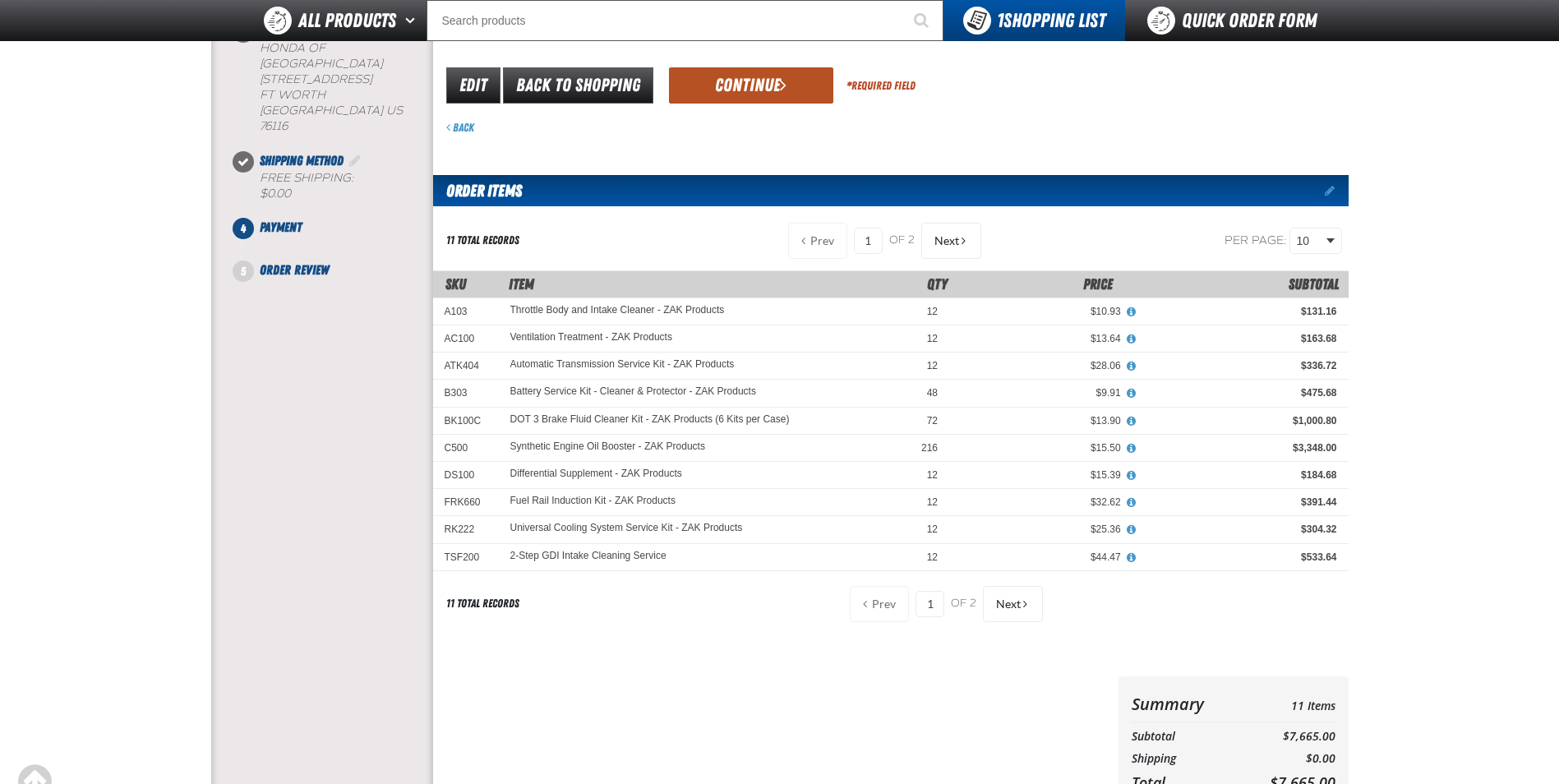
click at [742, 81] on button "Continue" at bounding box center [751, 85] width 164 height 36
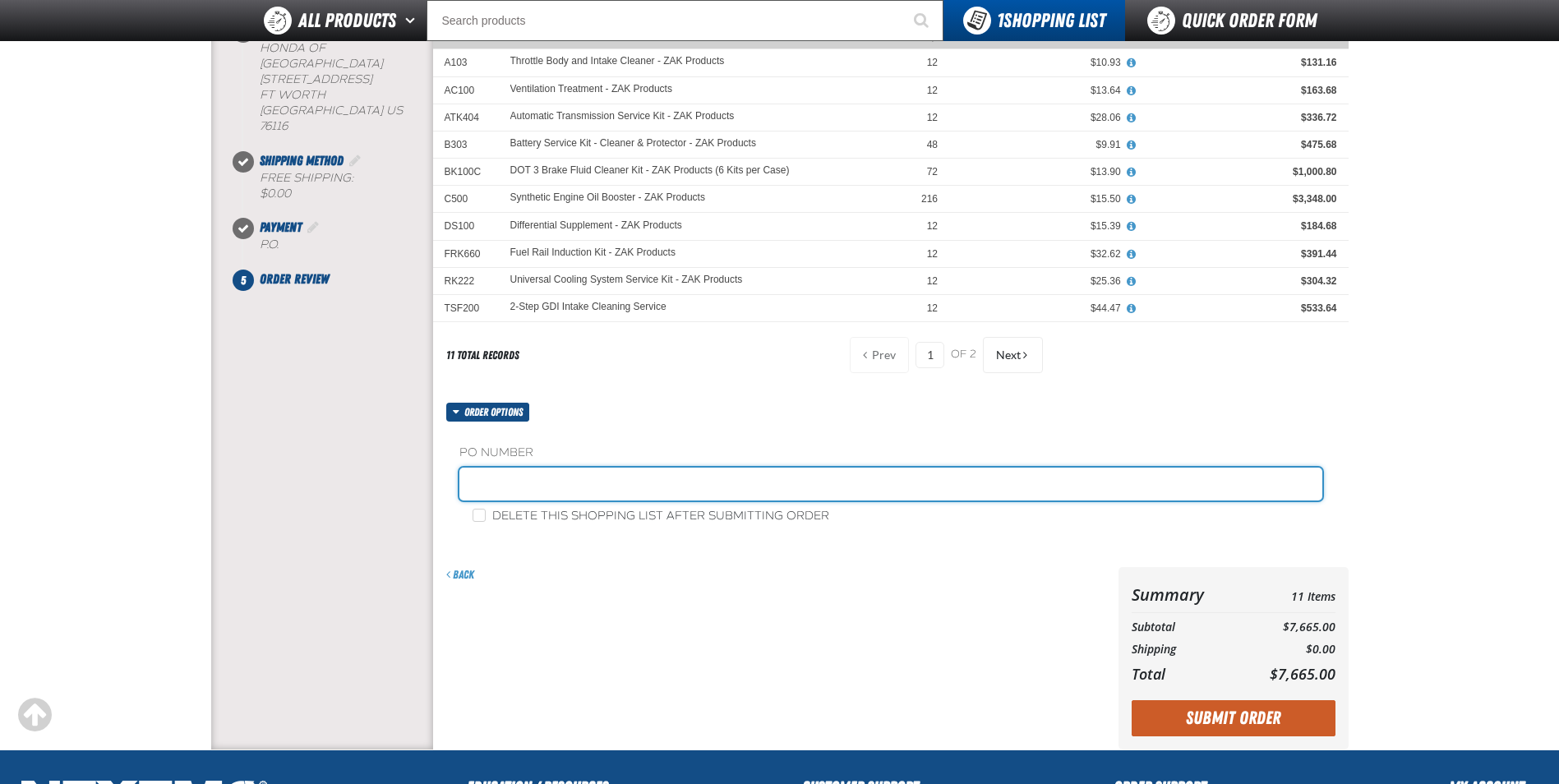
click at [593, 480] on input "text" at bounding box center [891, 484] width 863 height 33
type input "ZAK0825"
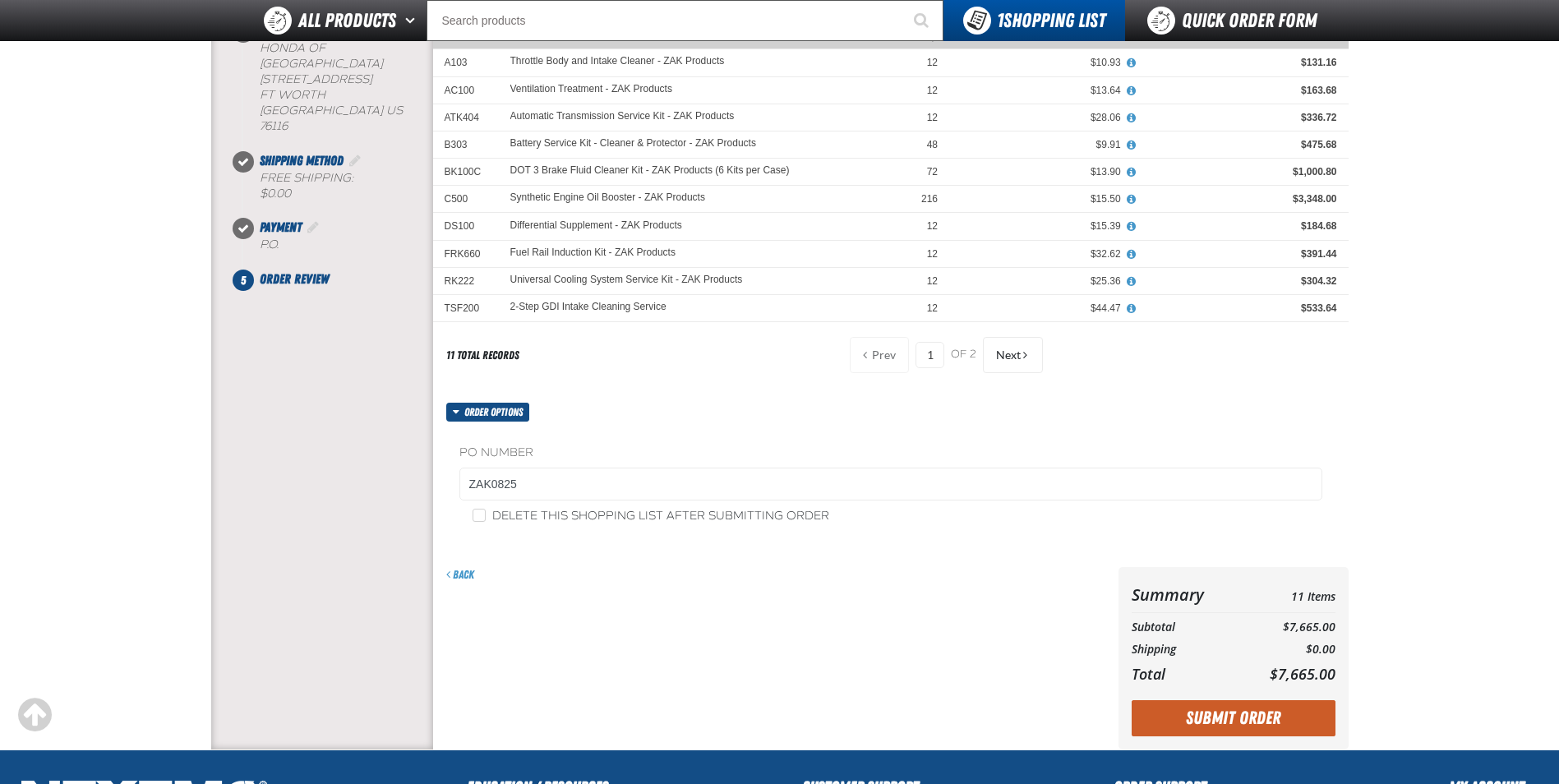
click at [613, 515] on label "Delete this shopping list after submitting order" at bounding box center [651, 517] width 357 height 15
click at [486, 515] on input "Delete this shopping list after submitting order" at bounding box center [479, 516] width 13 height 13
checkbox input "true"
click at [1253, 716] on button "Submit Order" at bounding box center [1233, 718] width 204 height 36
